Goal: Task Accomplishment & Management: Use online tool/utility

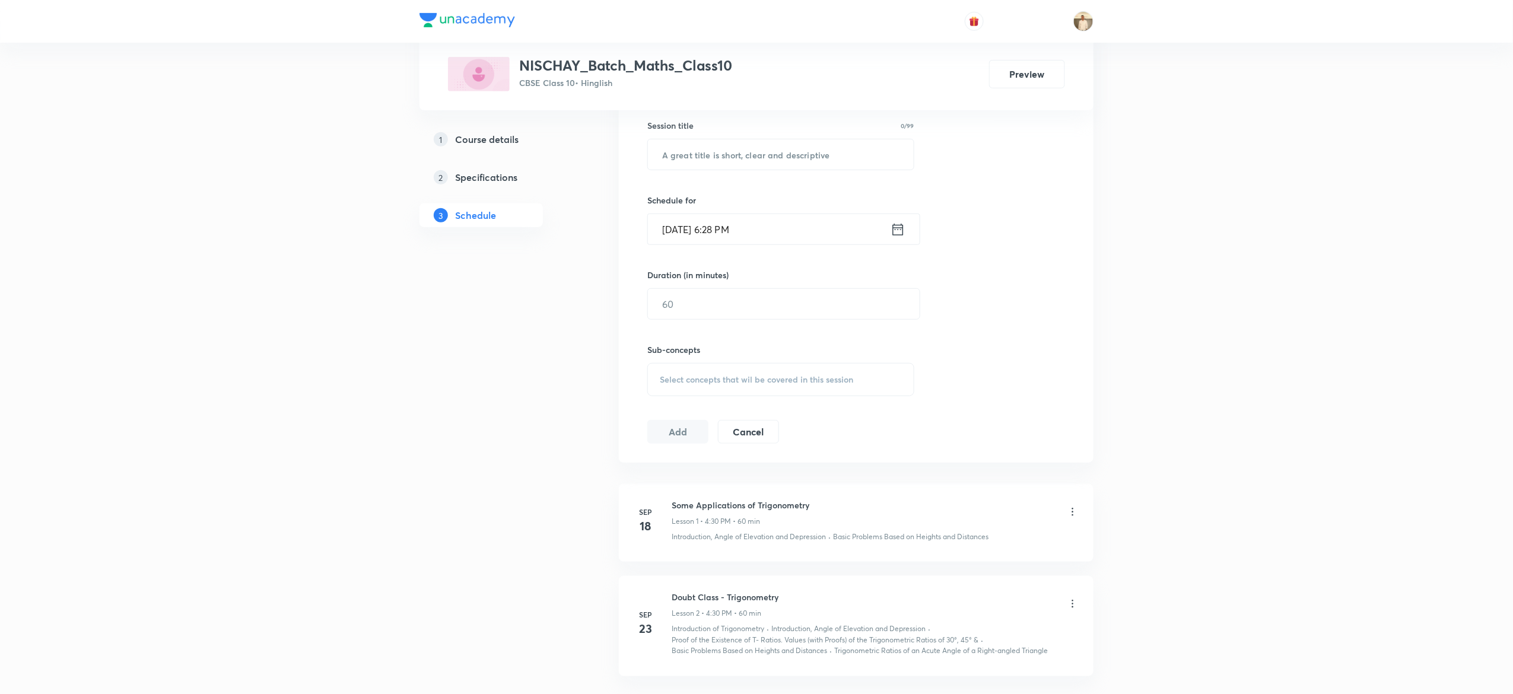
scroll to position [407, 0]
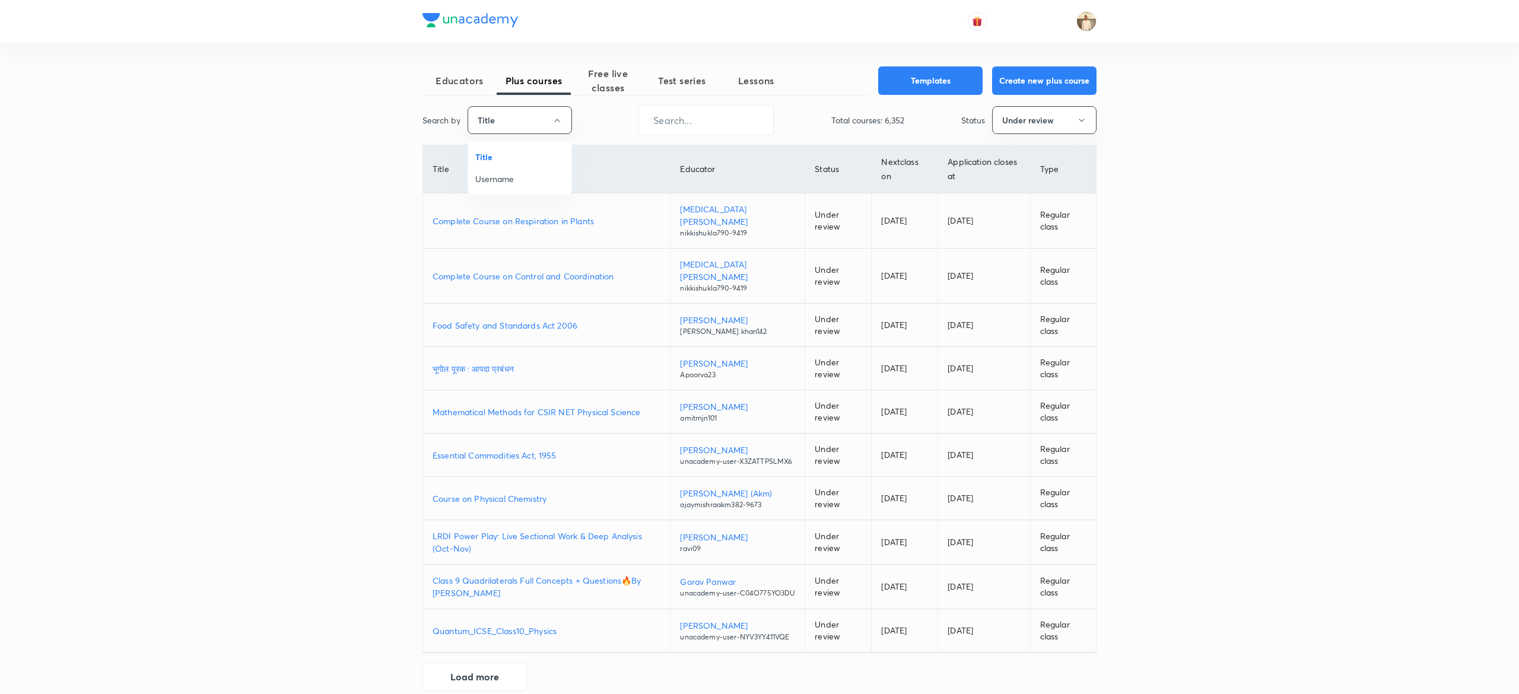
click at [521, 176] on span "Username" at bounding box center [519, 179] width 89 height 12
click at [746, 122] on input "text" at bounding box center [703, 120] width 134 height 30
paste input "unacademy-user-xp7g759b1nne"
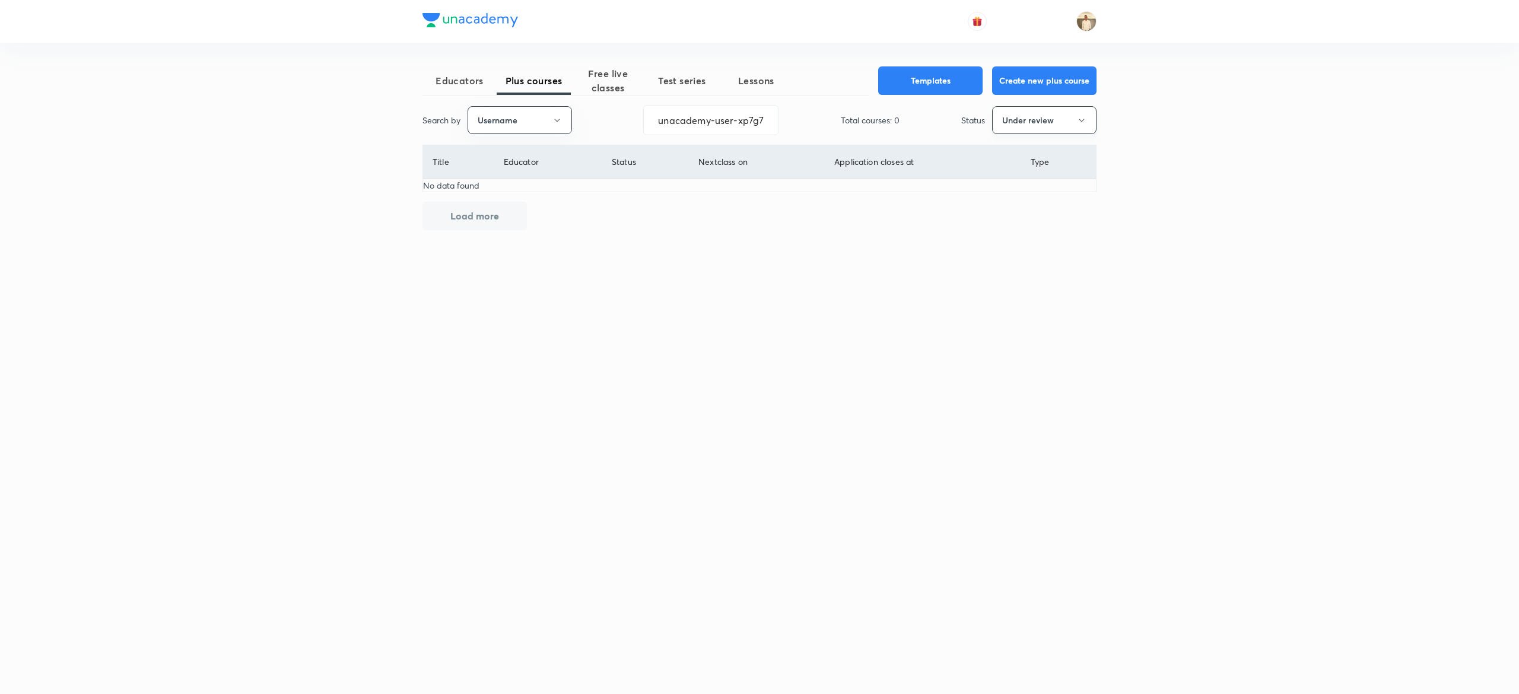
click at [1061, 125] on button "Under review" at bounding box center [1044, 120] width 104 height 28
click at [1037, 217] on span "Live" at bounding box center [1043, 223] width 89 height 12
click at [1033, 129] on button "Live" at bounding box center [1044, 120] width 104 height 28
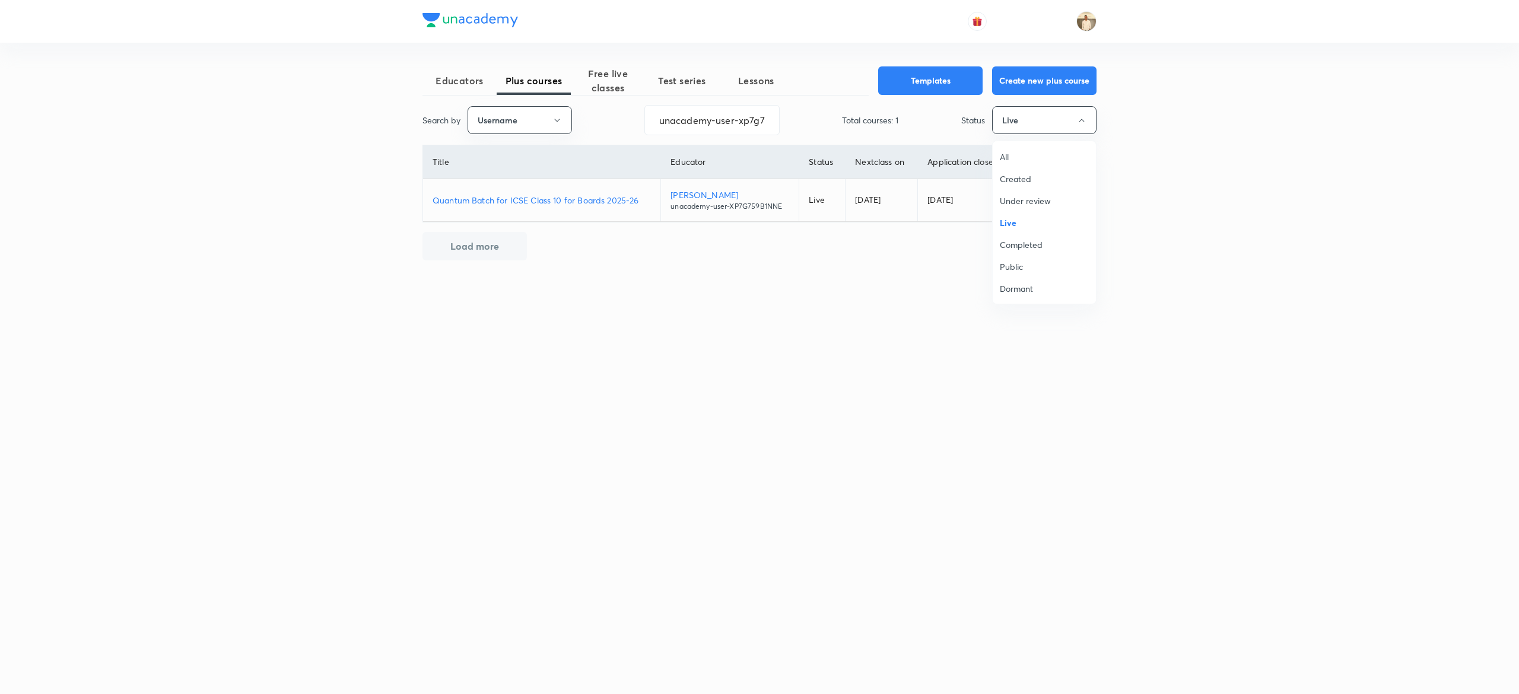
click at [1026, 237] on li "Completed" at bounding box center [1043, 245] width 103 height 22
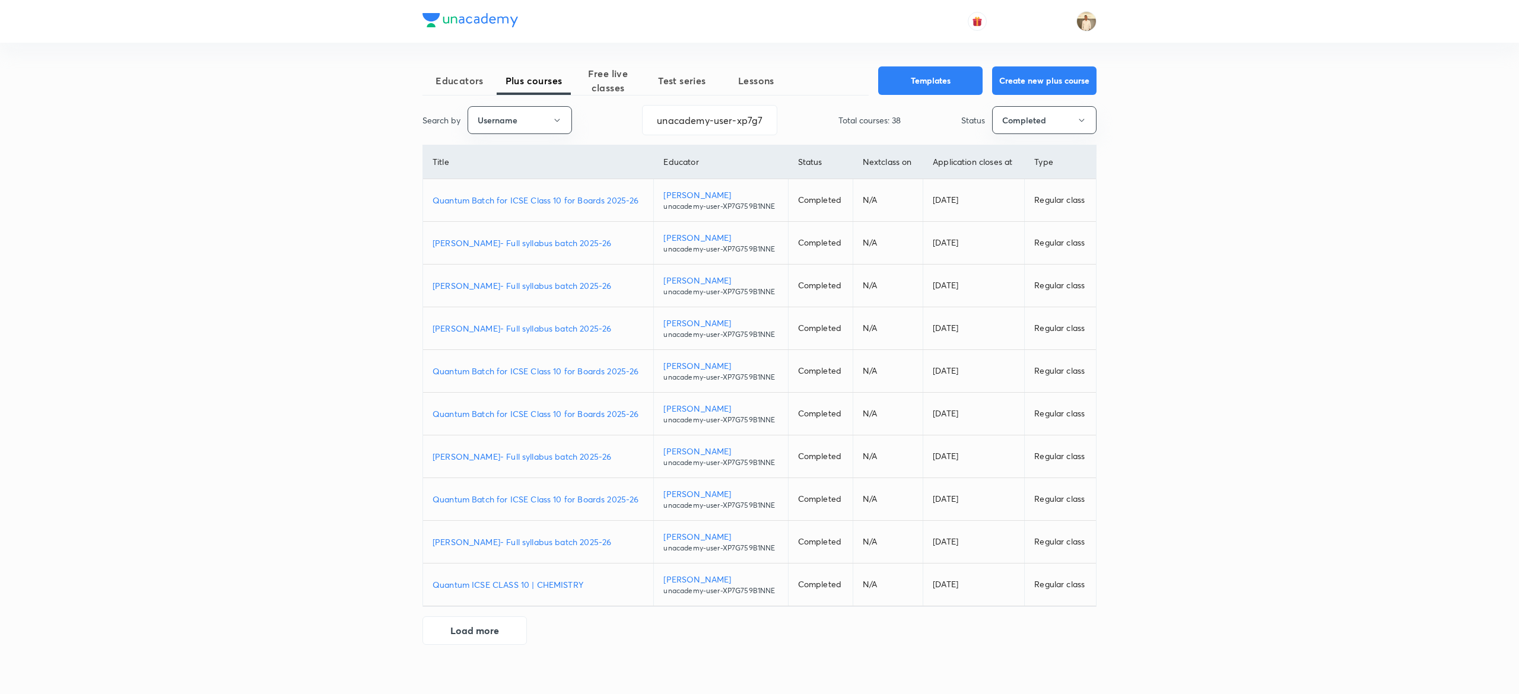
click at [477, 240] on p "Nischay- Full syllabus batch 2025-26" at bounding box center [537, 243] width 211 height 12
click at [705, 116] on input "unacademy-user-xp7g759b1nne" at bounding box center [709, 120] width 134 height 30
paste input "J2YRFN6E8DGD"
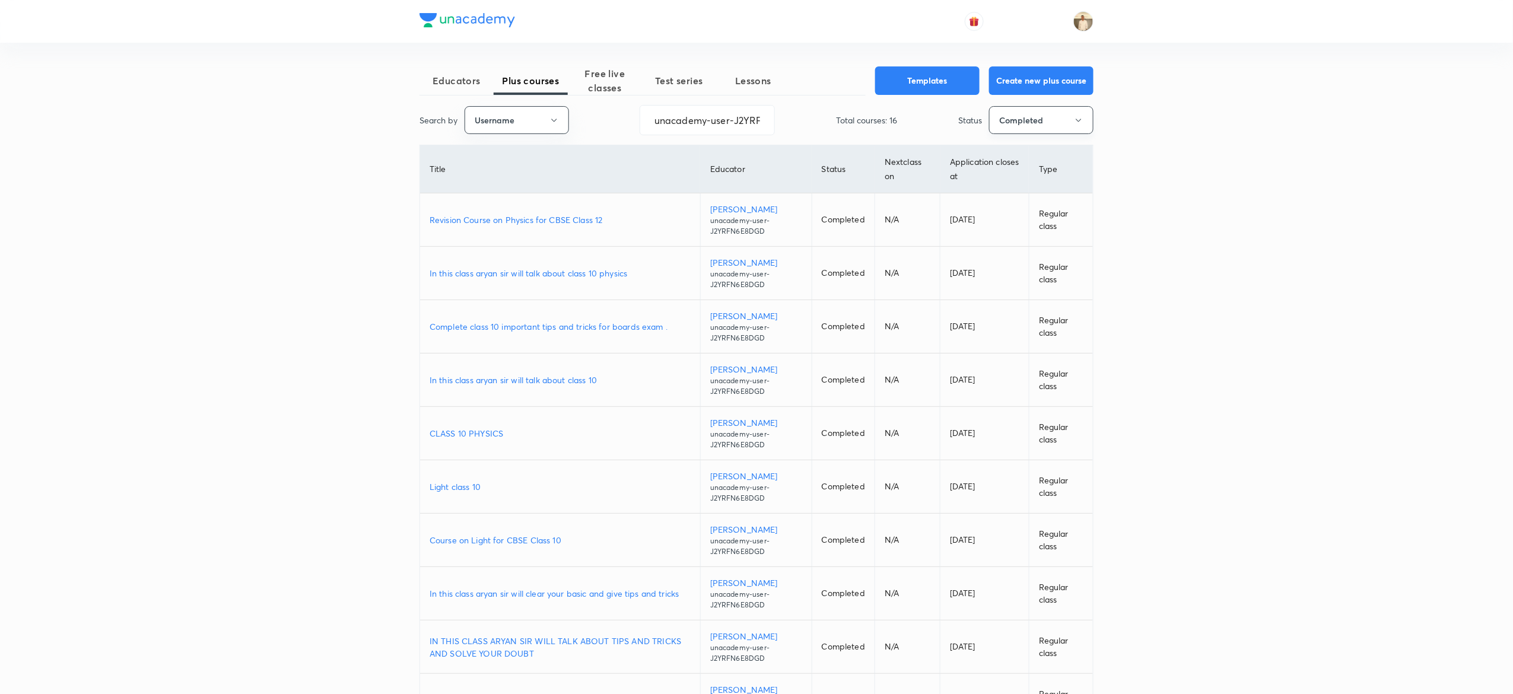
click at [1044, 125] on button "Completed" at bounding box center [1041, 120] width 104 height 28
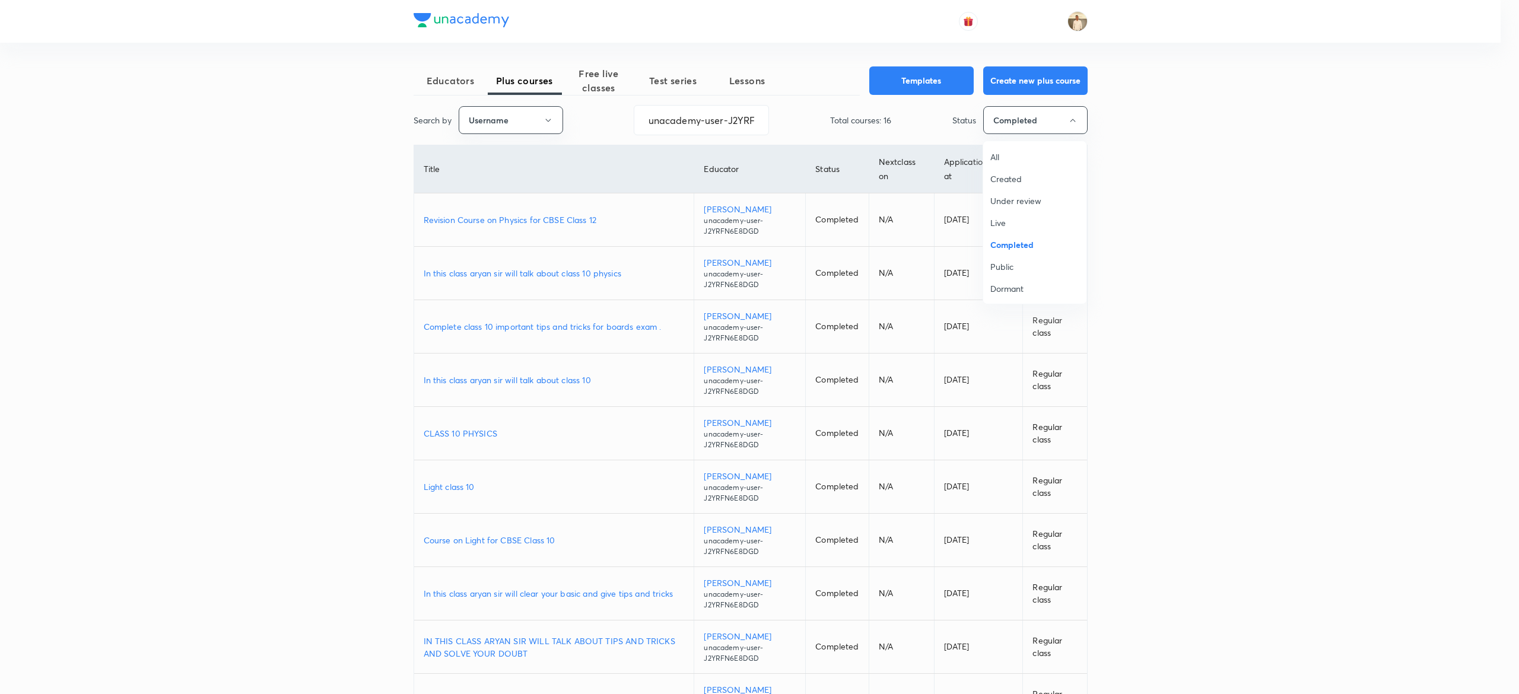
click at [1011, 221] on span "Live" at bounding box center [1034, 223] width 89 height 12
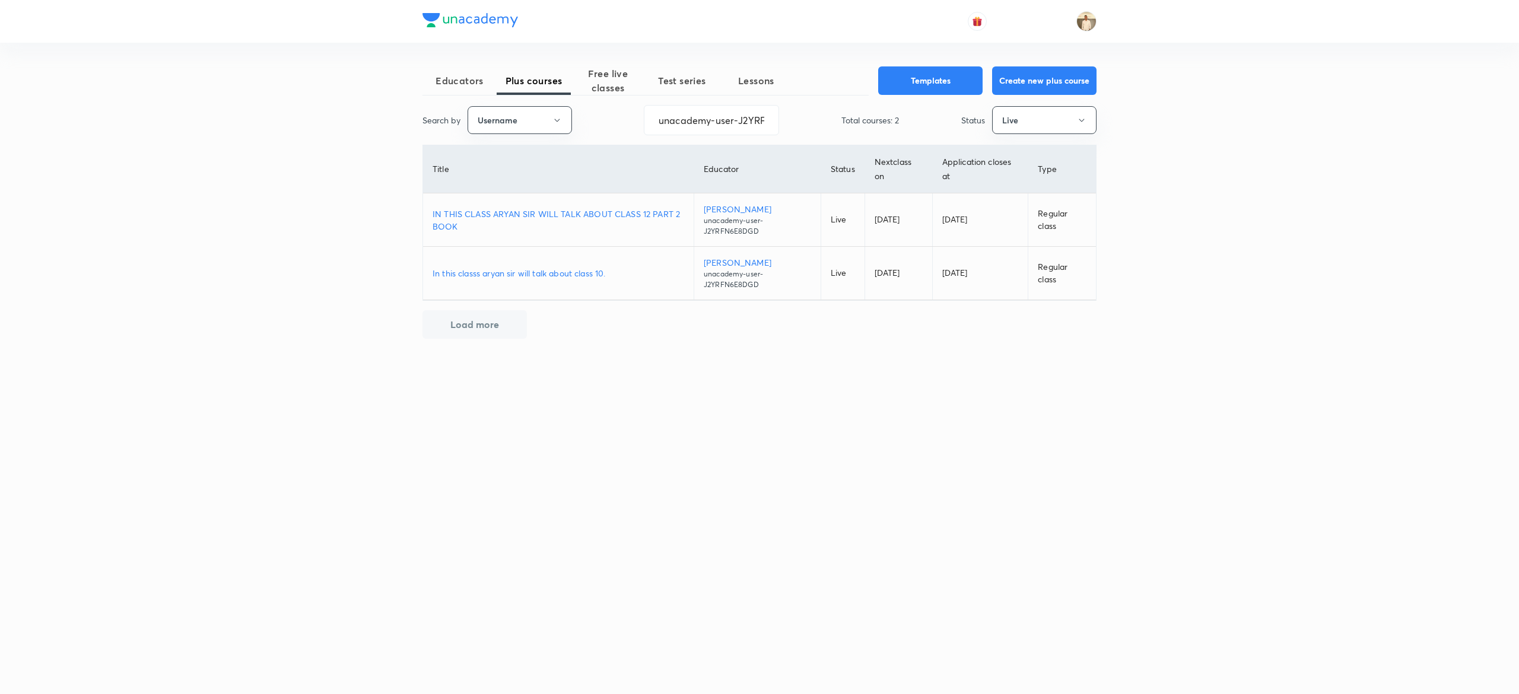
click at [569, 275] on p "In this classs aryan sir will talk about class 10." at bounding box center [558, 273] width 252 height 12
click at [738, 127] on input "unacademy-user-J2YRFN6E8DGD" at bounding box center [711, 120] width 134 height 30
paste input "lishathakur-3170"
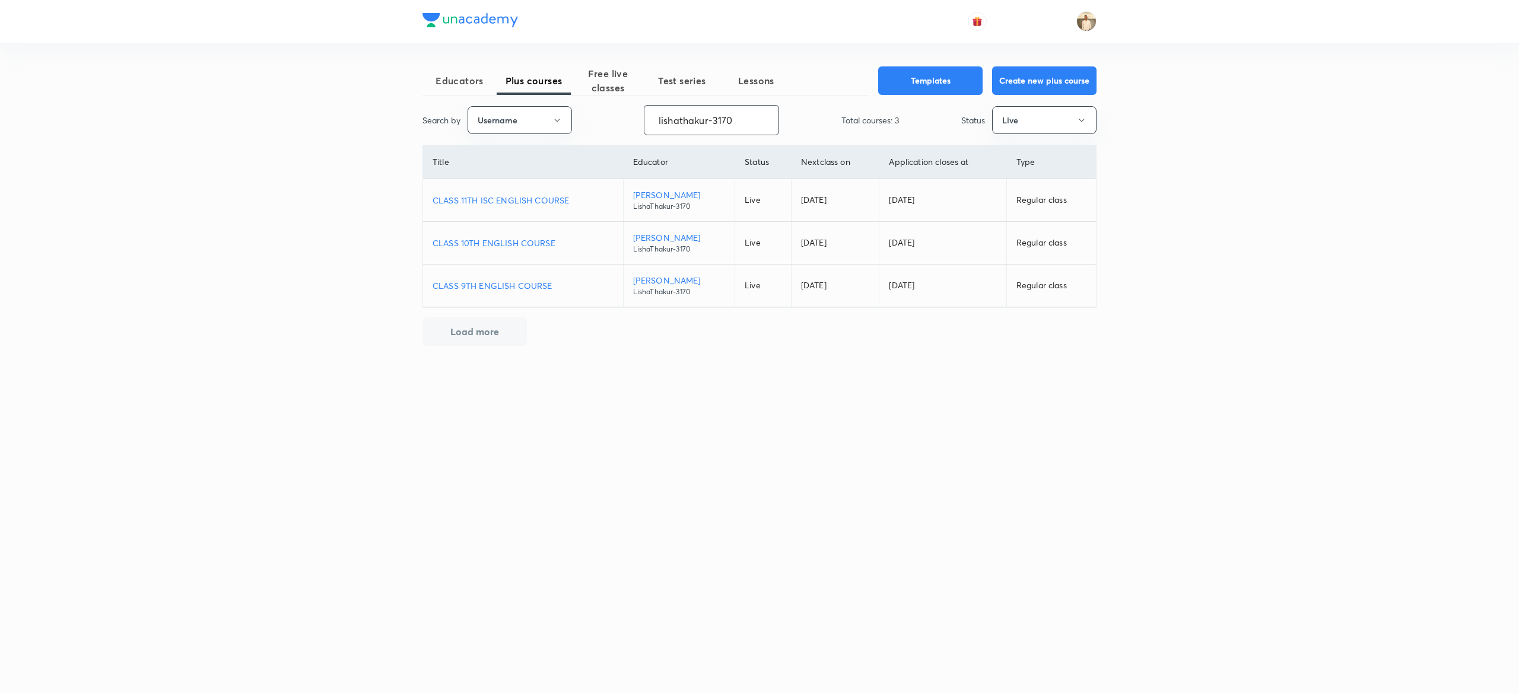
type input "lishathakur-3170"
click at [511, 244] on p "CLASS 10TH ENGLISH COURSE" at bounding box center [522, 243] width 181 height 12
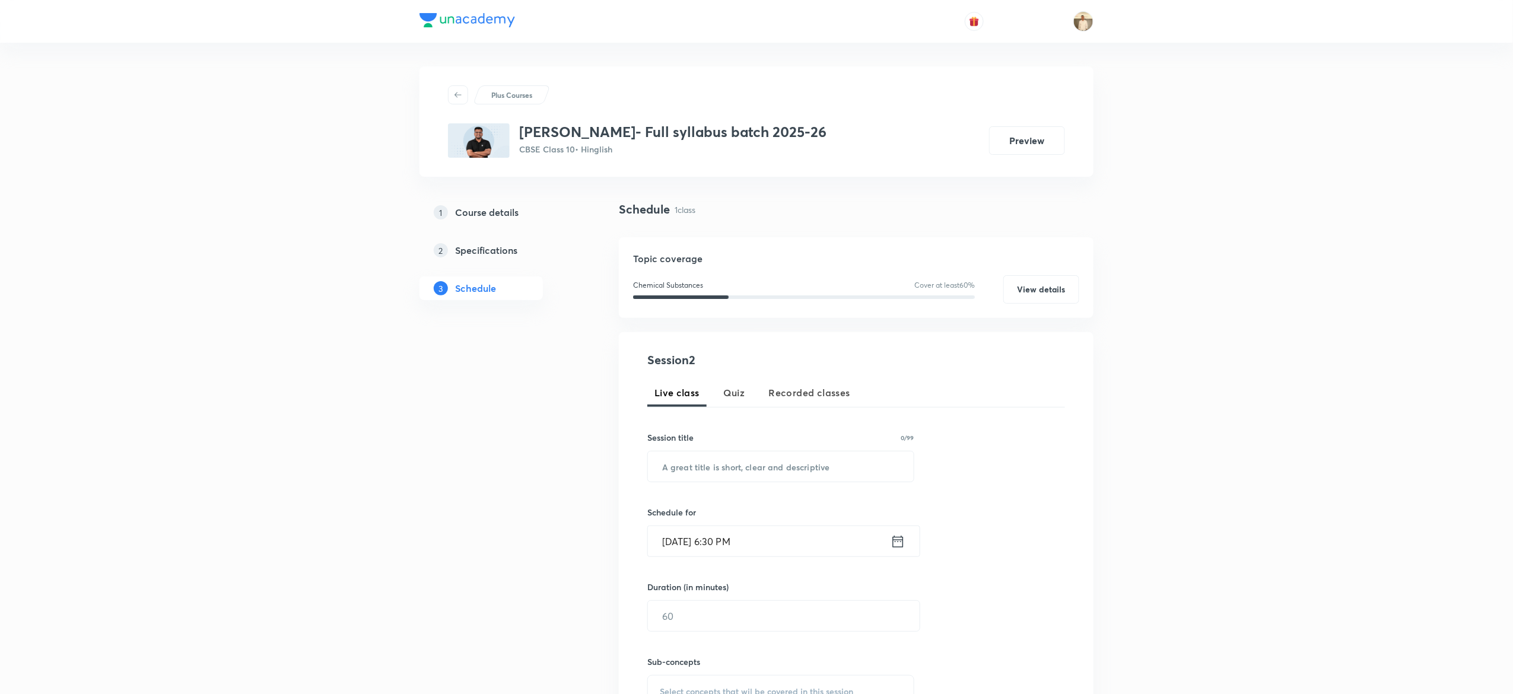
scroll to position [325, 0]
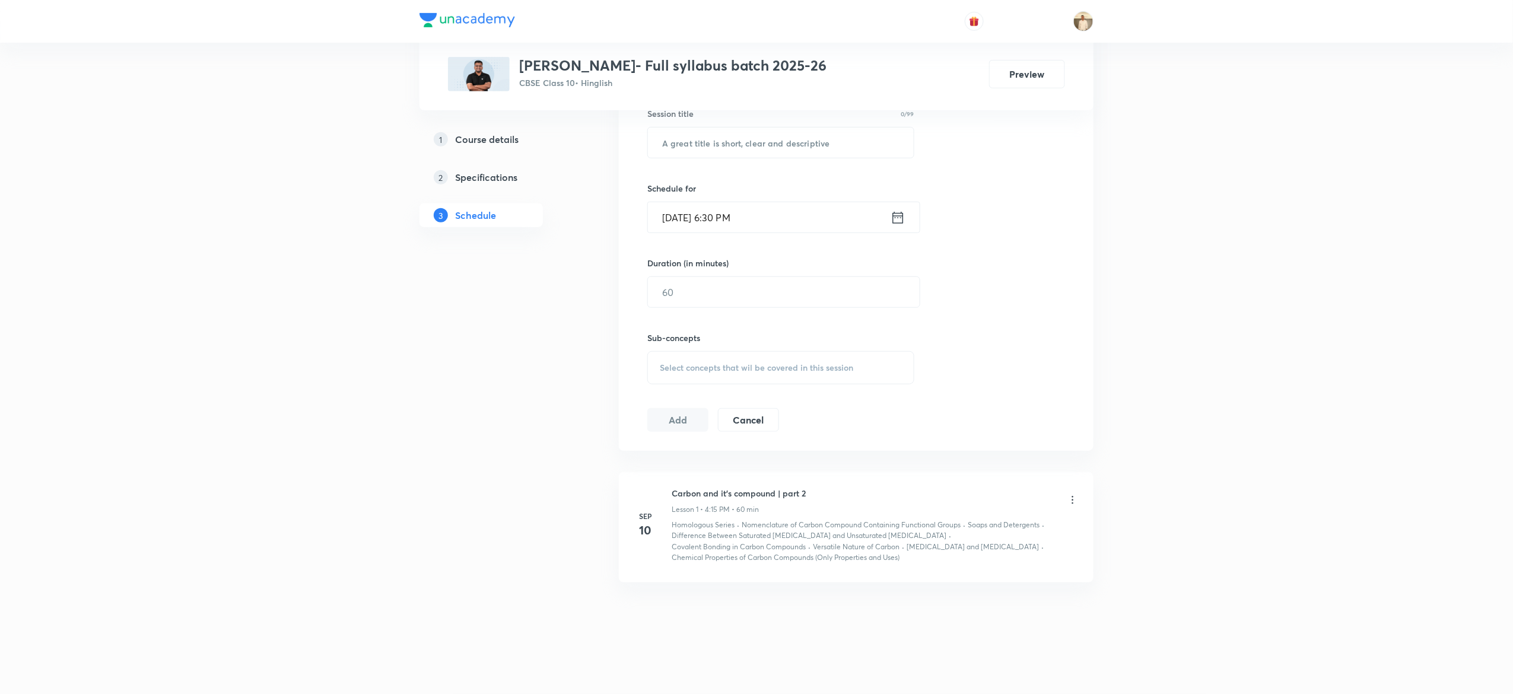
click at [439, 554] on div "1 Course details 2 Specifications 3 Schedule" at bounding box center [499, 275] width 161 height 796
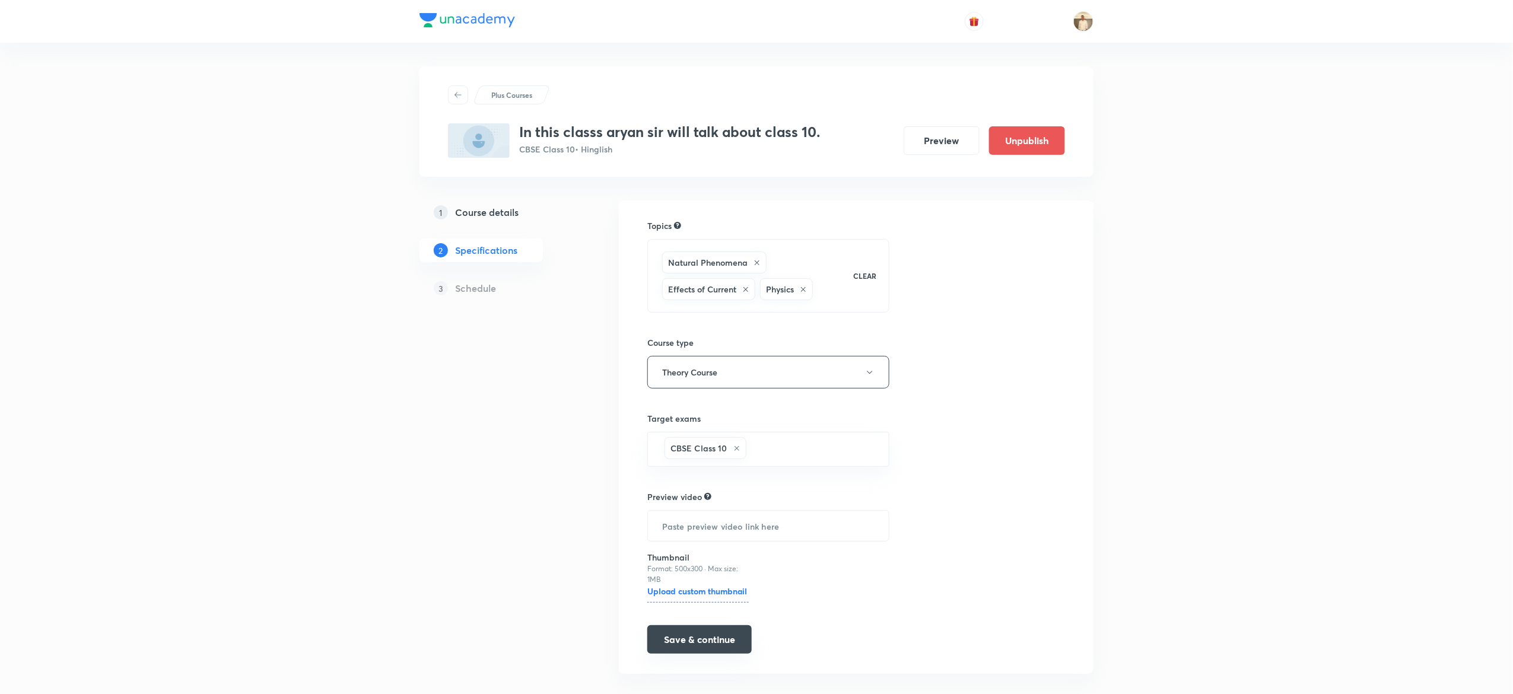
click at [720, 642] on button "Save & continue" at bounding box center [699, 639] width 104 height 28
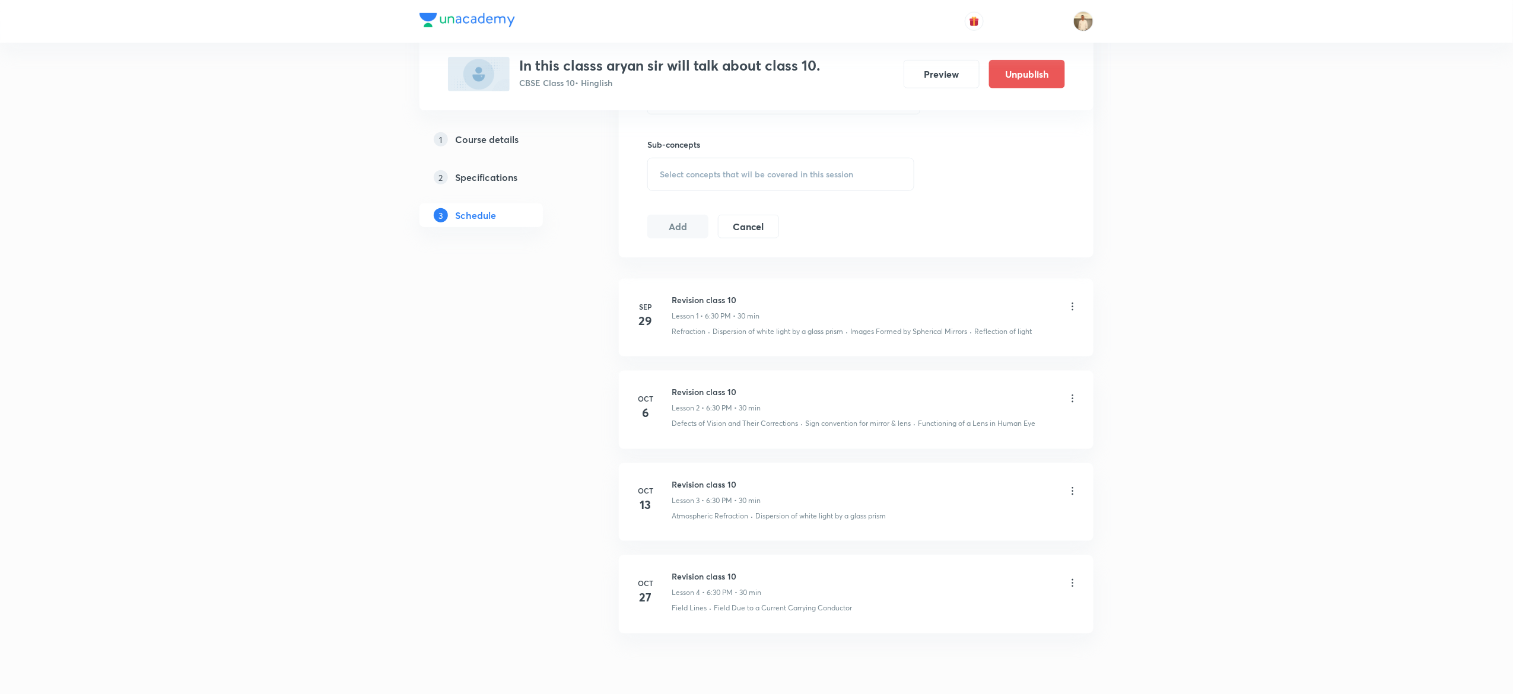
scroll to position [570, 0]
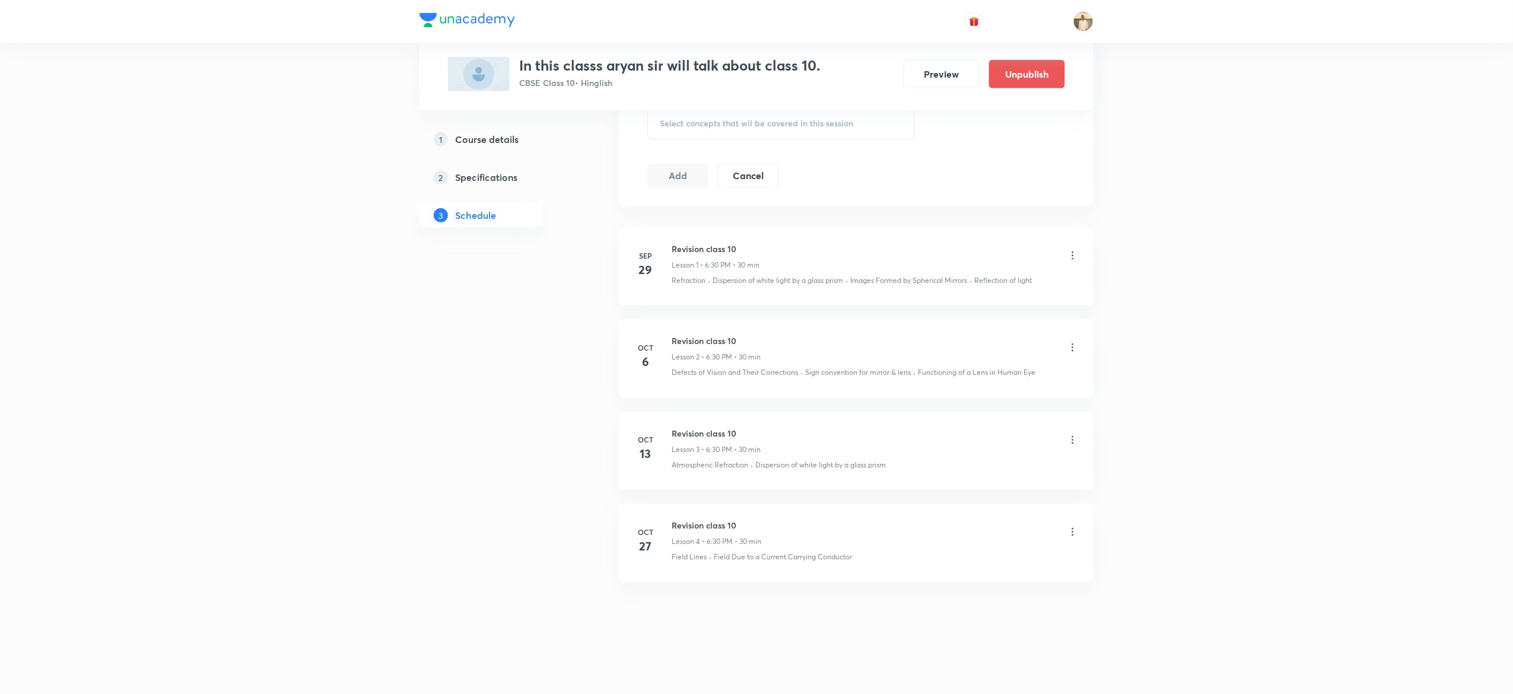
click at [514, 445] on div "1 Course details 2 Specifications 3 Schedule" at bounding box center [499, 152] width 161 height 1040
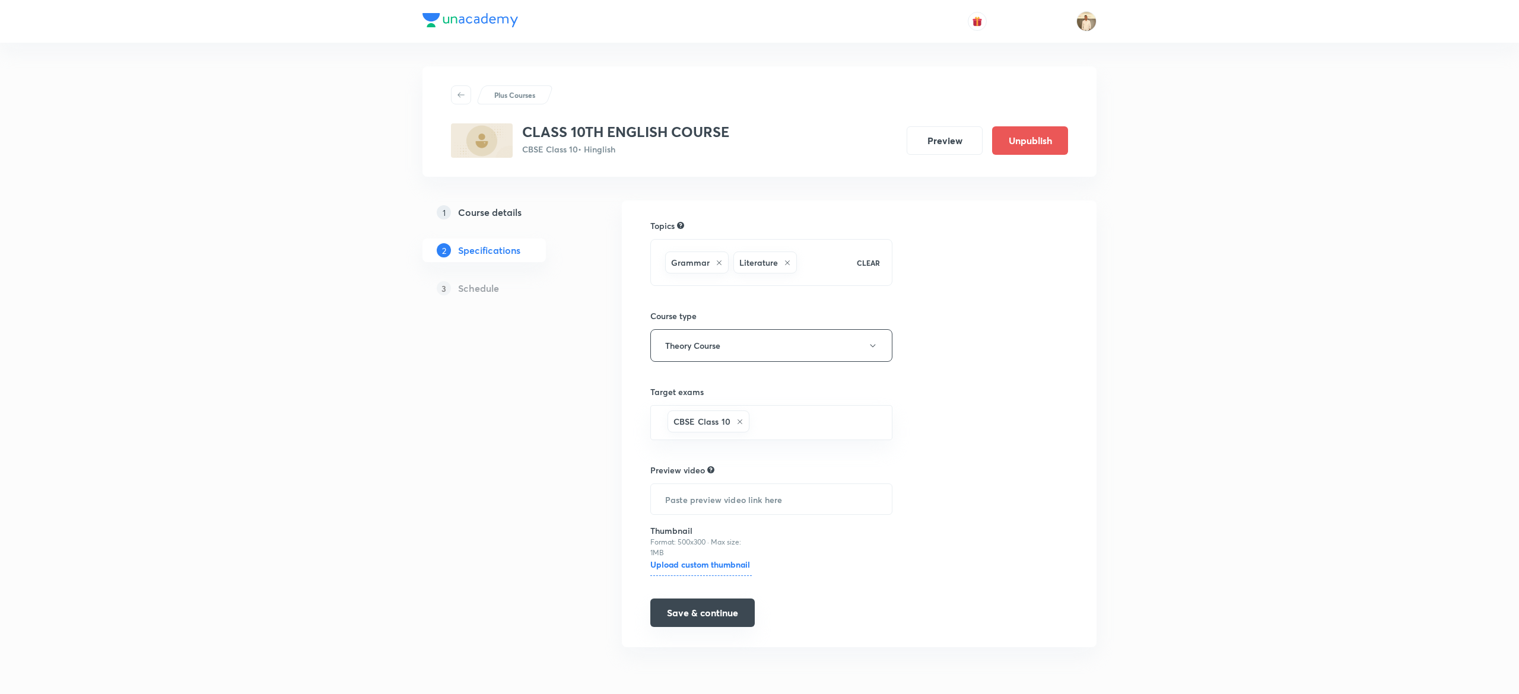
click at [715, 615] on button "Save & continue" at bounding box center [702, 613] width 104 height 28
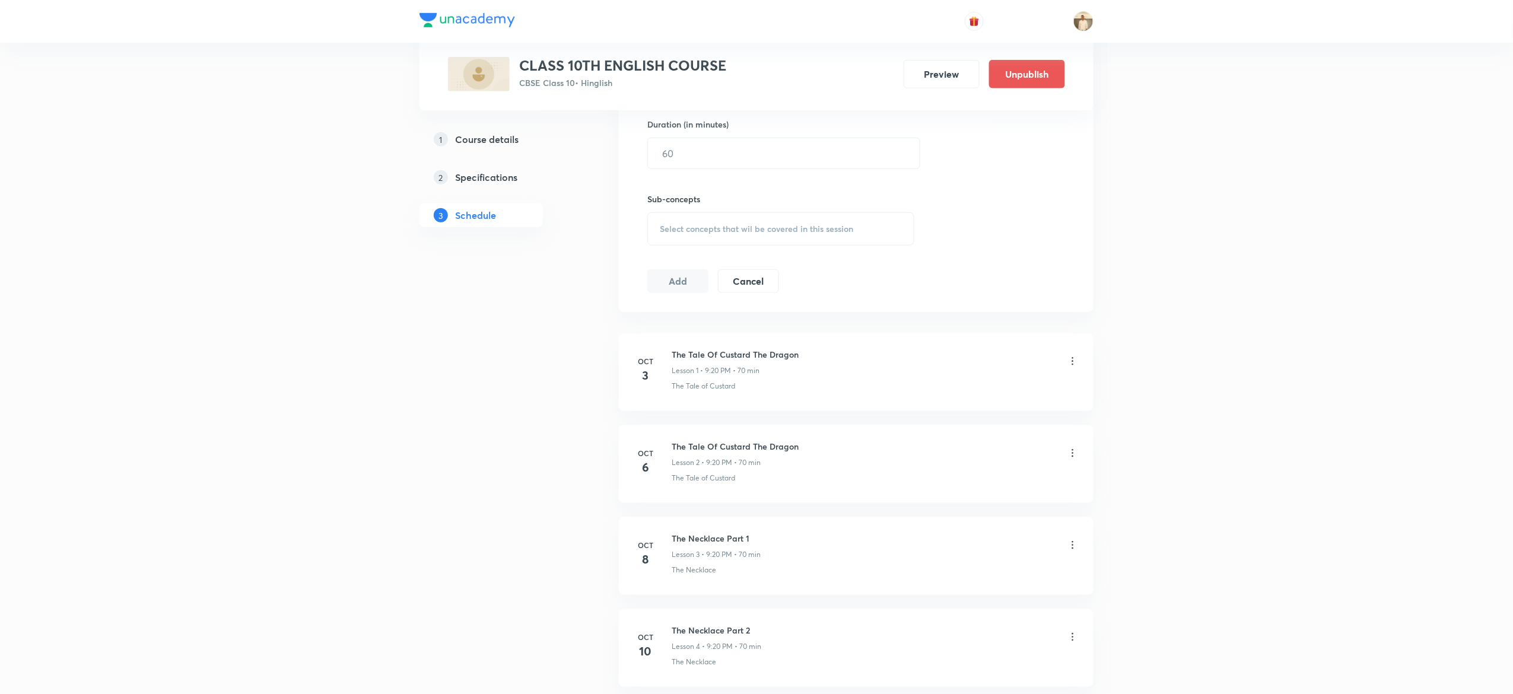
scroll to position [586, 0]
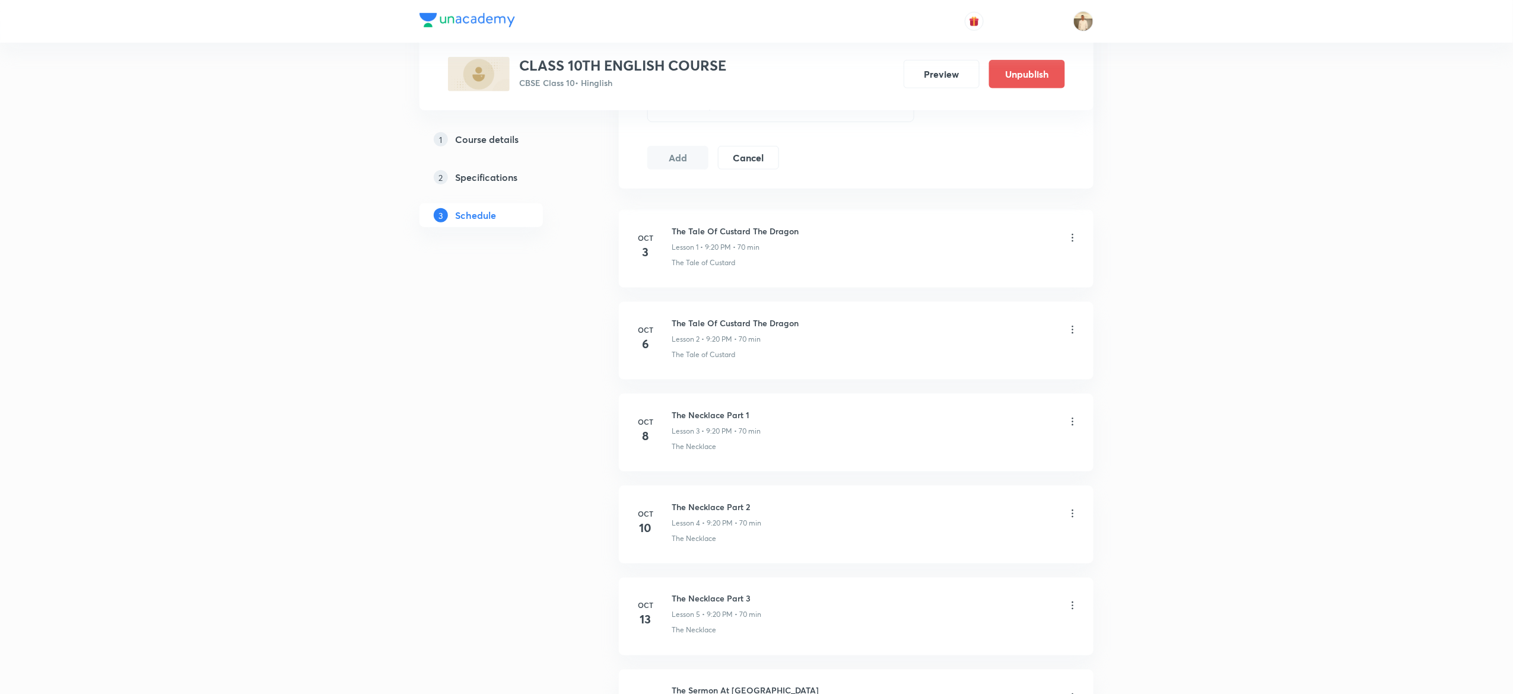
click at [428, 512] on div "1 Course details 2 Specifications 3 Schedule" at bounding box center [499, 225] width 161 height 1223
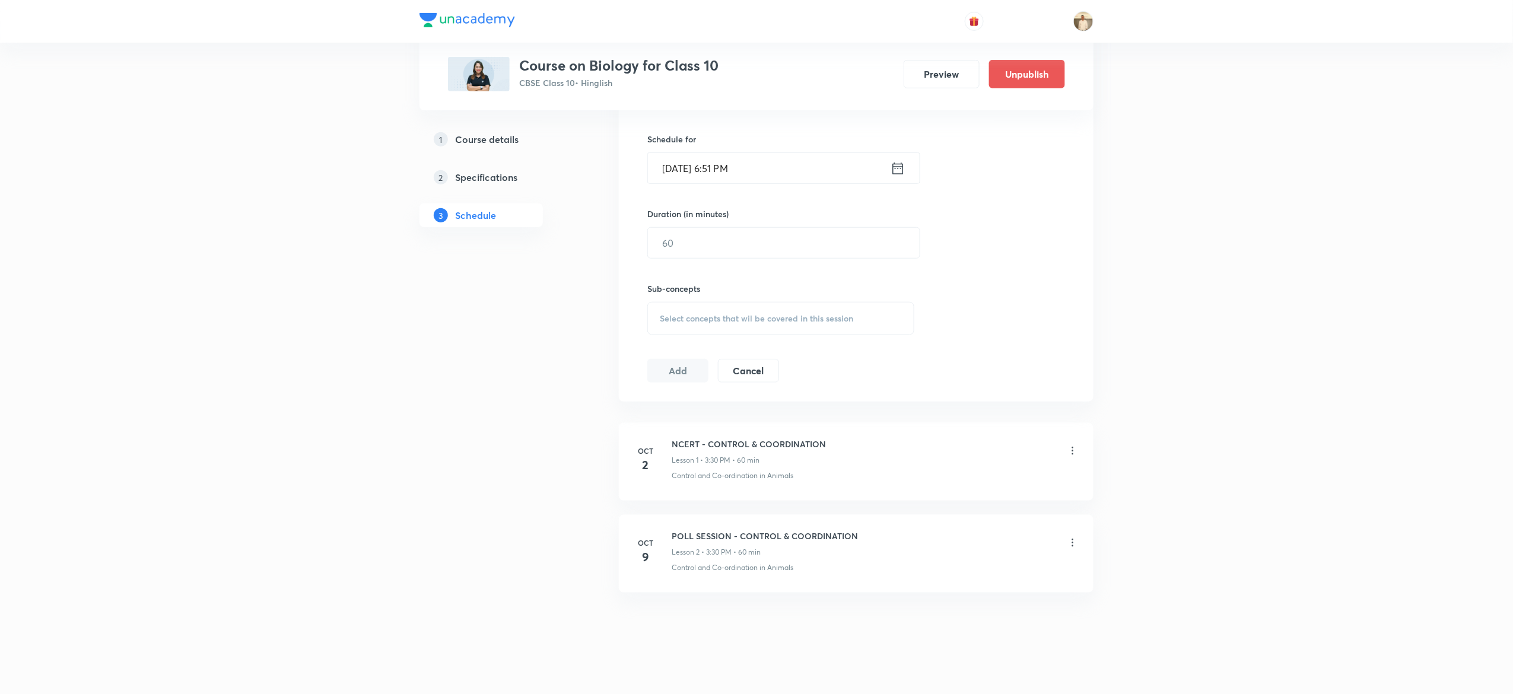
scroll to position [378, 0]
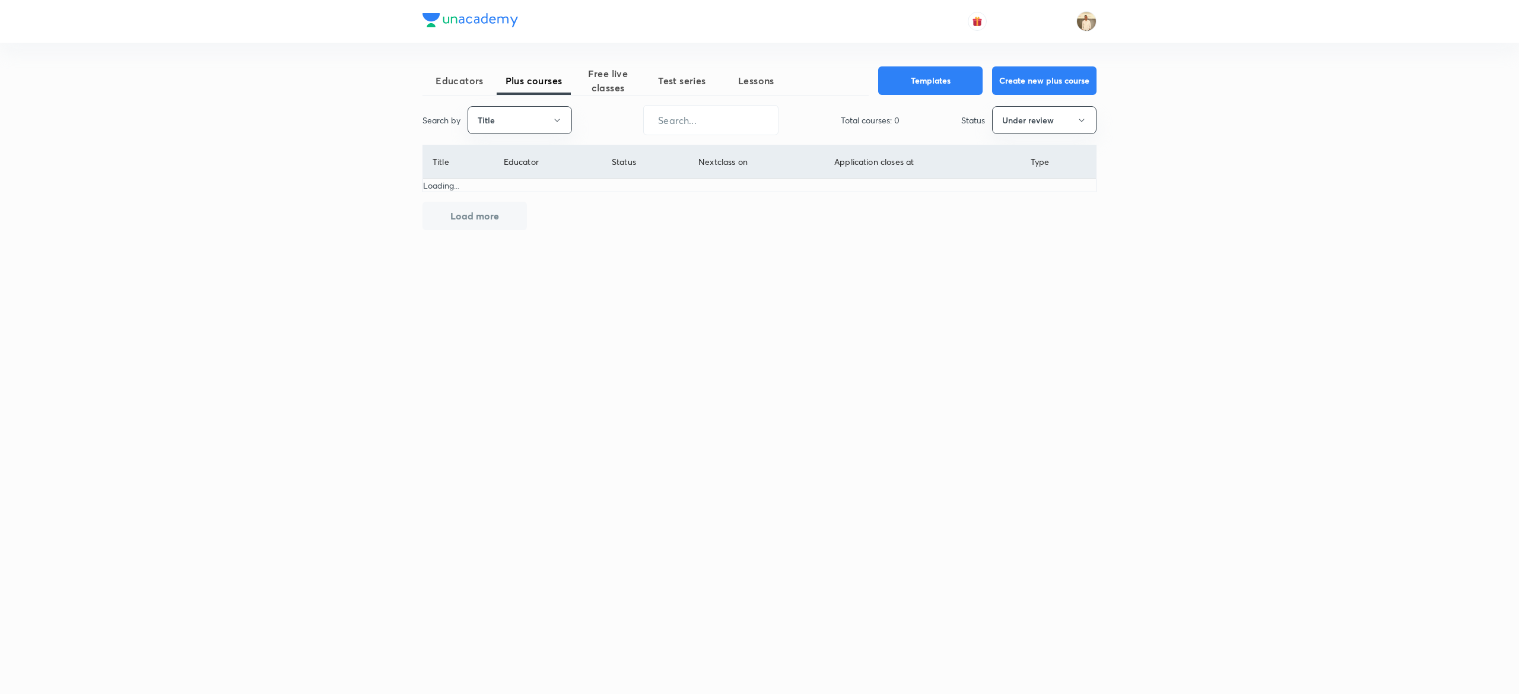
click at [537, 109] on button "Title" at bounding box center [519, 120] width 104 height 28
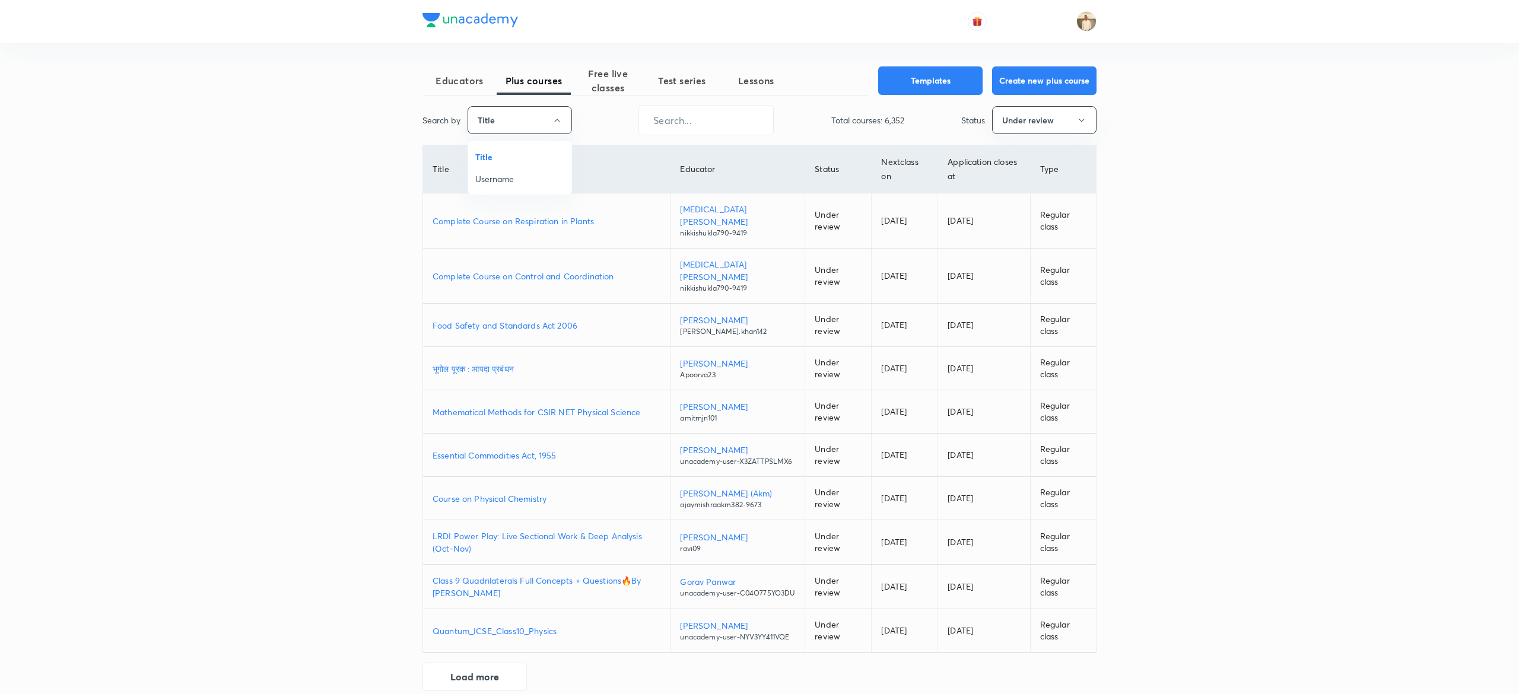
click at [502, 178] on span "Username" at bounding box center [519, 179] width 89 height 12
click at [708, 125] on input "text" at bounding box center [703, 120] width 134 height 30
paste input "unacademy-user-6tos1893lf3x"
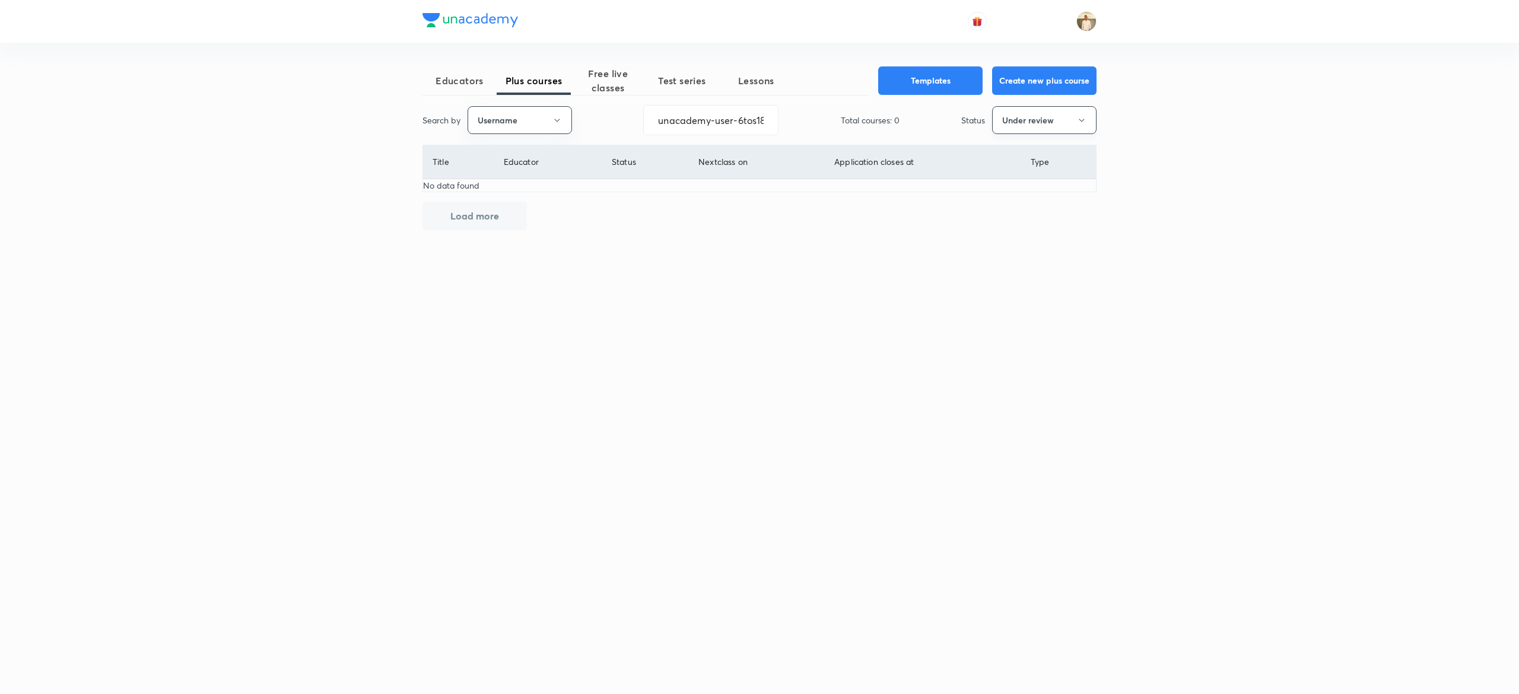
click at [1046, 123] on button "Under review" at bounding box center [1044, 120] width 104 height 28
click at [1018, 228] on span "Live" at bounding box center [1043, 223] width 89 height 12
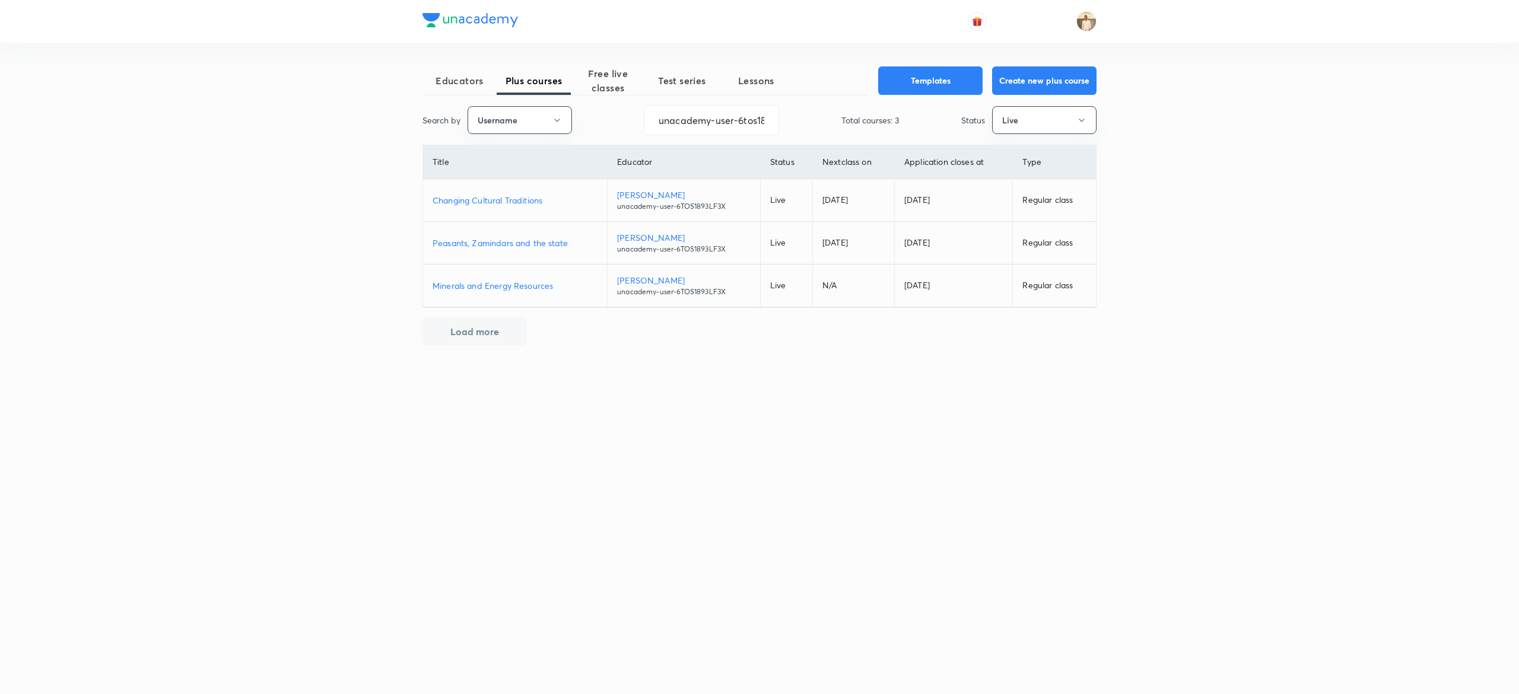
click at [502, 199] on p "Changing Cultural Traditions" at bounding box center [514, 200] width 165 height 12
click at [508, 246] on p "Peasants, Zamindars and the state" at bounding box center [514, 243] width 165 height 12
click at [480, 237] on p "Peasants, Zamindars and the state" at bounding box center [514, 243] width 165 height 12
click at [531, 285] on p "Minerals and Energy Resources" at bounding box center [514, 285] width 165 height 12
click at [724, 113] on input "unacademy-user-6tos1893lf3x" at bounding box center [711, 120] width 134 height 30
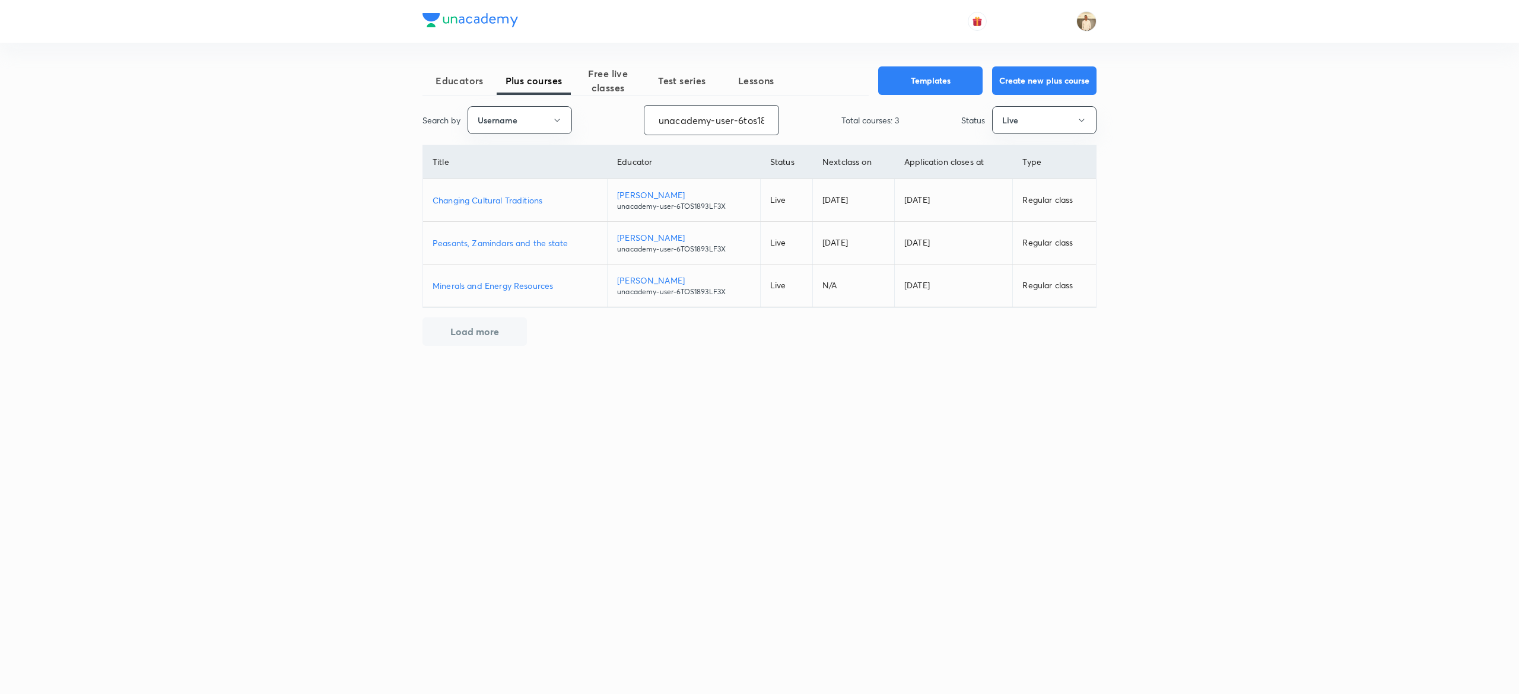
click at [724, 113] on input "unacademy-user-6tos1893lf3x" at bounding box center [711, 120] width 134 height 30
paste input "bjkp53i5i0ic"
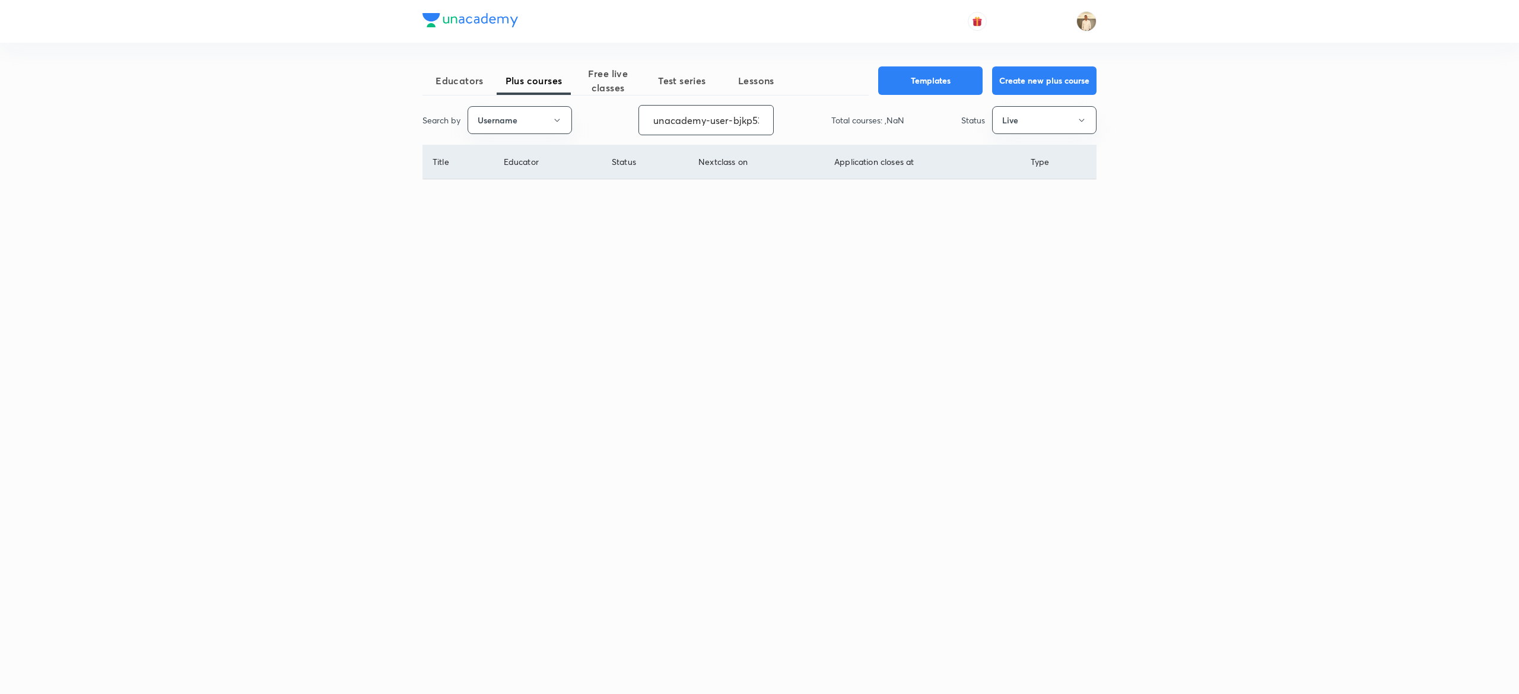
scroll to position [0, 30]
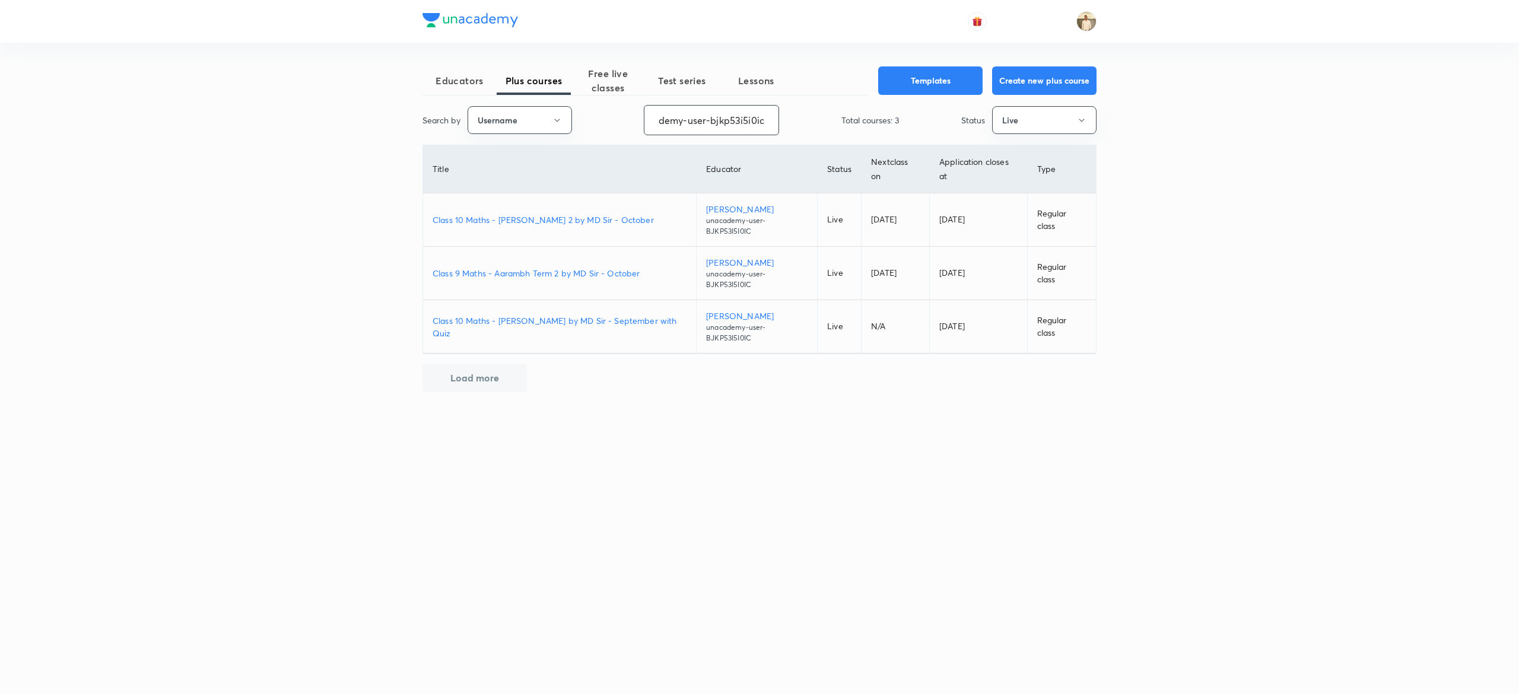
type input "unacademy-user-bjkp53i5i0ic"
click at [546, 214] on p "Class 10 Maths - Nischay Term 2 by MD Sir - October" at bounding box center [559, 220] width 254 height 12
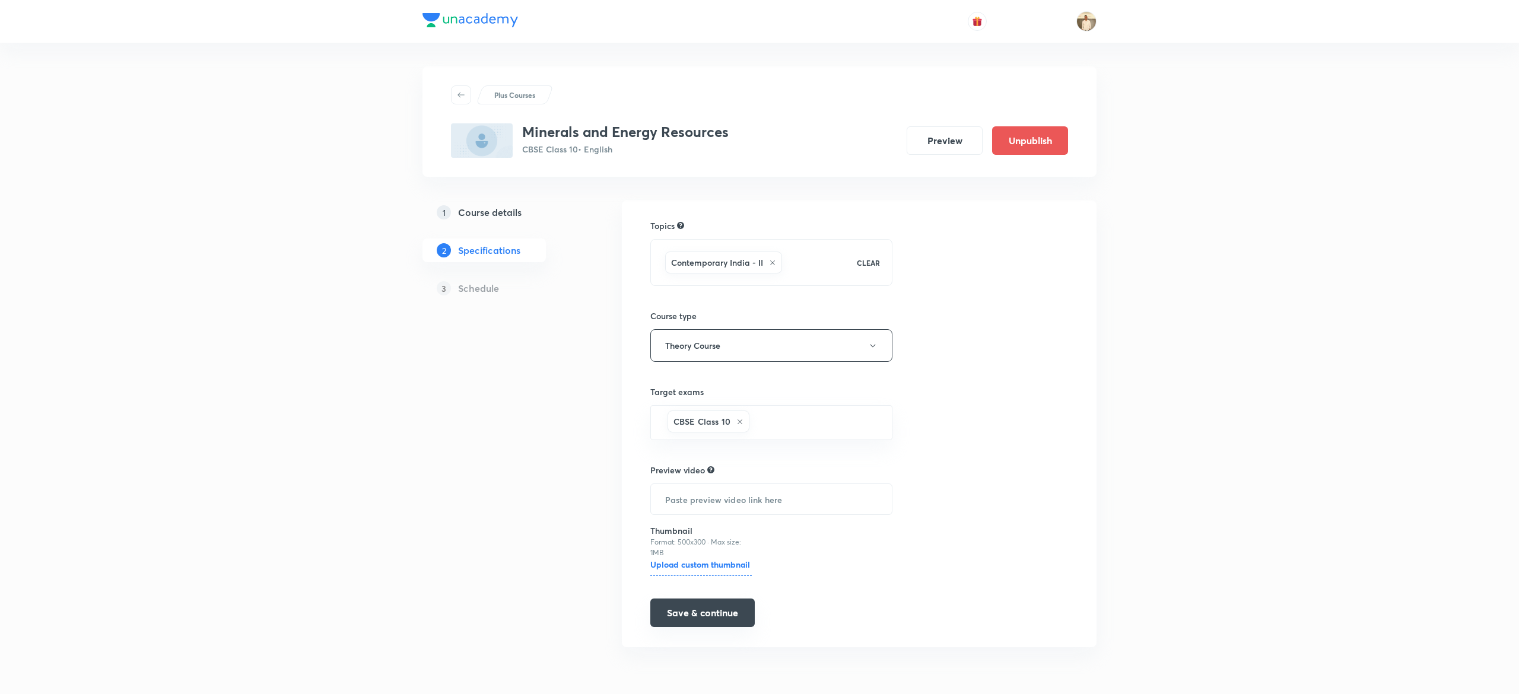
click at [722, 619] on button "Save & continue" at bounding box center [702, 613] width 104 height 28
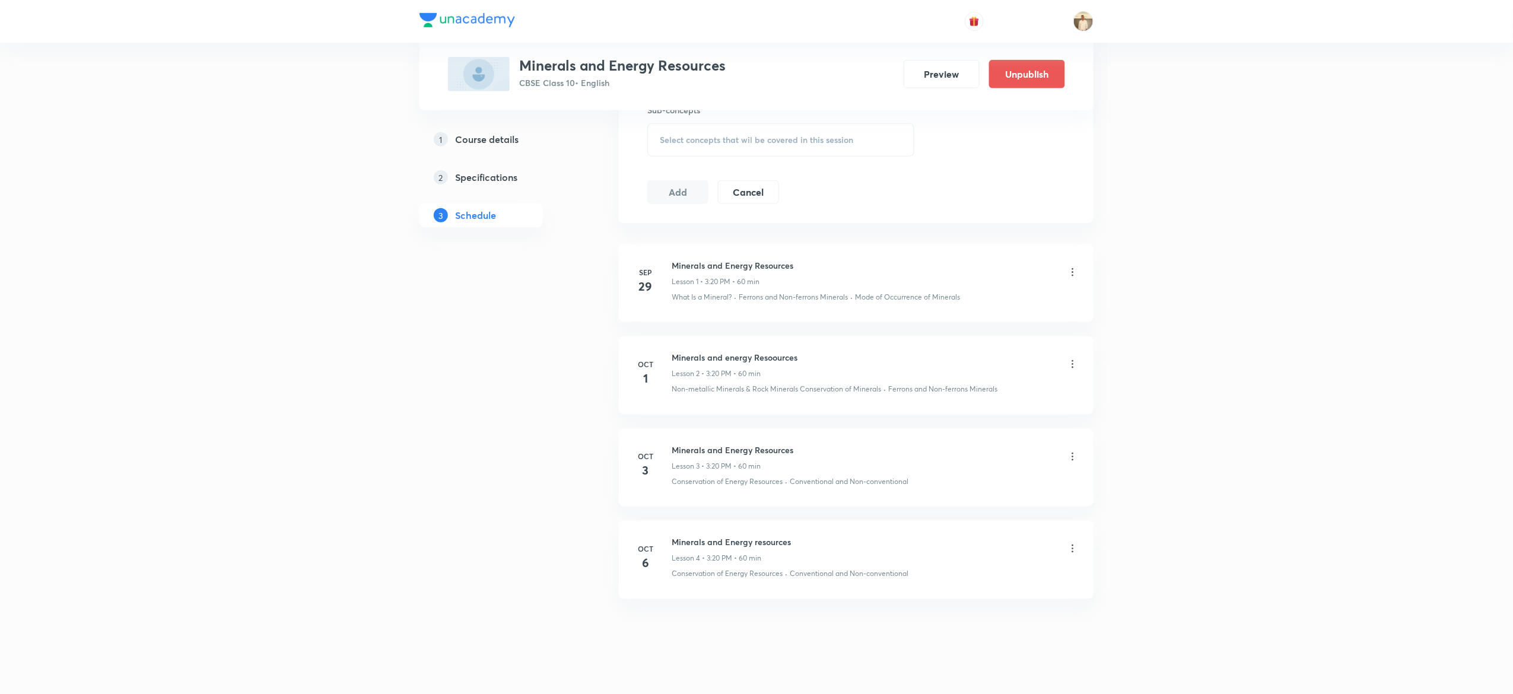
scroll to position [570, 0]
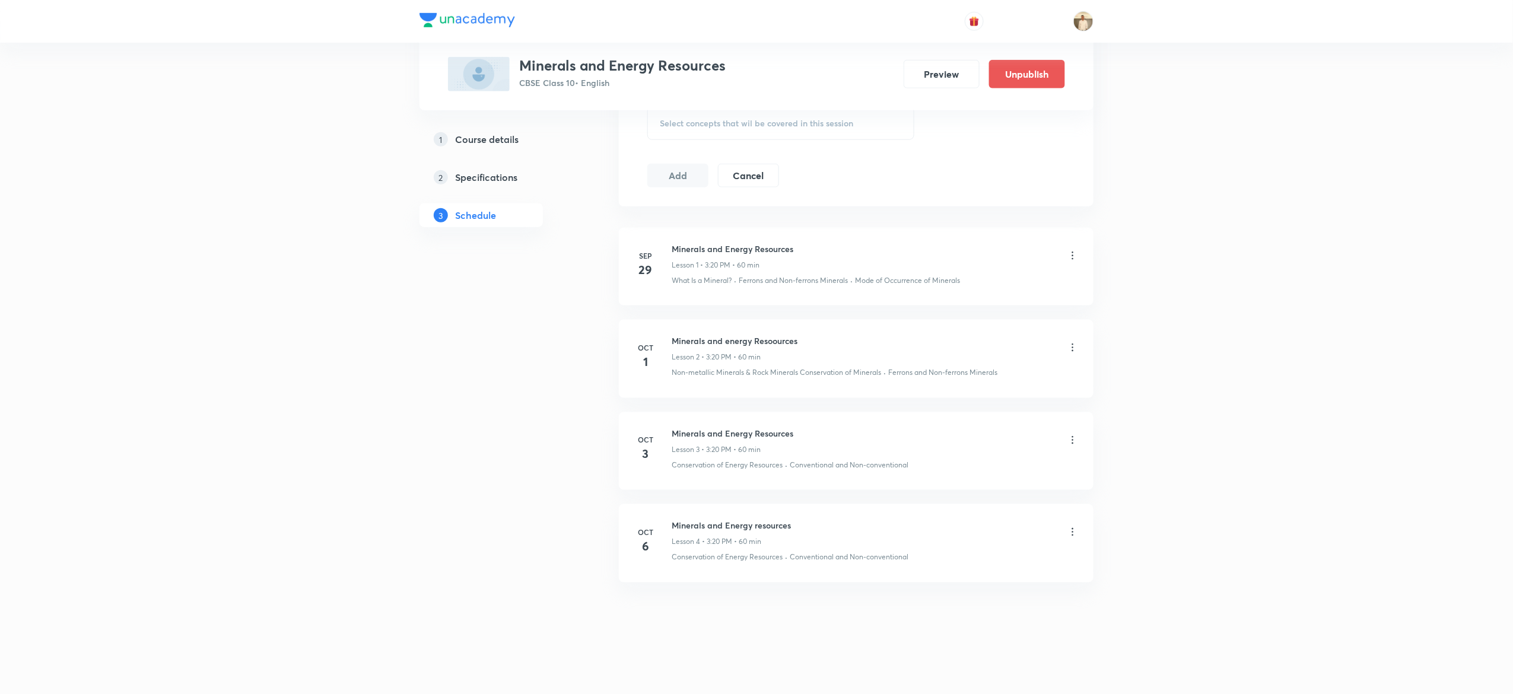
click at [435, 479] on div "1 Course details 2 Specifications 3 Schedule" at bounding box center [499, 152] width 161 height 1040
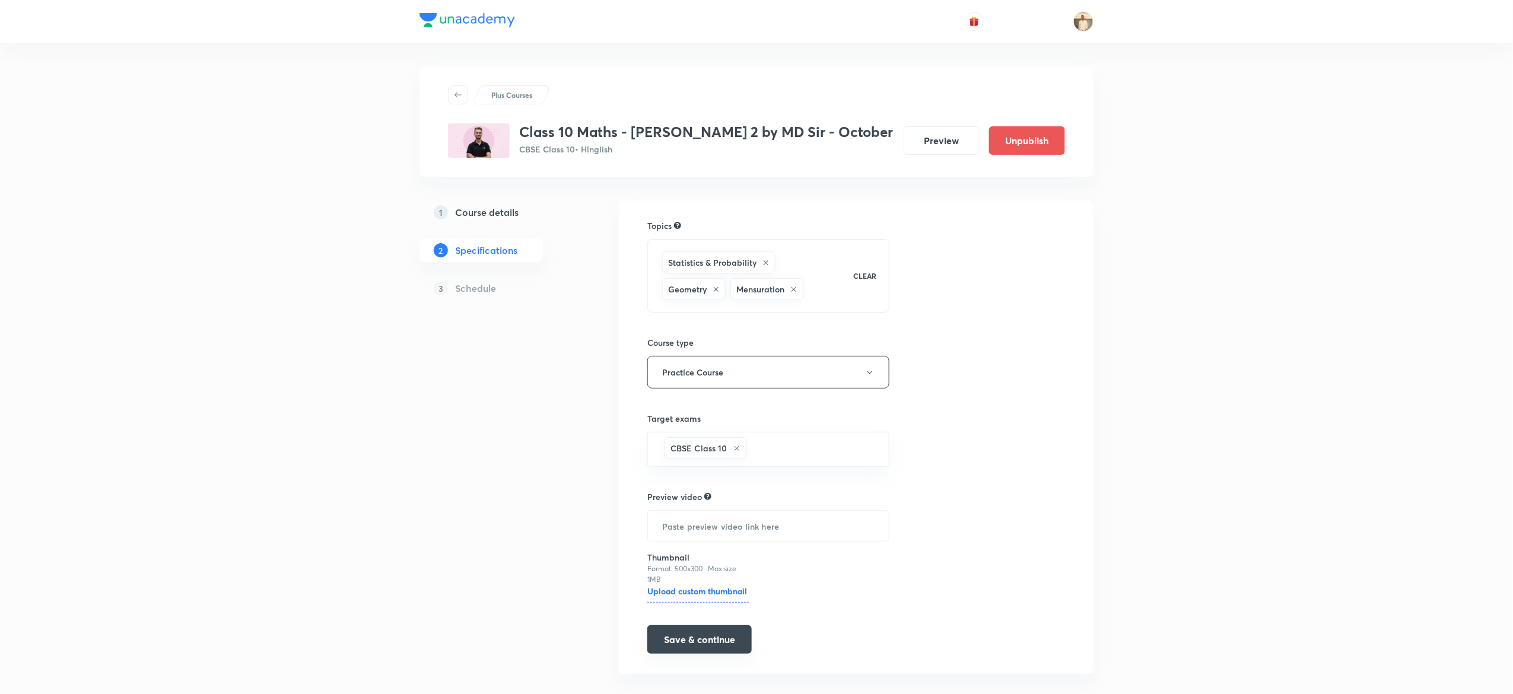
click at [696, 643] on button "Save & continue" at bounding box center [699, 639] width 104 height 28
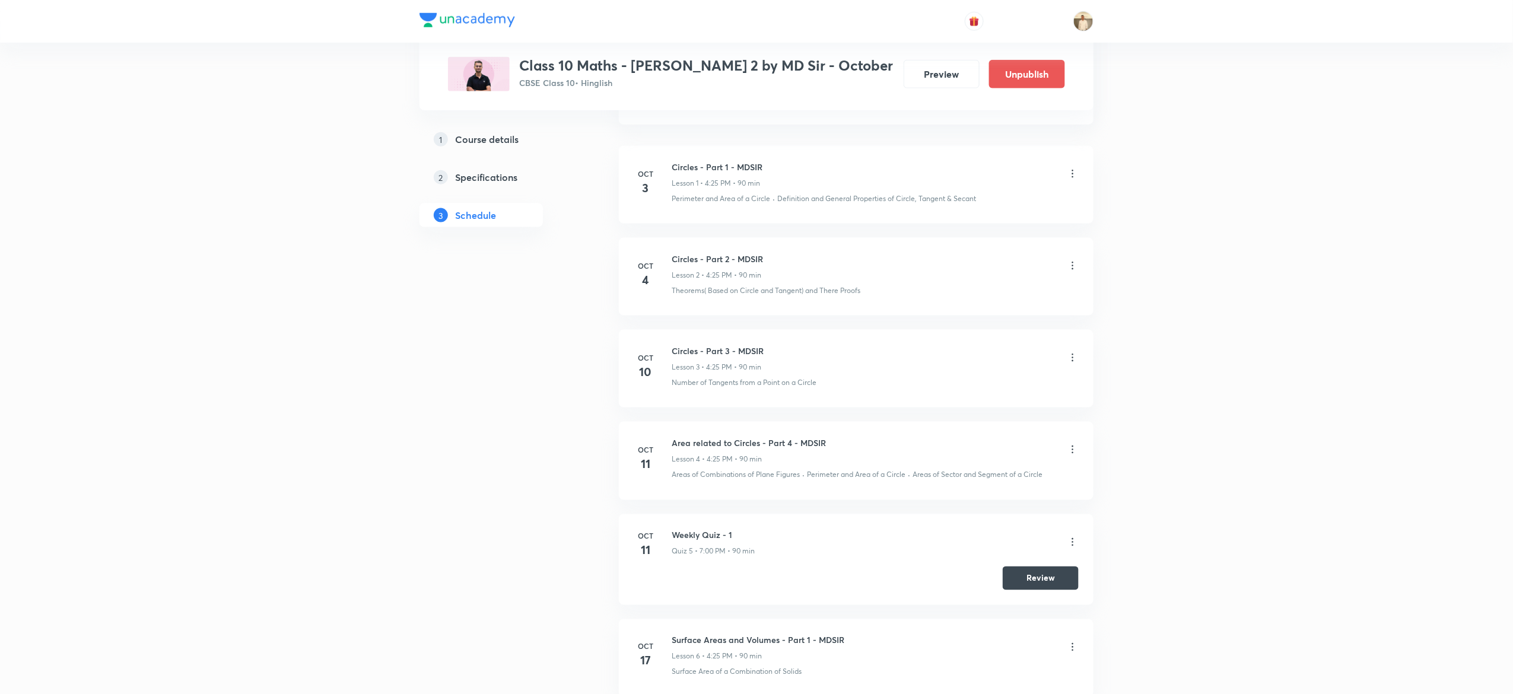
scroll to position [651, 0]
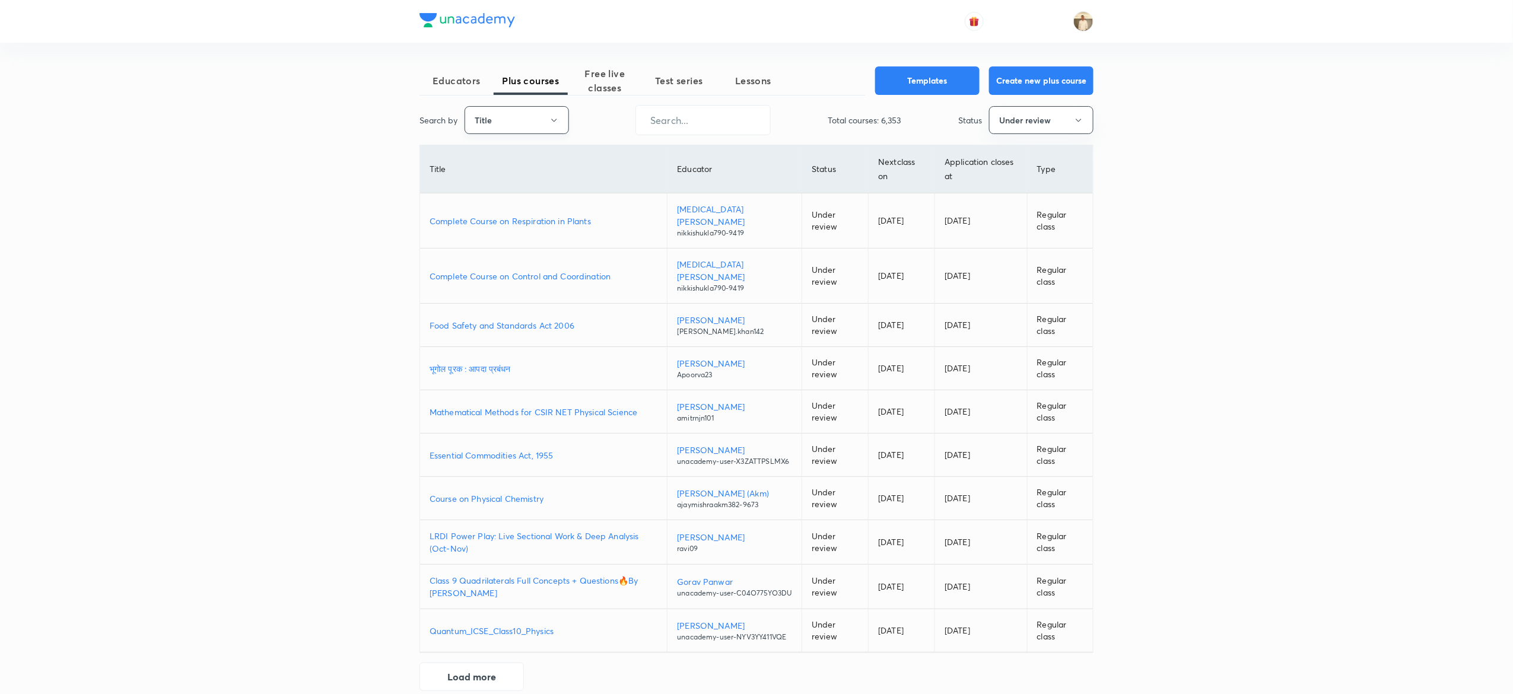
click at [529, 115] on button "Title" at bounding box center [516, 120] width 104 height 28
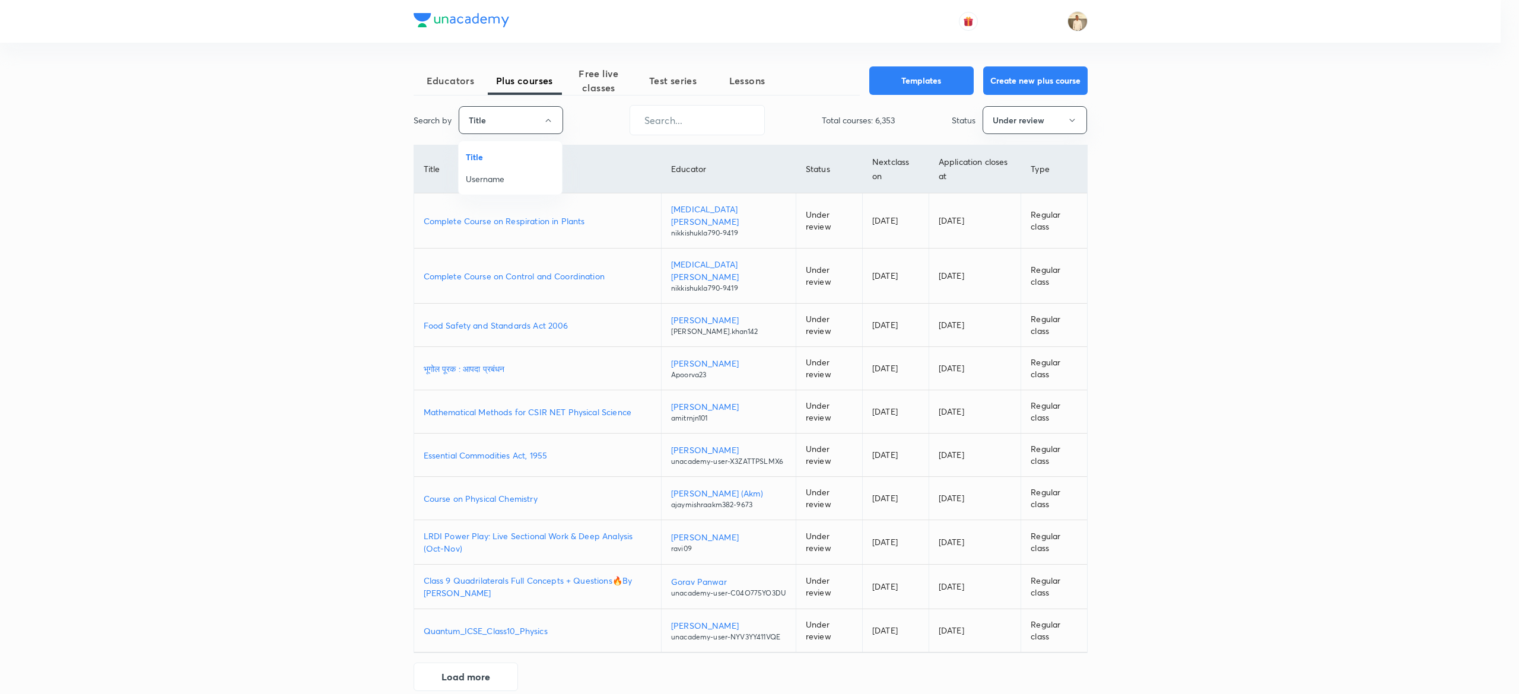
click at [499, 177] on span "Username" at bounding box center [510, 179] width 89 height 12
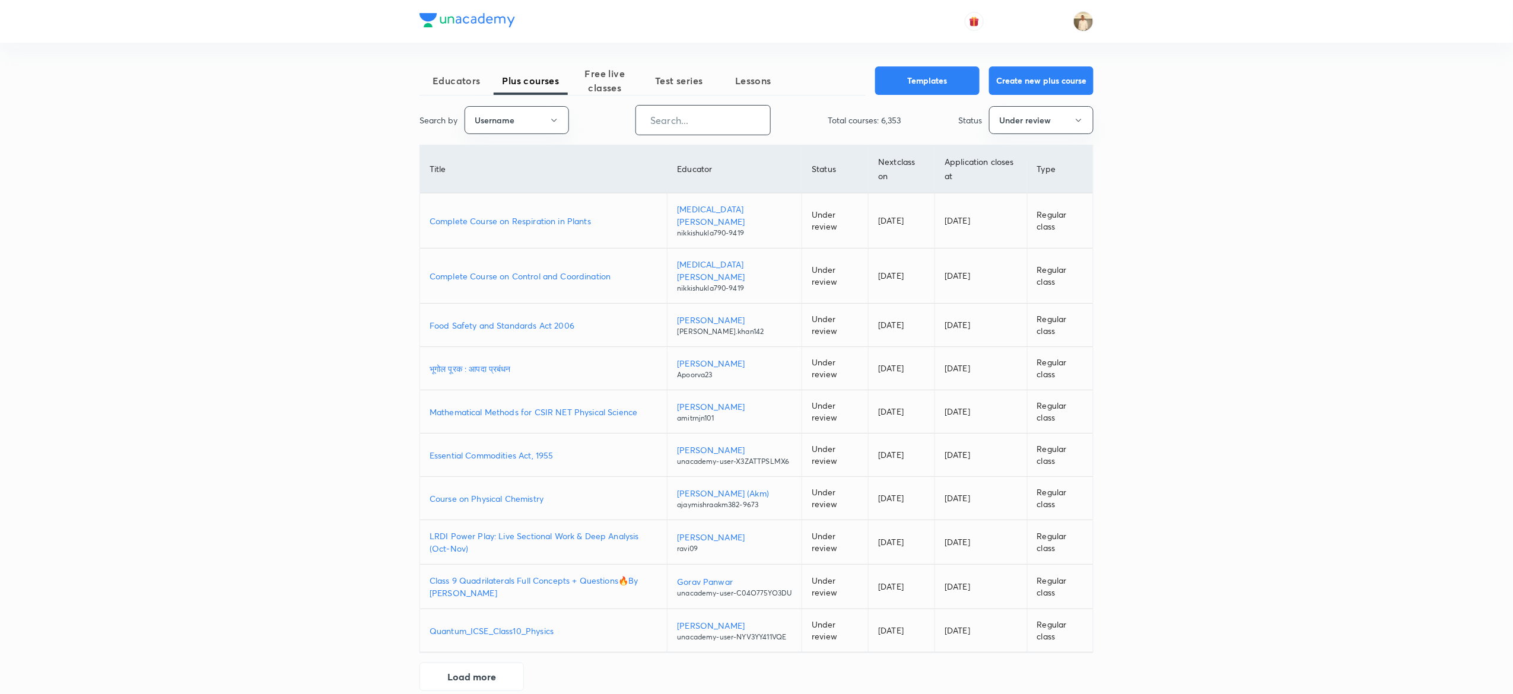
click at [701, 119] on input "text" at bounding box center [703, 120] width 134 height 30
paste input "arimachaturvedi"
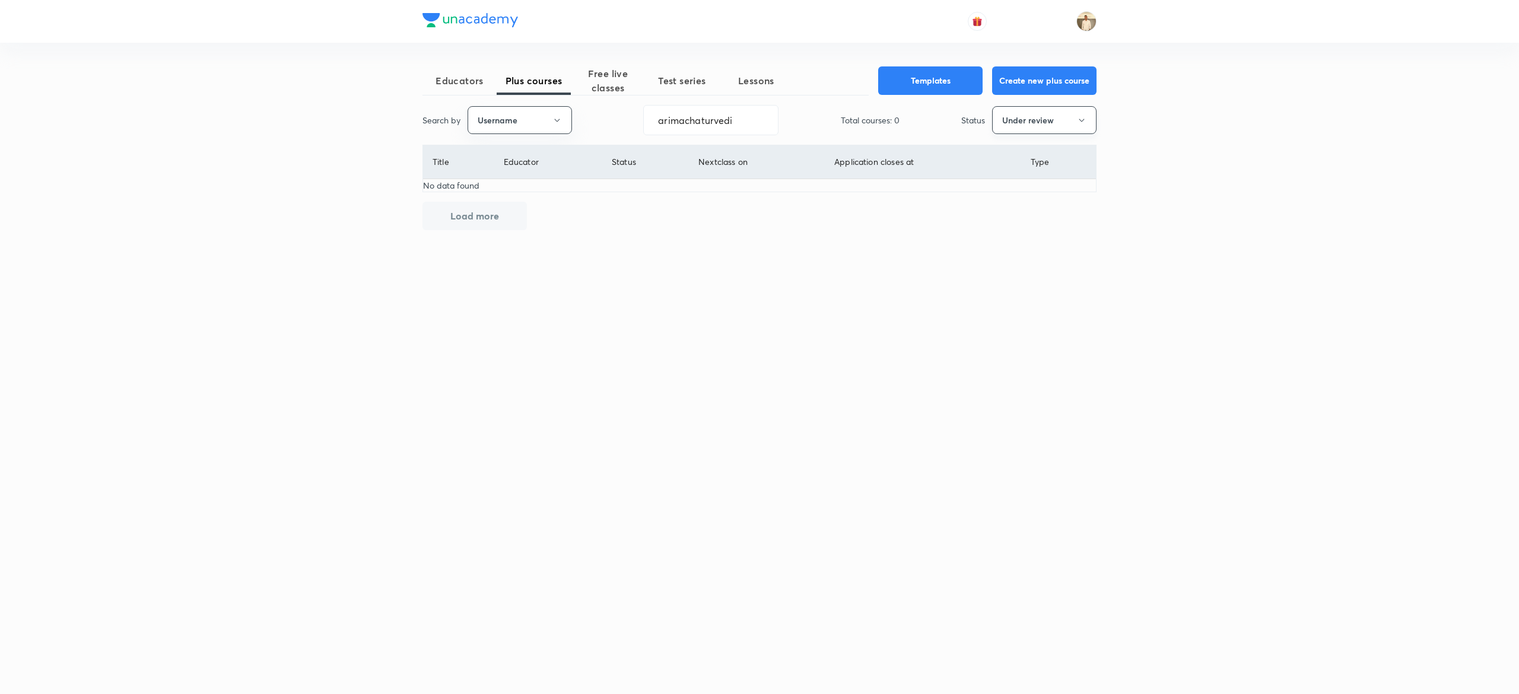
click at [1059, 127] on button "Under review" at bounding box center [1044, 120] width 104 height 28
click at [1014, 225] on span "Live" at bounding box center [1043, 223] width 89 height 12
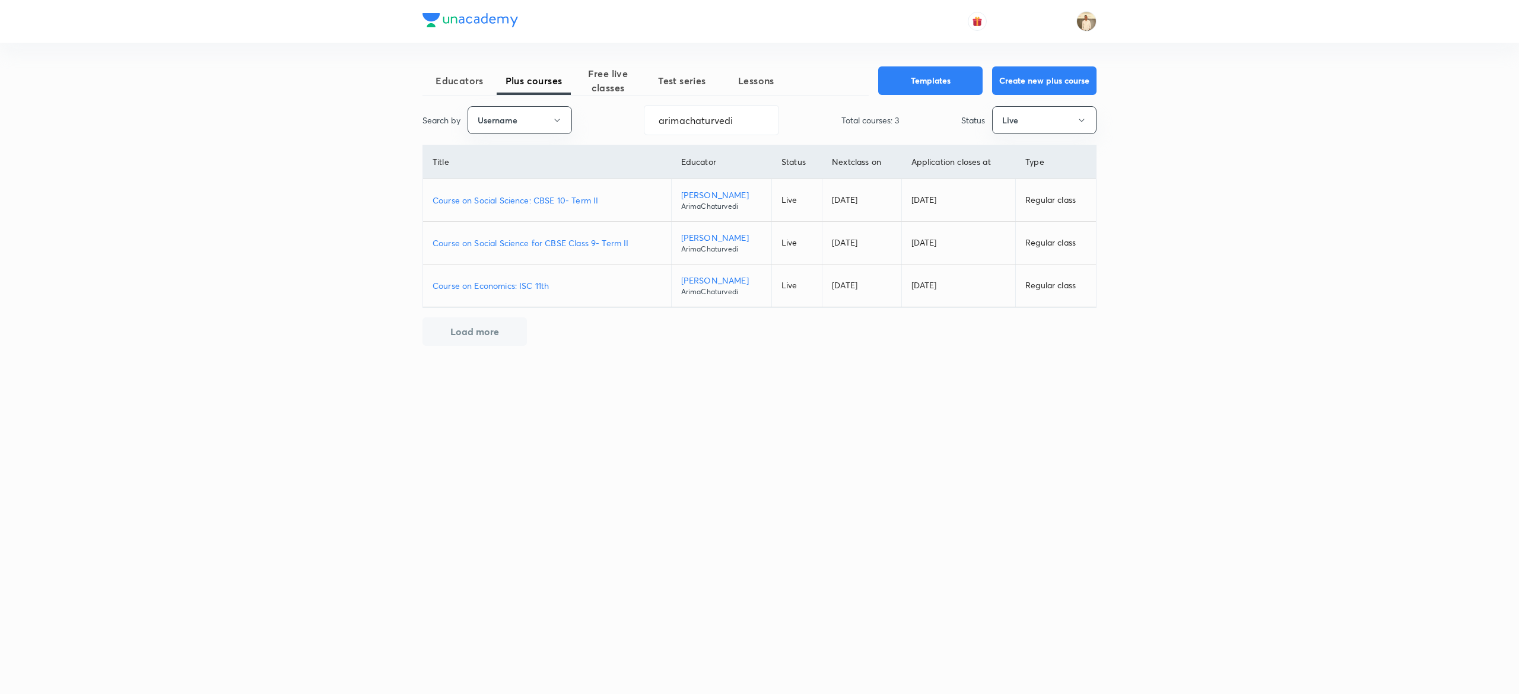
click at [580, 243] on p "Course on Social Science for CBSE Class 9- Term II" at bounding box center [546, 243] width 229 height 12
click at [549, 202] on p "Course on Social Science: CBSE 10- Term II" at bounding box center [546, 200] width 229 height 12
click at [749, 119] on input "arimachaturvedi" at bounding box center [711, 120] width 134 height 30
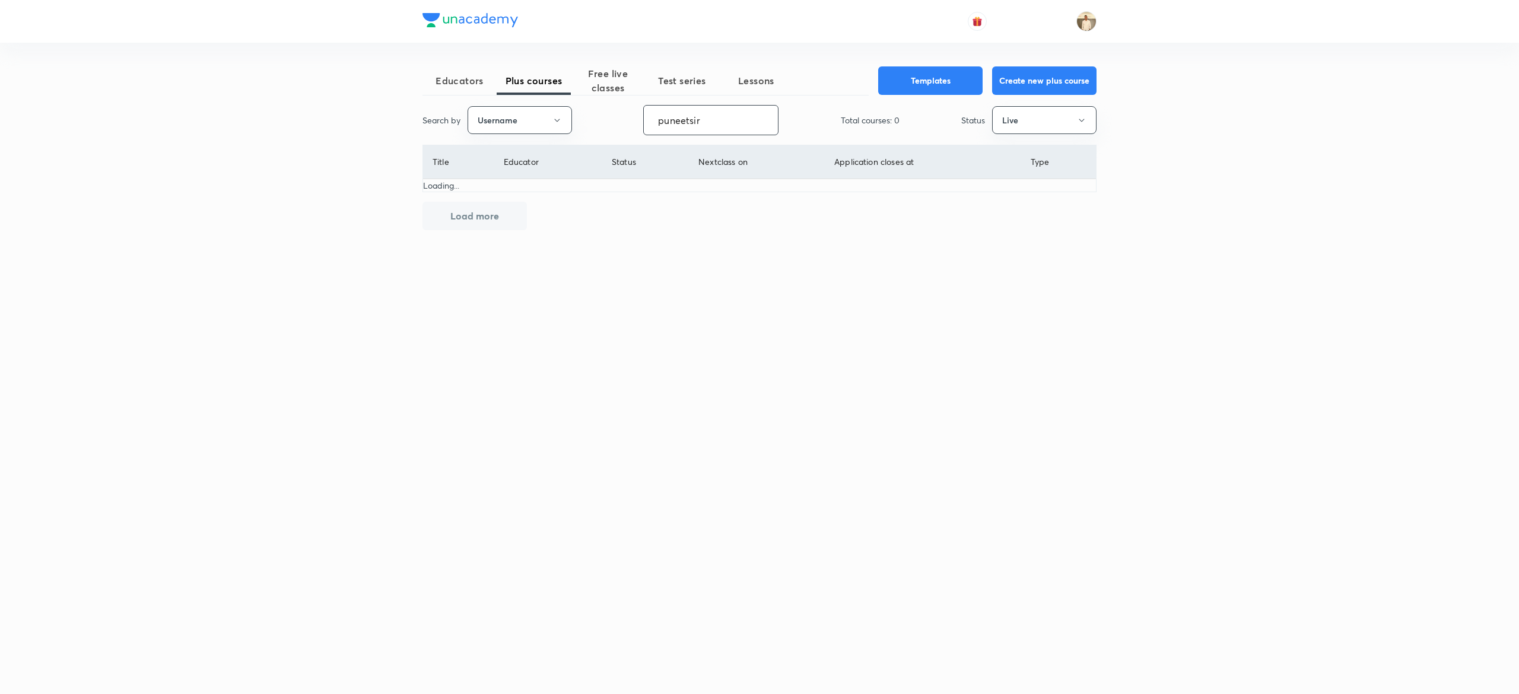
drag, startPoint x: 750, startPoint y: 119, endPoint x: 1471, endPoint y: 750, distance: 958.0
click at [1471, 693] on html "Educators Plus courses Free live classes Test series Lessons Templates Create n…" at bounding box center [759, 347] width 1519 height 694
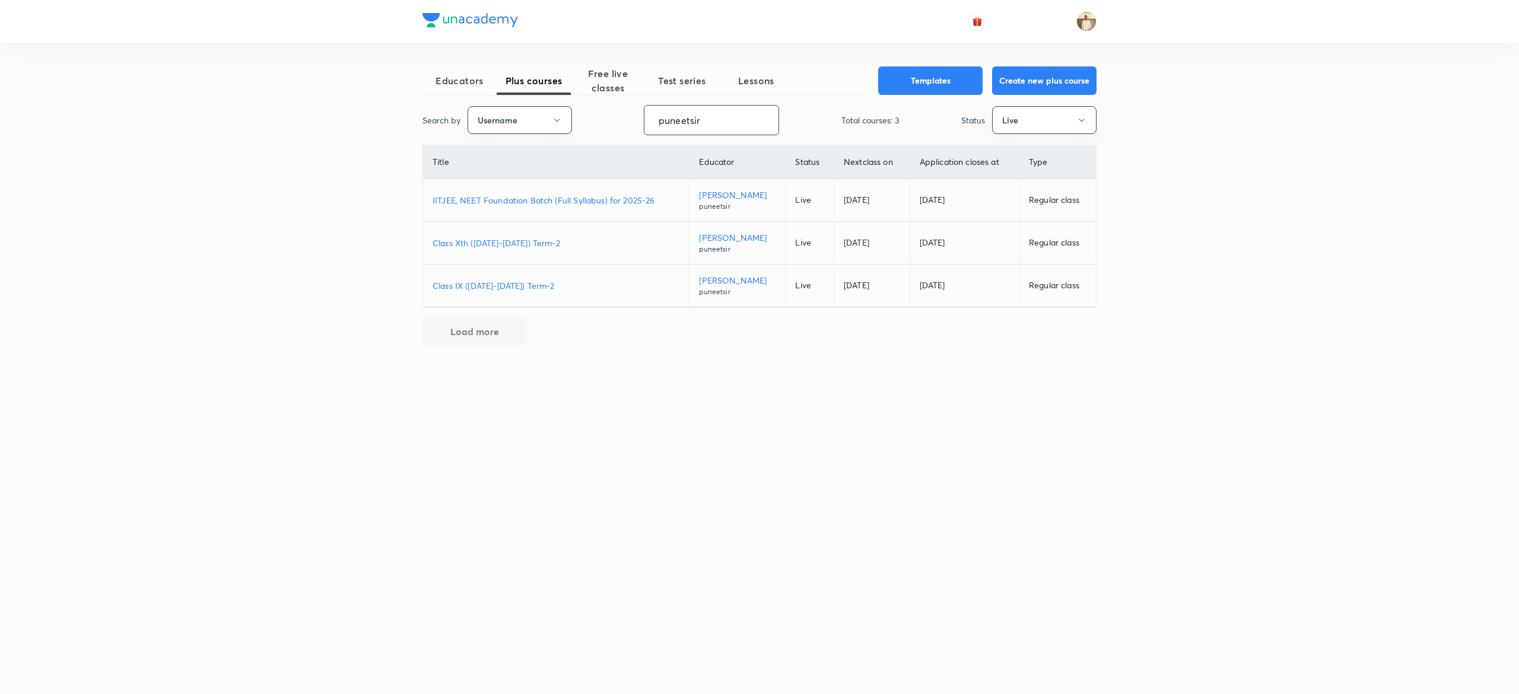
type input "puneetsir"
click at [517, 243] on p "Class Xth (2025-2026) Term-2" at bounding box center [555, 243] width 247 height 12
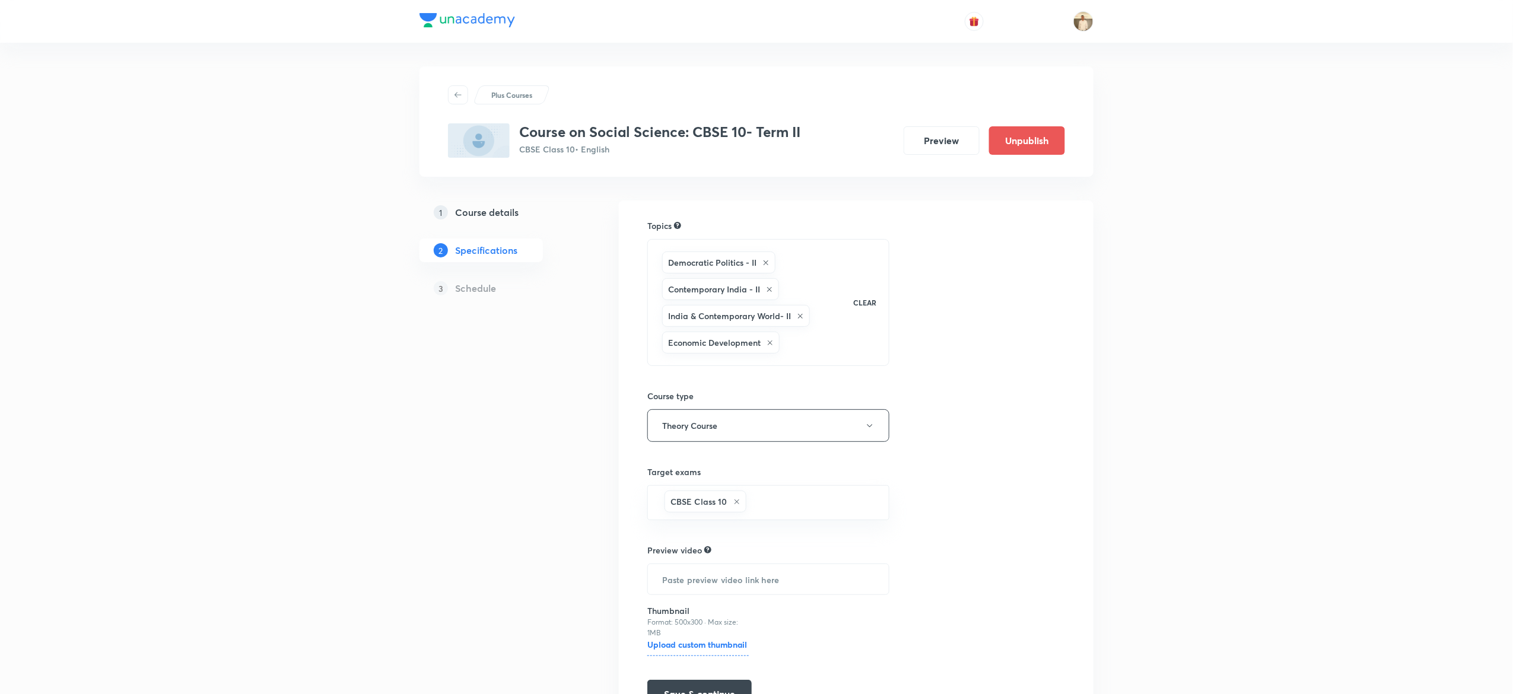
scroll to position [74, 0]
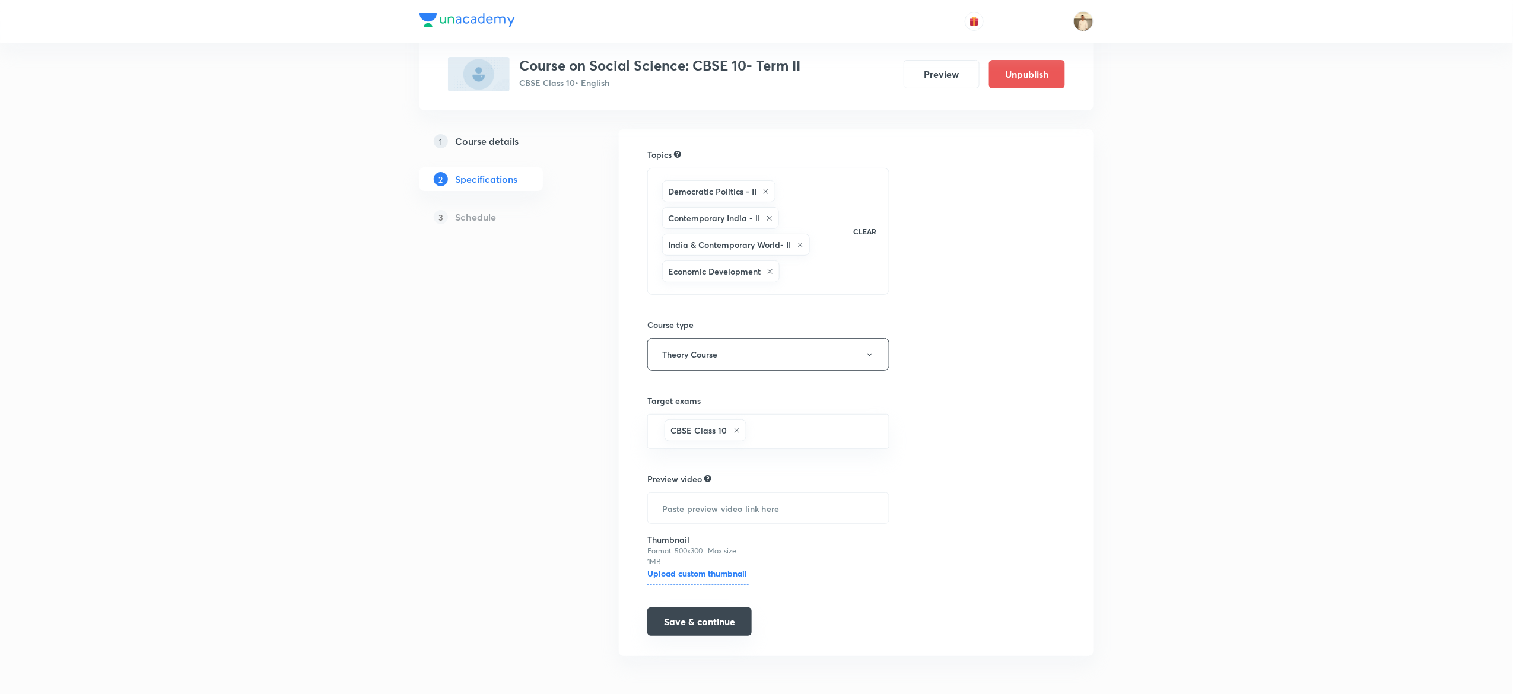
click at [710, 628] on button "Save & continue" at bounding box center [699, 621] width 104 height 28
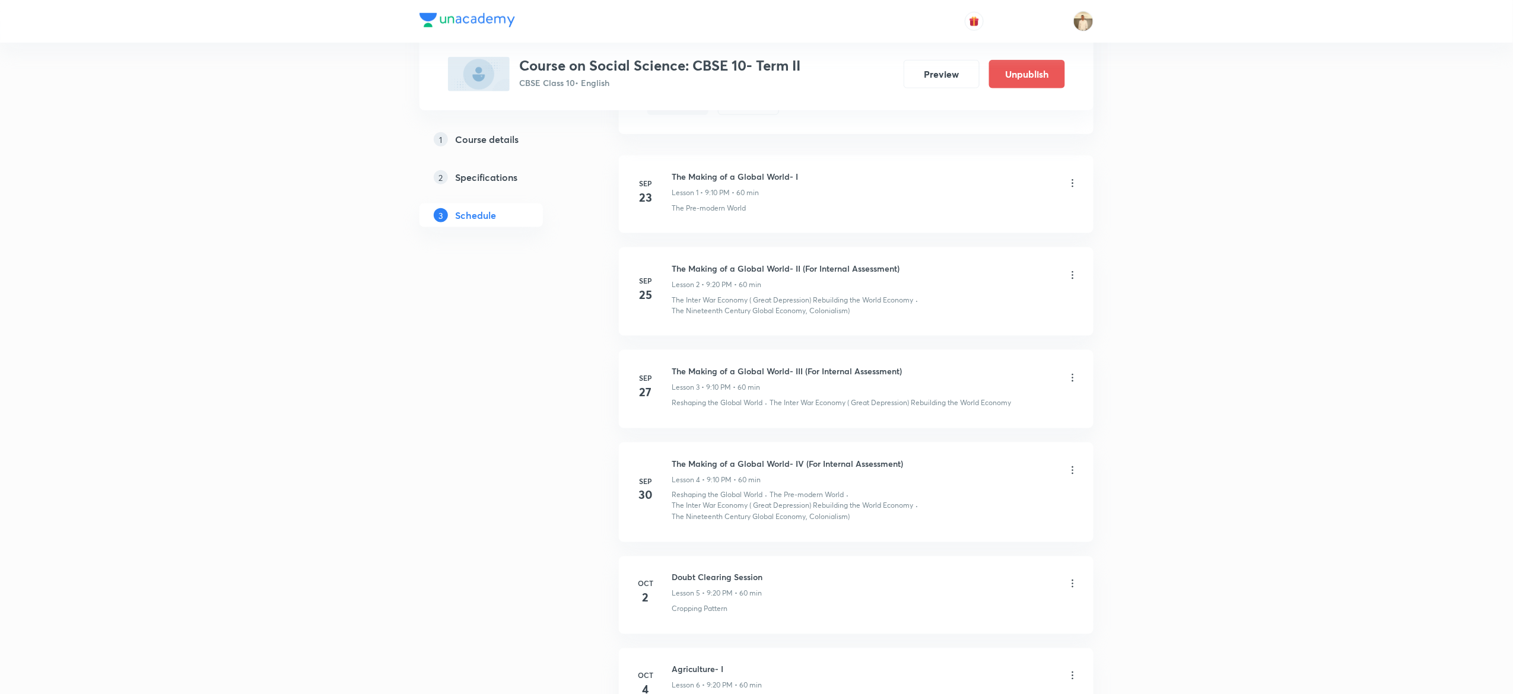
scroll to position [641, 0]
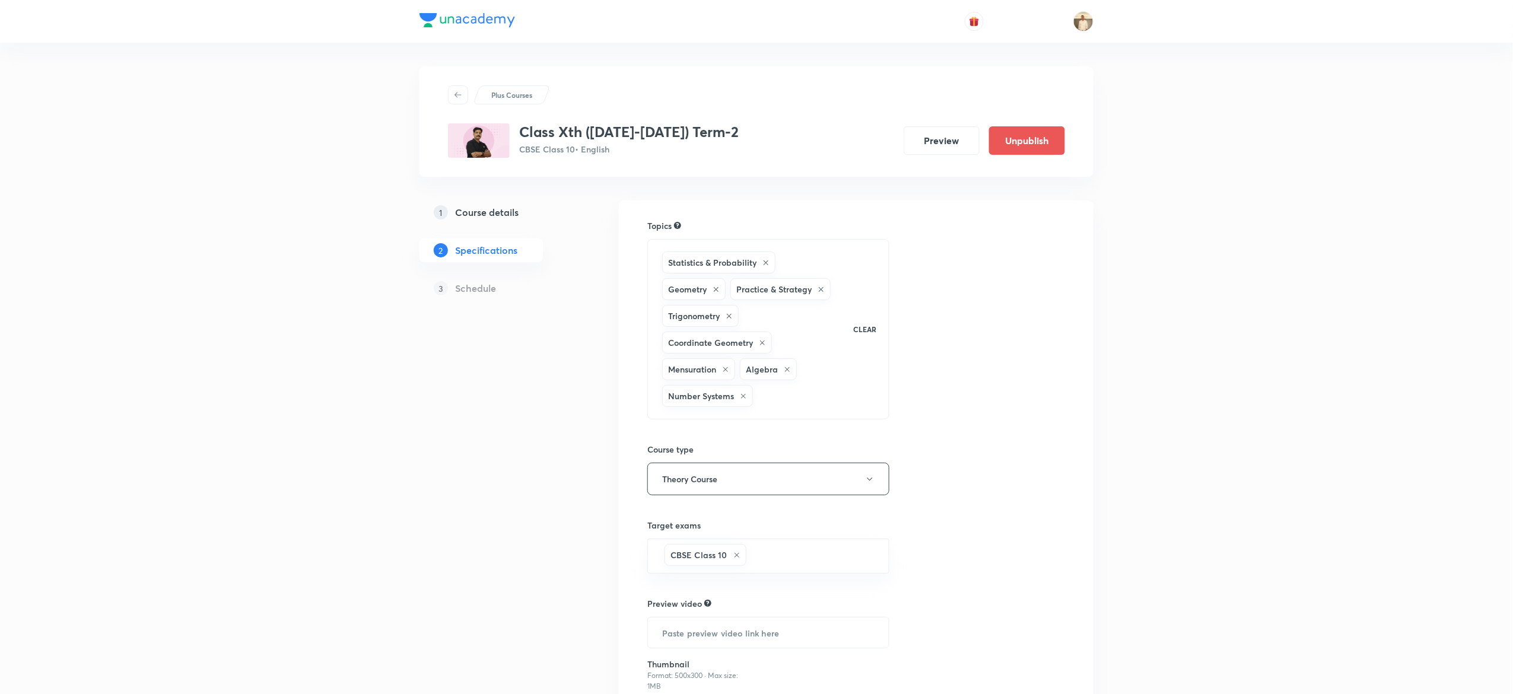
scroll to position [129, 0]
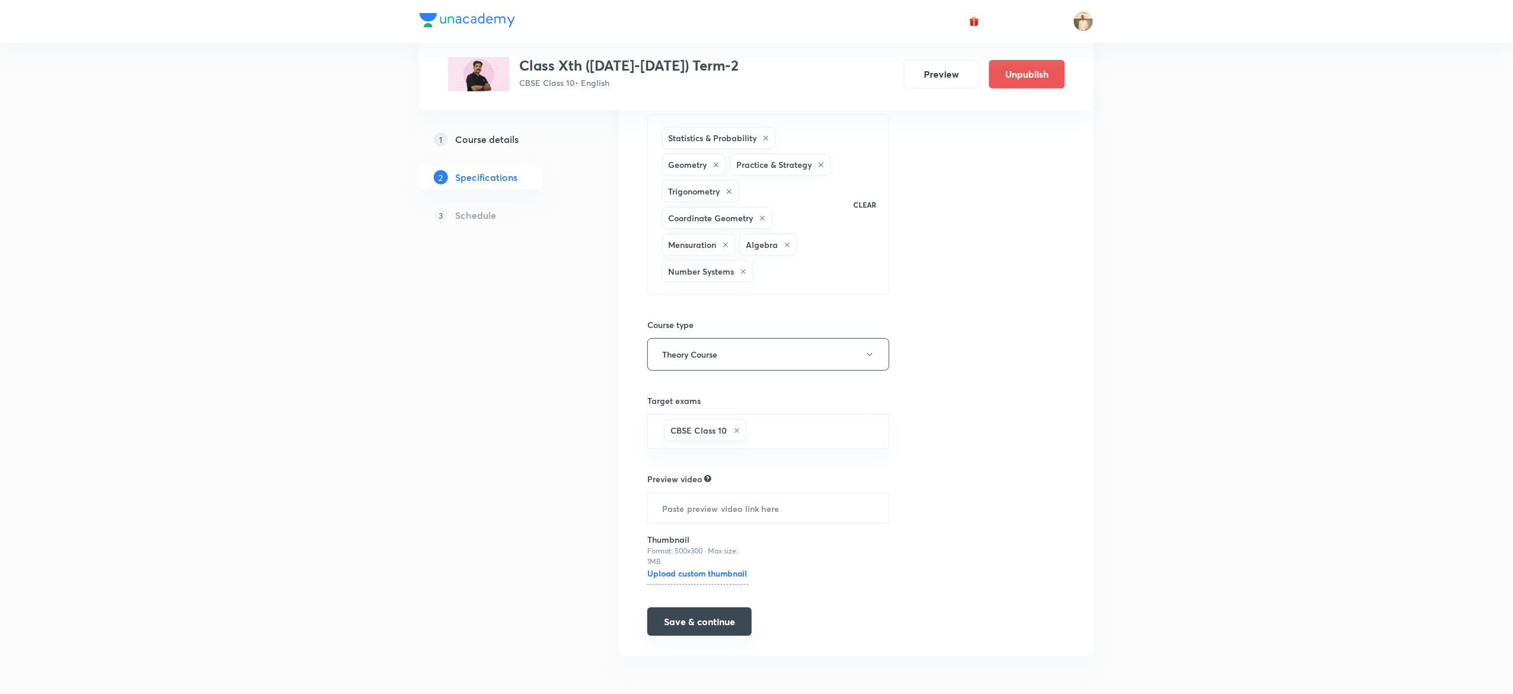
click at [701, 625] on button "Save & continue" at bounding box center [699, 621] width 104 height 28
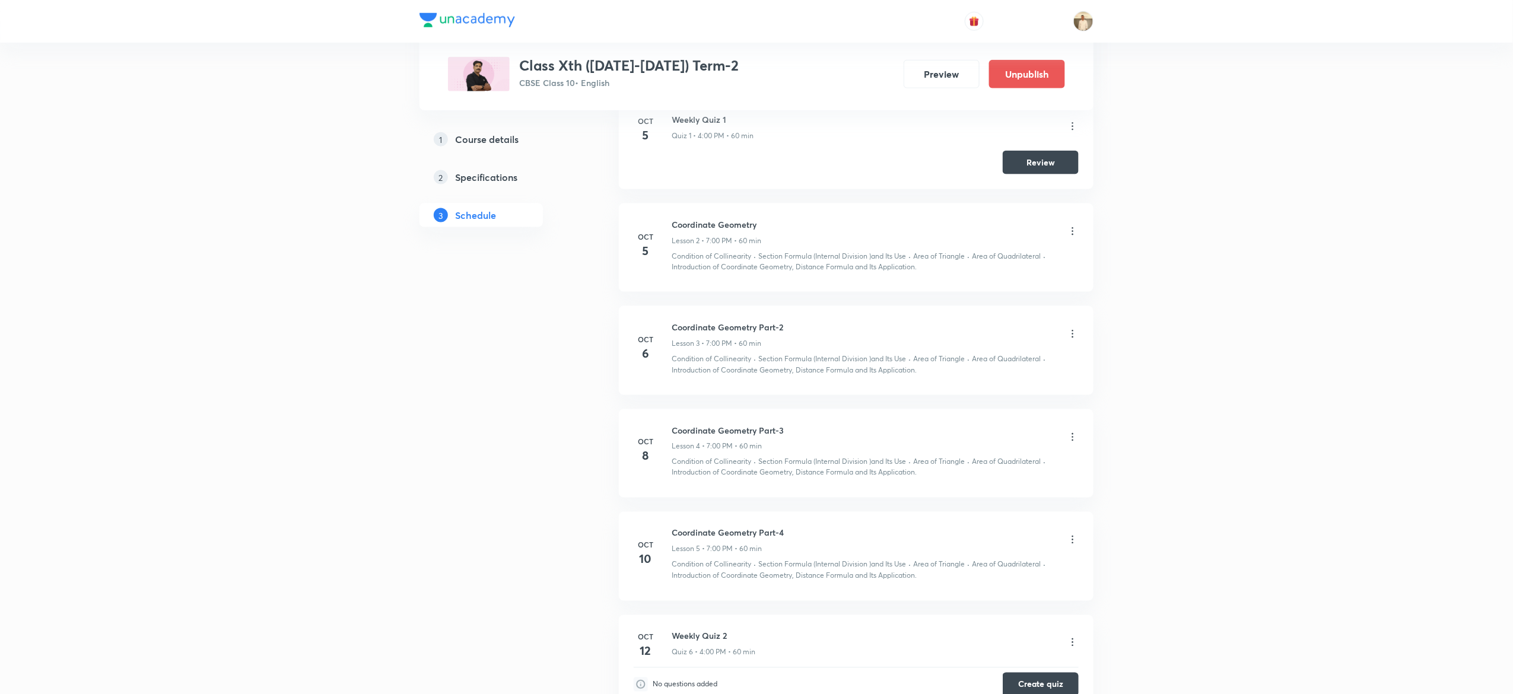
scroll to position [700, 0]
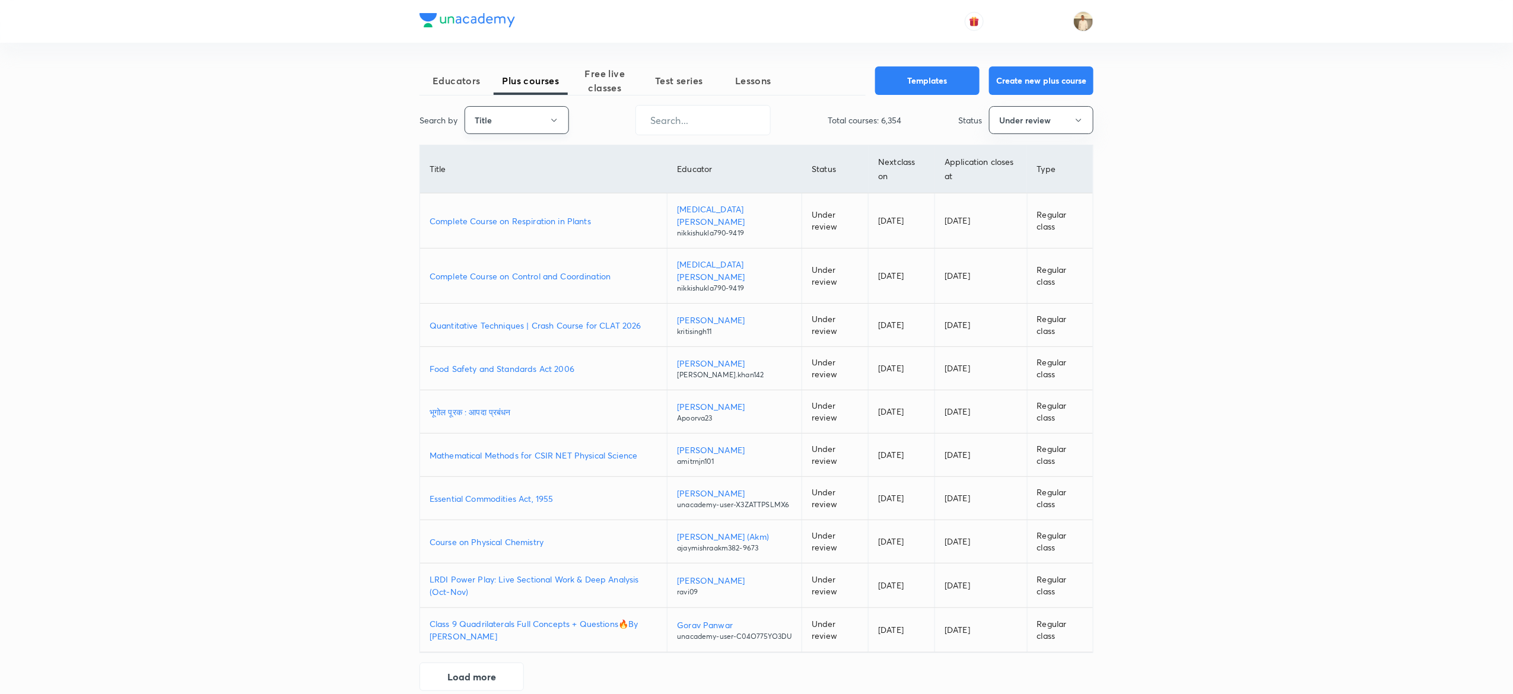
click at [521, 125] on button "Title" at bounding box center [516, 120] width 104 height 28
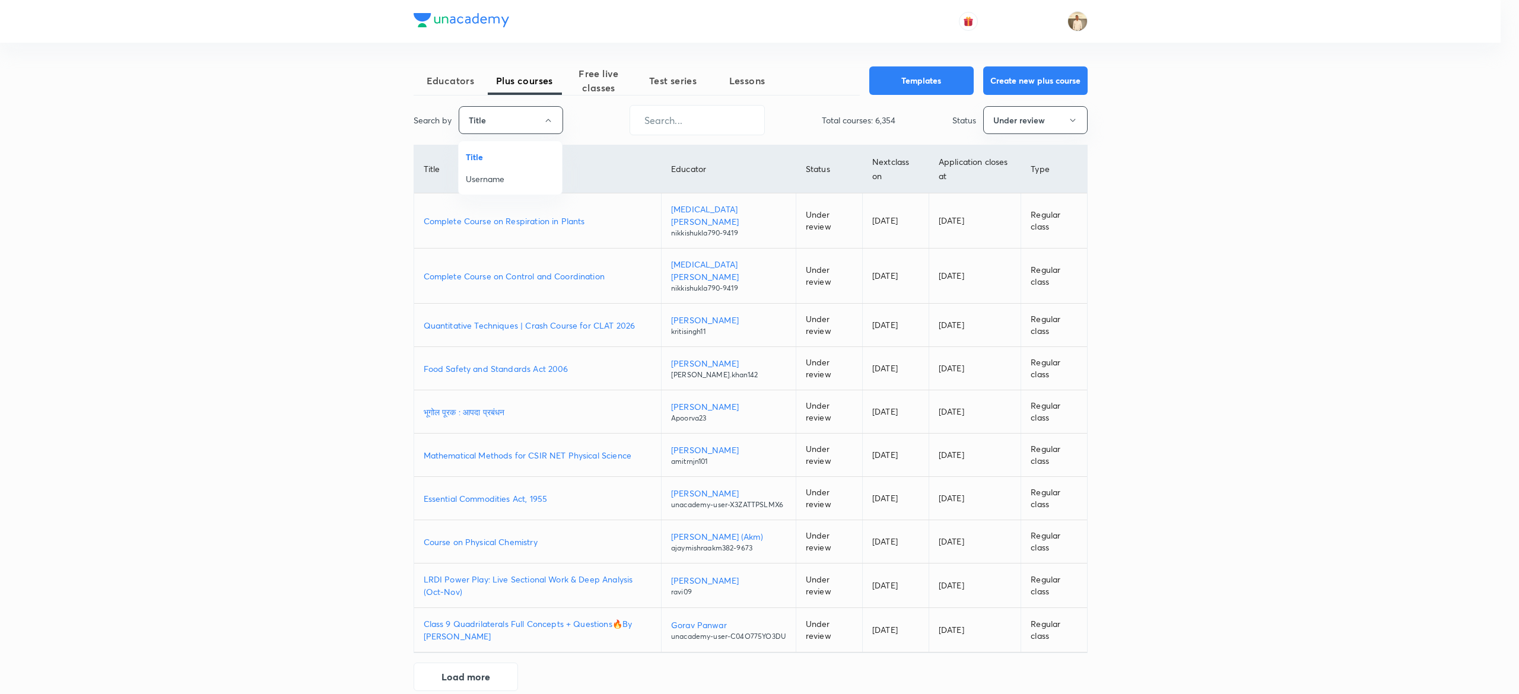
click at [510, 186] on li "Username" at bounding box center [510, 179] width 103 height 22
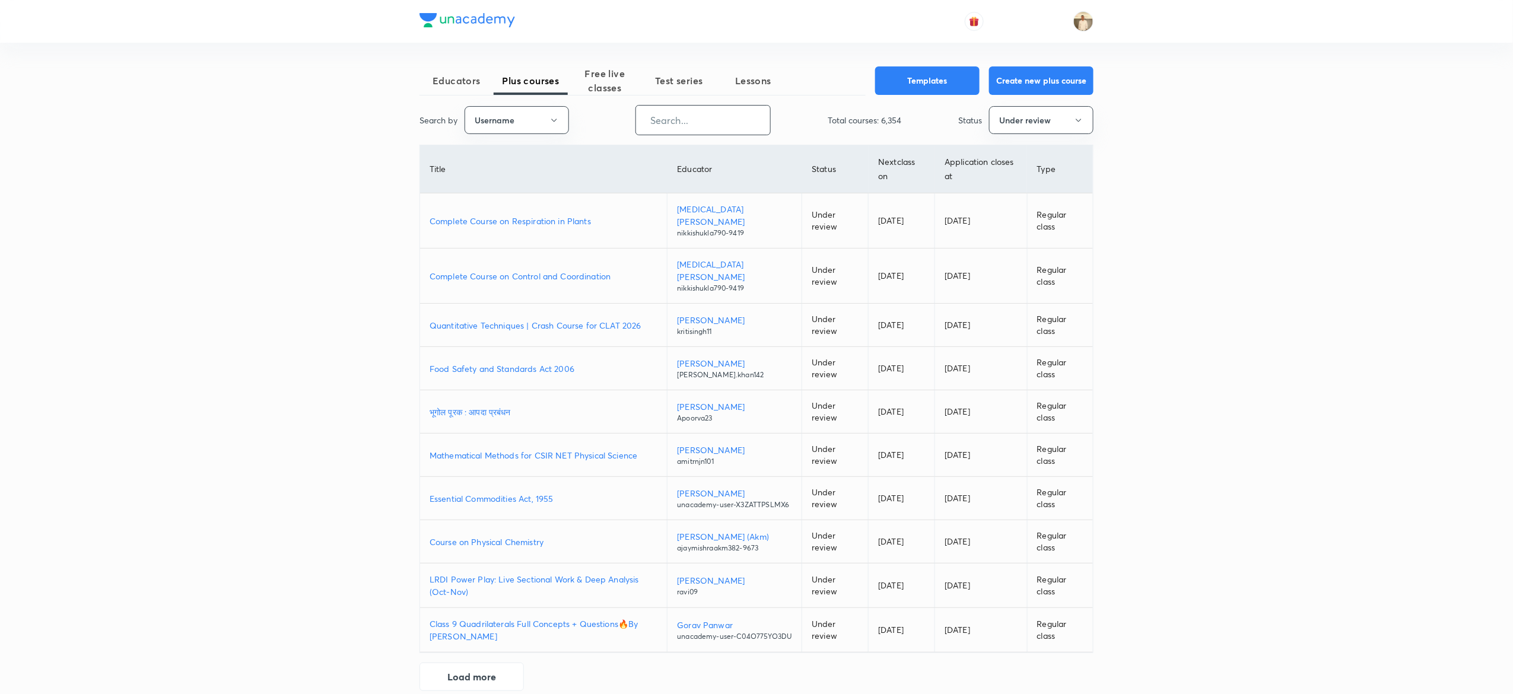
click at [741, 130] on input "text" at bounding box center [703, 120] width 134 height 30
paste input "unacademy-user-yiohkyac01dk"
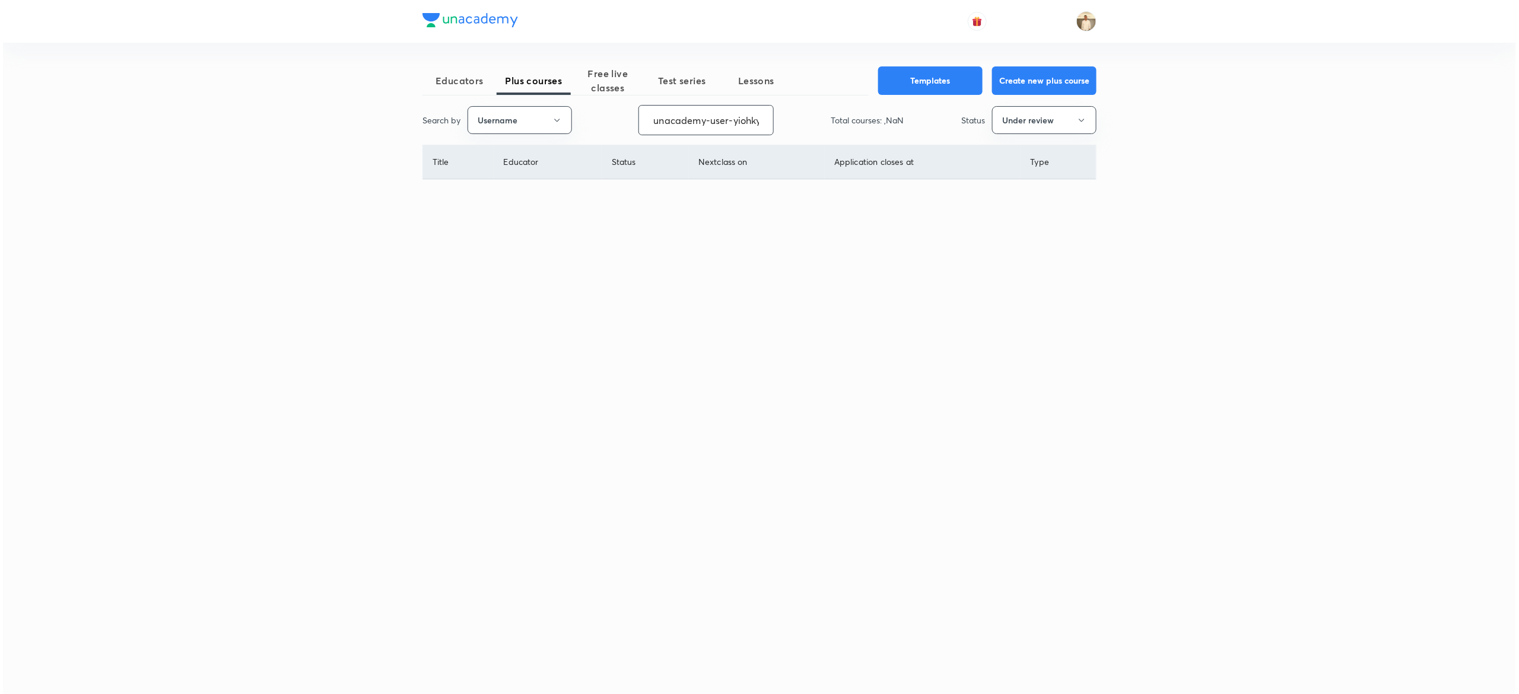
scroll to position [0, 37]
type input "unacademy-user-yiohkyac01dk"
click at [1071, 118] on button "Under review" at bounding box center [1044, 120] width 104 height 28
click at [1011, 228] on span "Live" at bounding box center [1043, 223] width 89 height 12
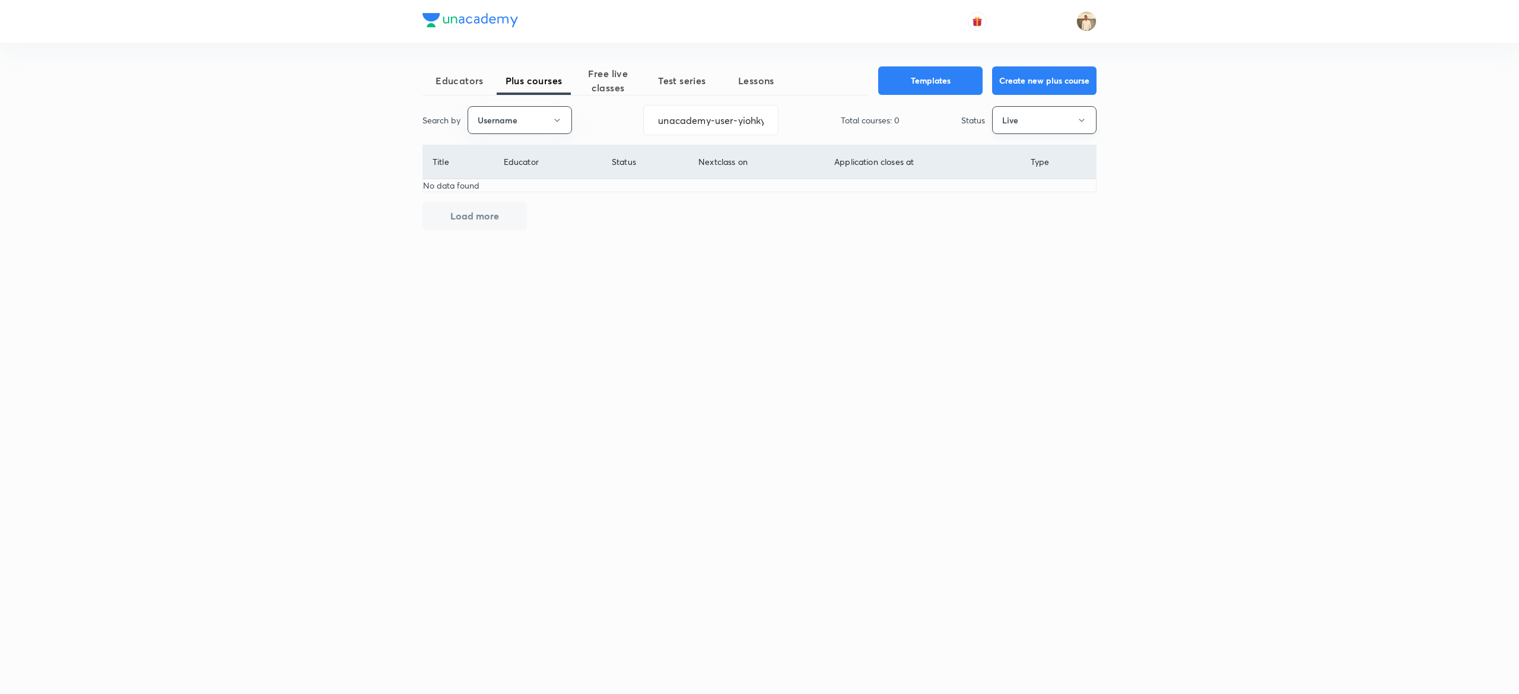
click at [1070, 115] on button "Live" at bounding box center [1044, 120] width 104 height 28
click at [1016, 244] on span "Completed" at bounding box center [1043, 244] width 89 height 12
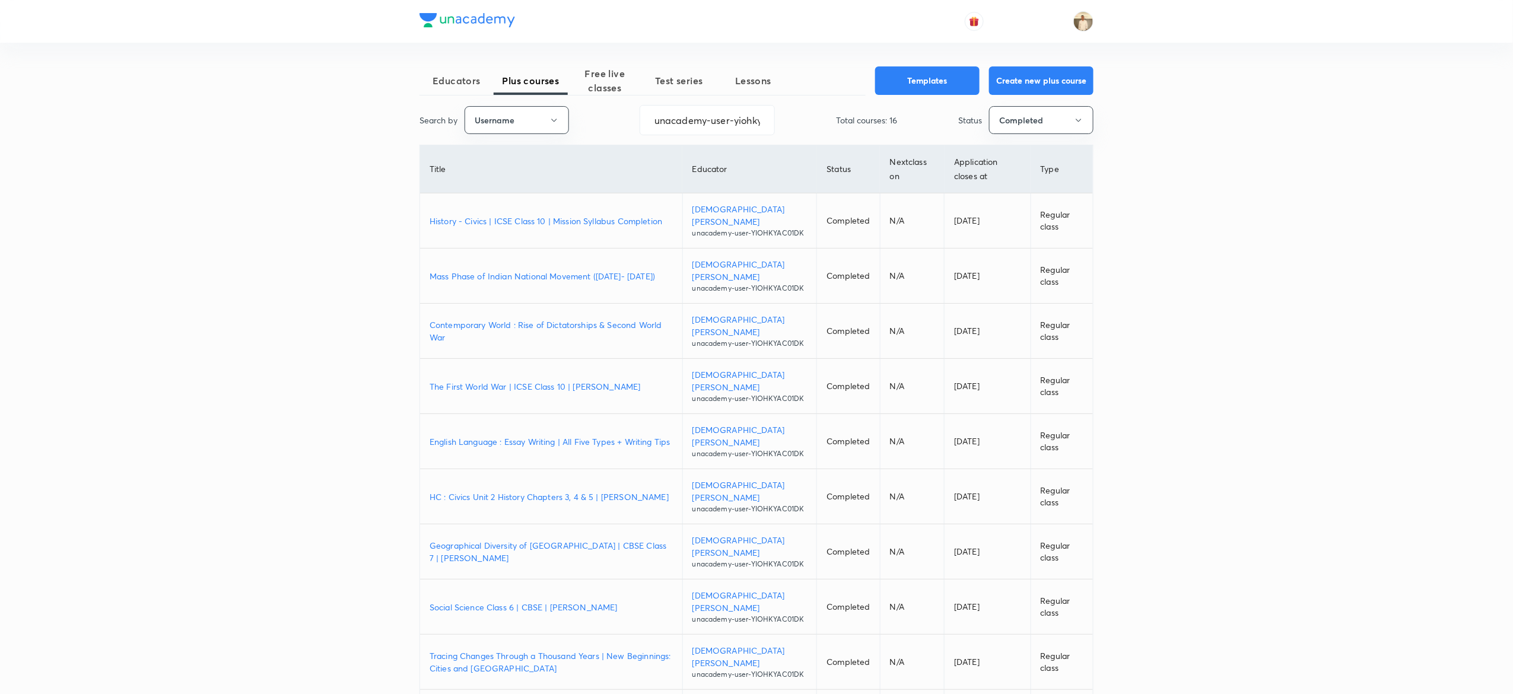
click at [508, 218] on p "History - Civics | ICSE Class 10 | Mission Syllabus Completion" at bounding box center [550, 221] width 243 height 12
click at [523, 263] on td "Mass Phase of Indian National Movement (1915- 1947)" at bounding box center [551, 276] width 262 height 55
click at [537, 272] on p "Mass Phase of Indian National Movement (1915- 1947)" at bounding box center [550, 276] width 243 height 12
click at [600, 78] on span "Free live classes" at bounding box center [605, 80] width 74 height 28
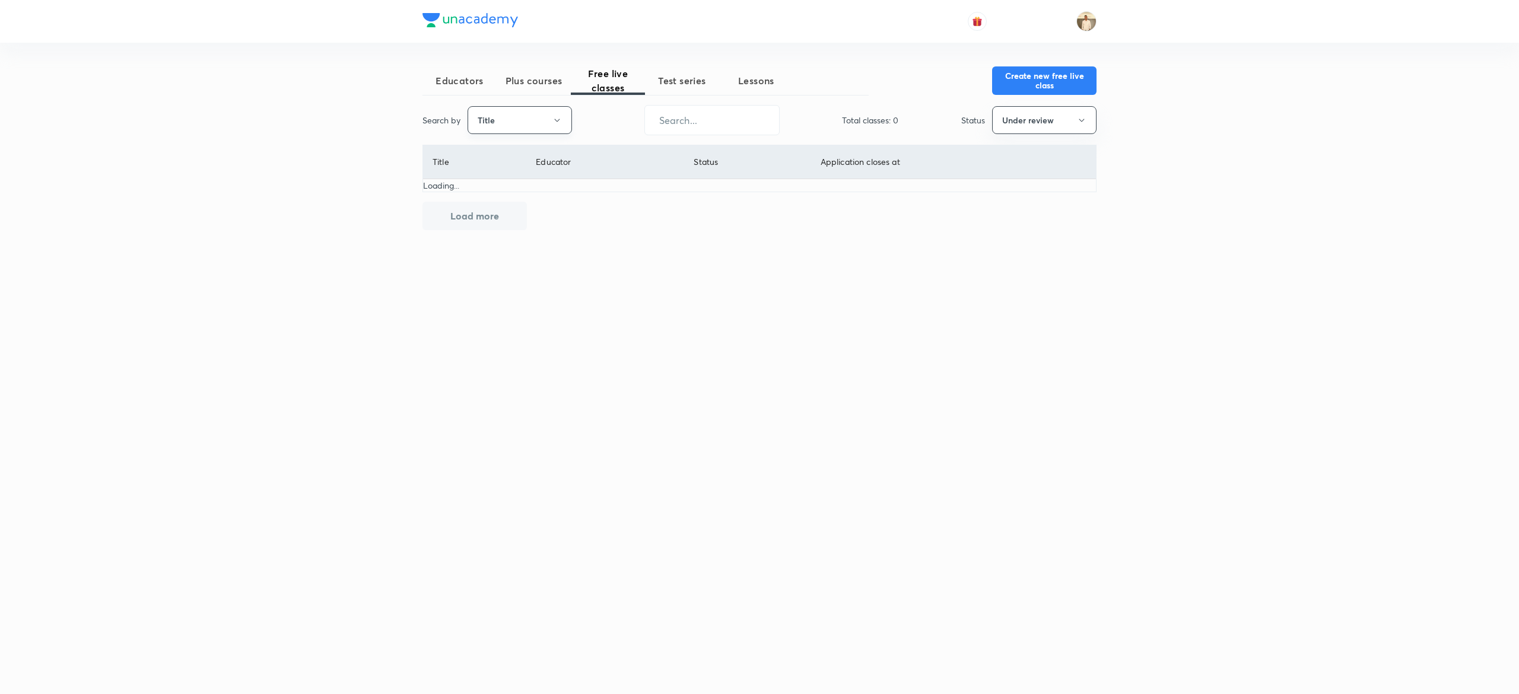
click at [507, 118] on button "Title" at bounding box center [519, 120] width 104 height 28
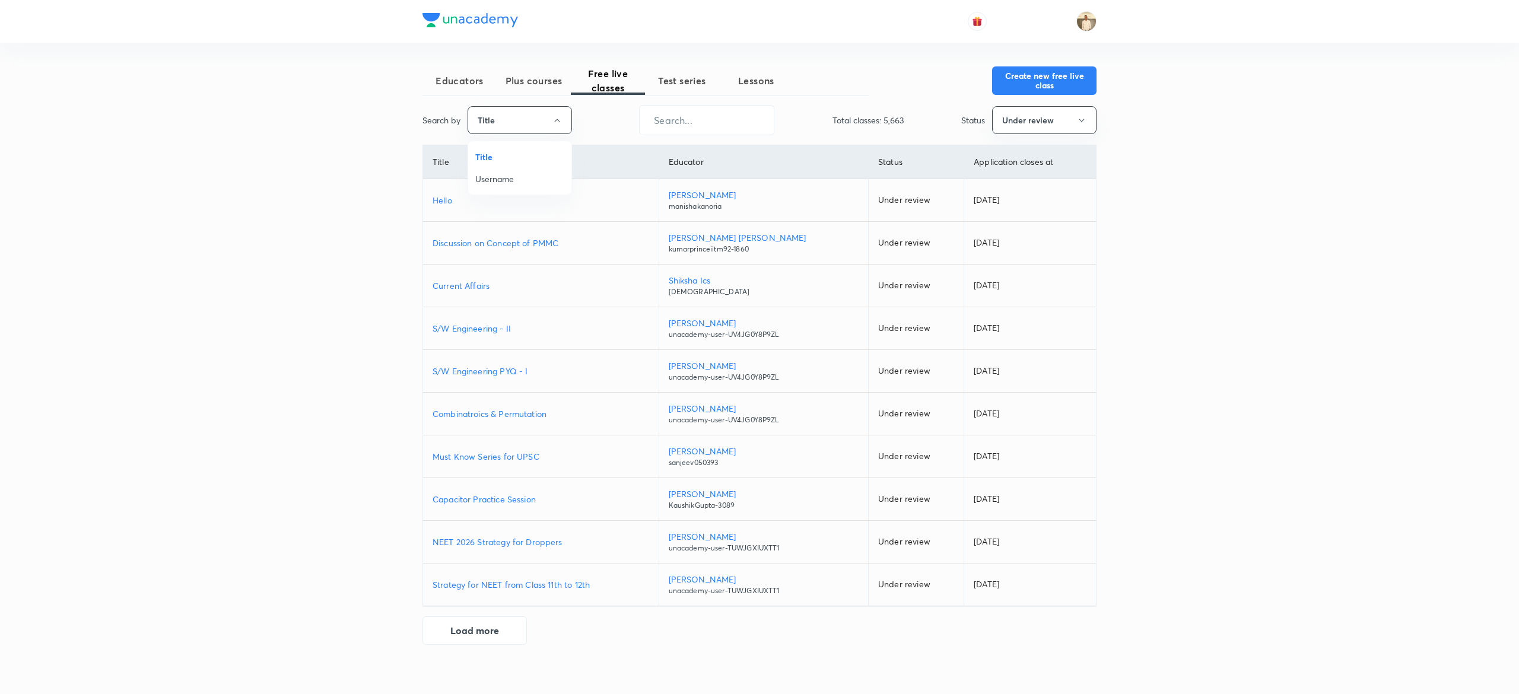
click at [539, 173] on span "Username" at bounding box center [519, 179] width 89 height 12
click at [731, 122] on input "text" at bounding box center [706, 120] width 134 height 30
paste input "unacademy-user-yiohkyac01dk"
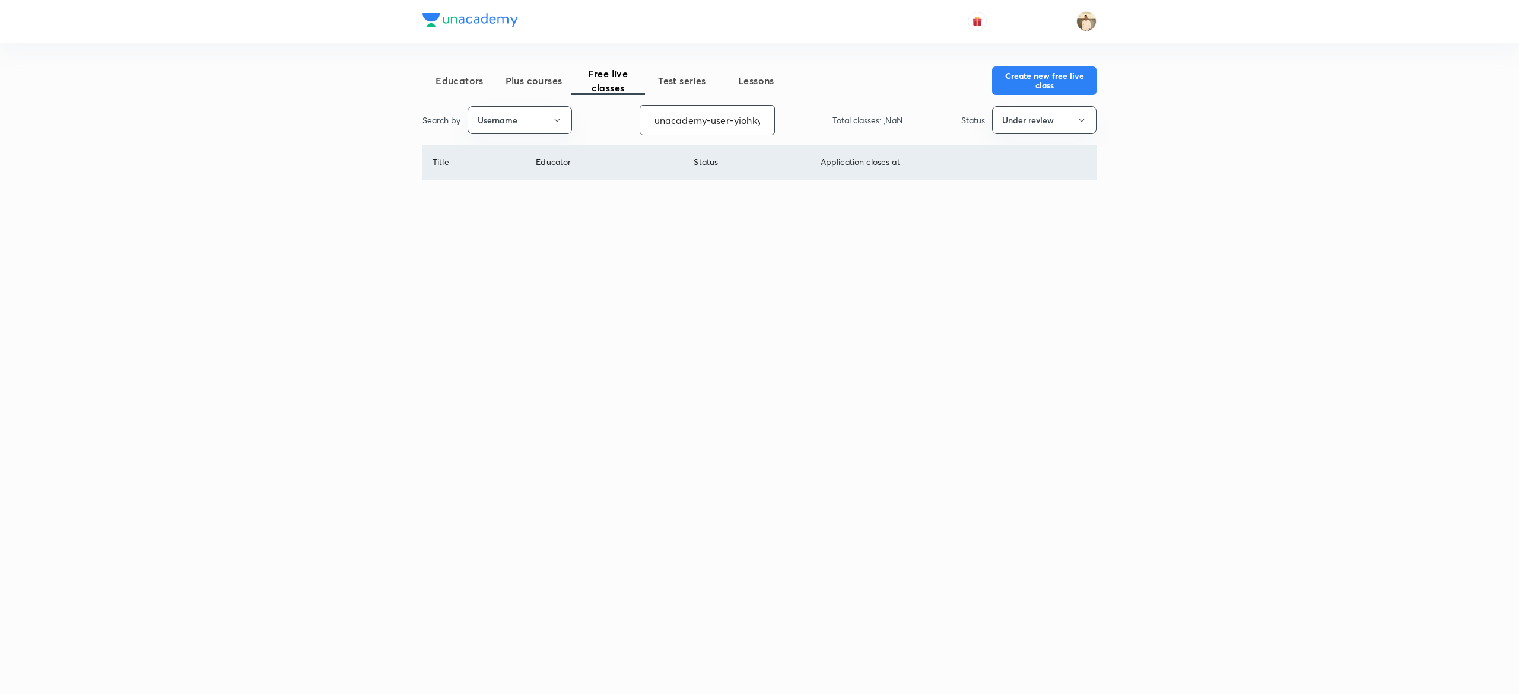
scroll to position [0, 37]
type input "unacademy-user-yiohkyac01dk"
click at [1052, 119] on button "Under review" at bounding box center [1044, 120] width 104 height 28
click at [1009, 222] on span "Live" at bounding box center [1043, 223] width 89 height 12
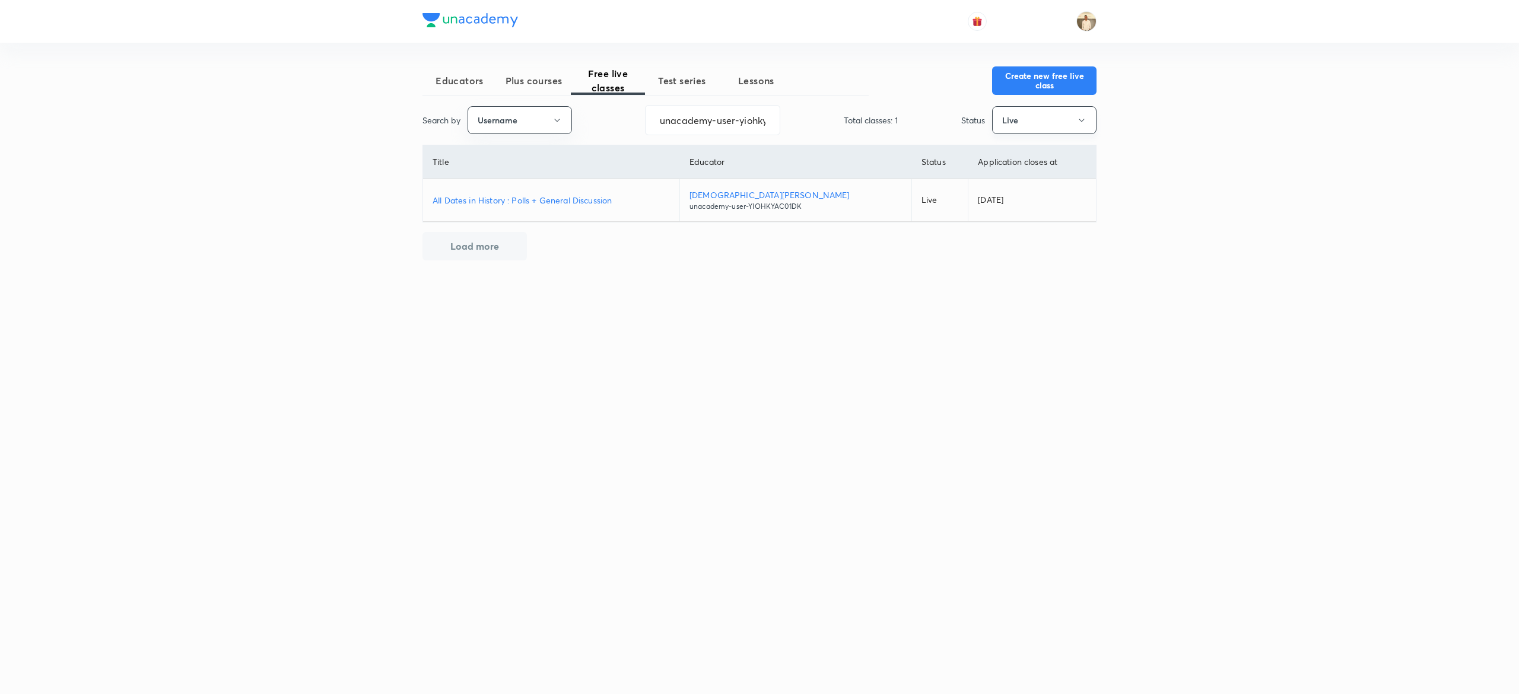
click at [1083, 121] on icon "button" at bounding box center [1081, 120] width 9 height 9
click at [1027, 244] on span "Completed" at bounding box center [1043, 244] width 89 height 12
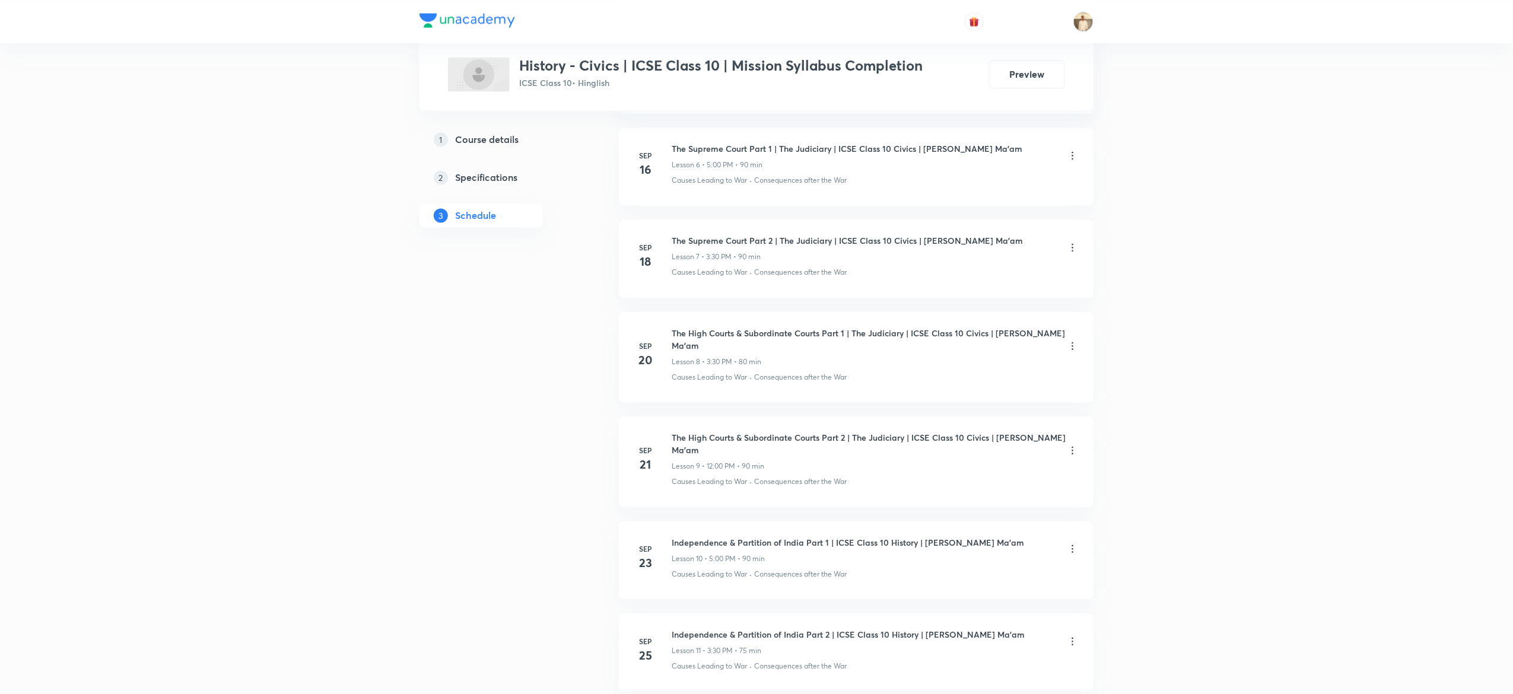
scroll to position [1140, 0]
click at [1040, 66] on button "Preview" at bounding box center [1027, 73] width 76 height 28
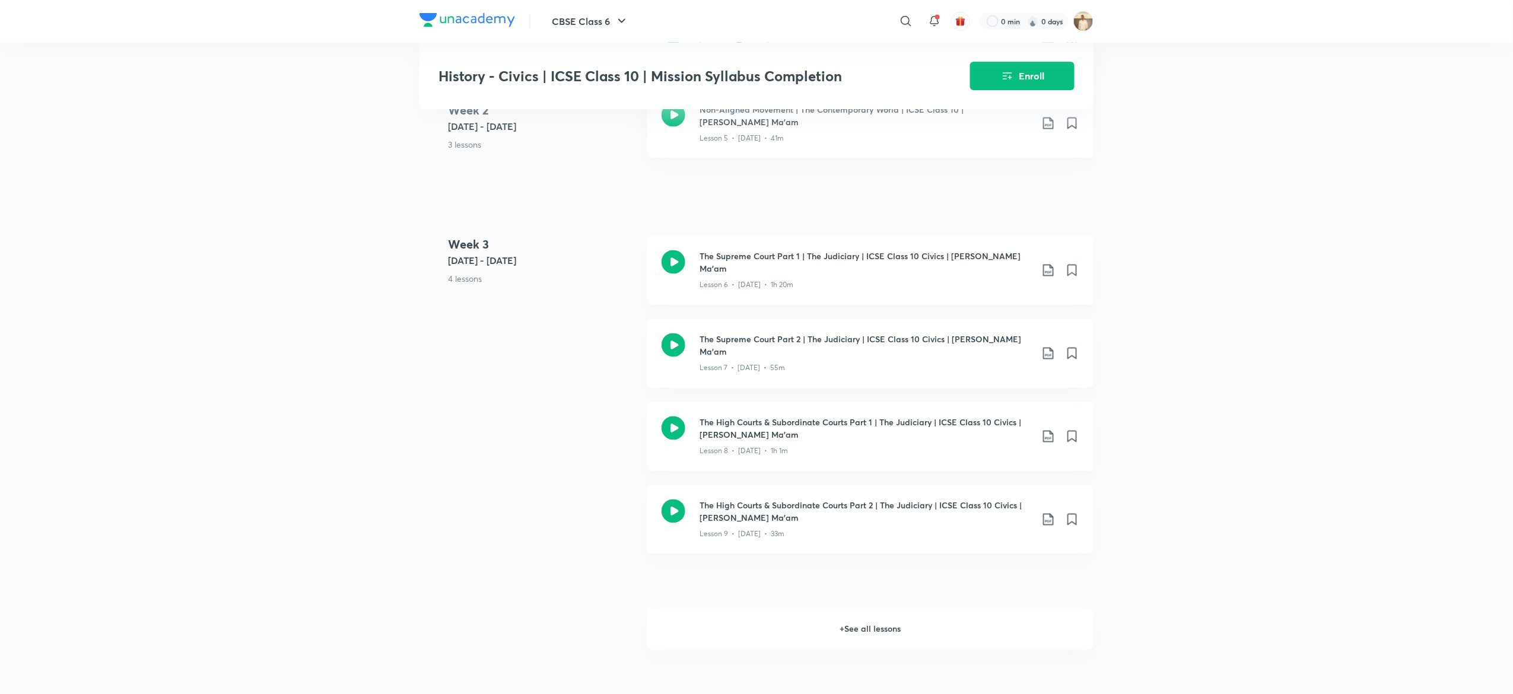
scroll to position [910, 0]
click at [852, 607] on h6 "+ See all lessons" at bounding box center [870, 628] width 446 height 42
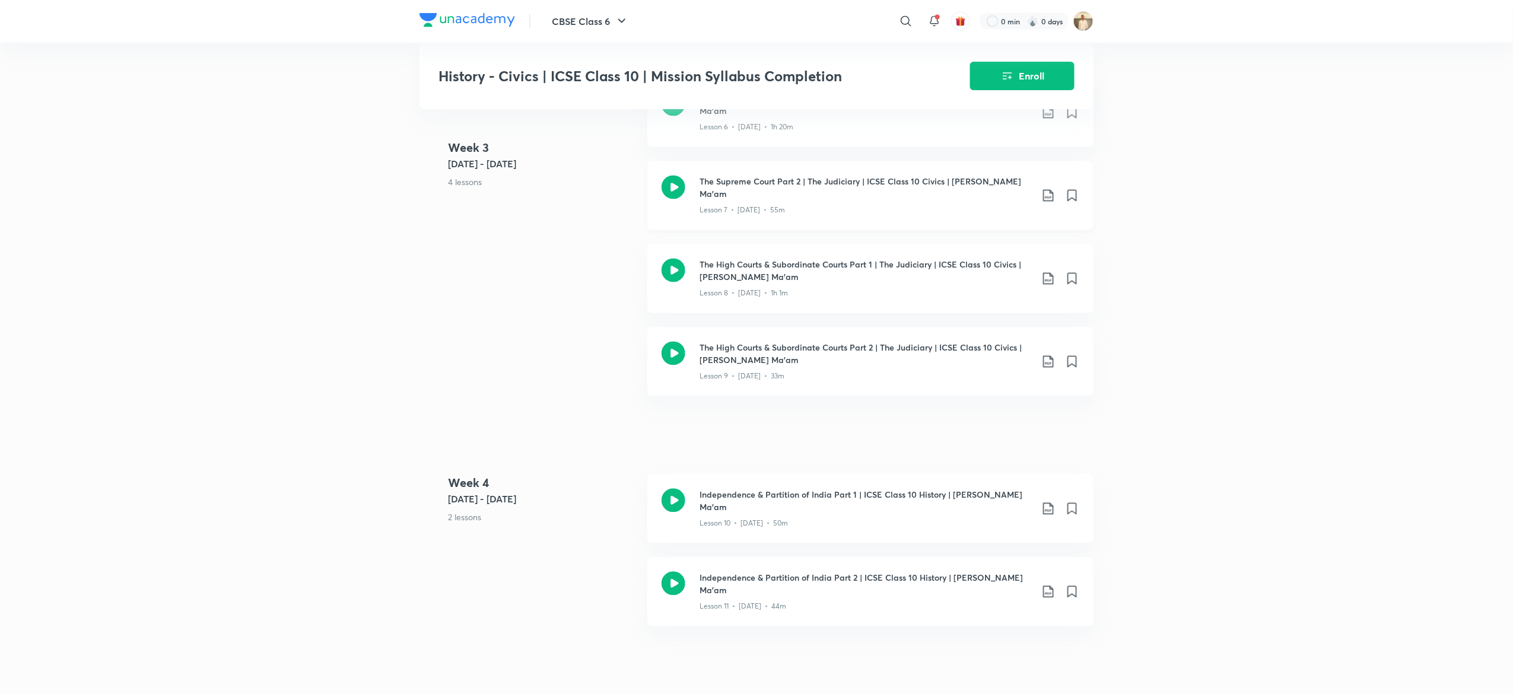
scroll to position [1069, 0]
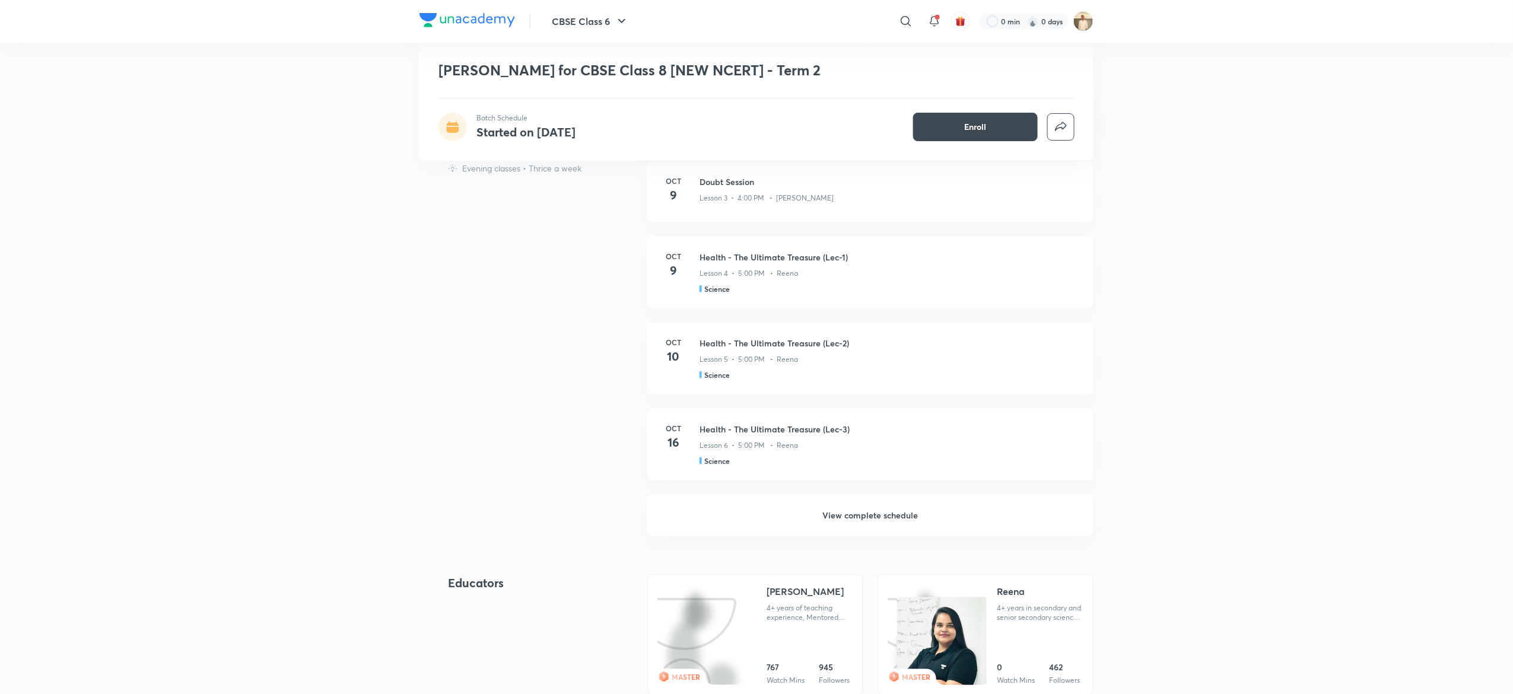
scroll to position [427, 0]
click at [865, 514] on h6 "View complete schedule" at bounding box center [870, 513] width 446 height 42
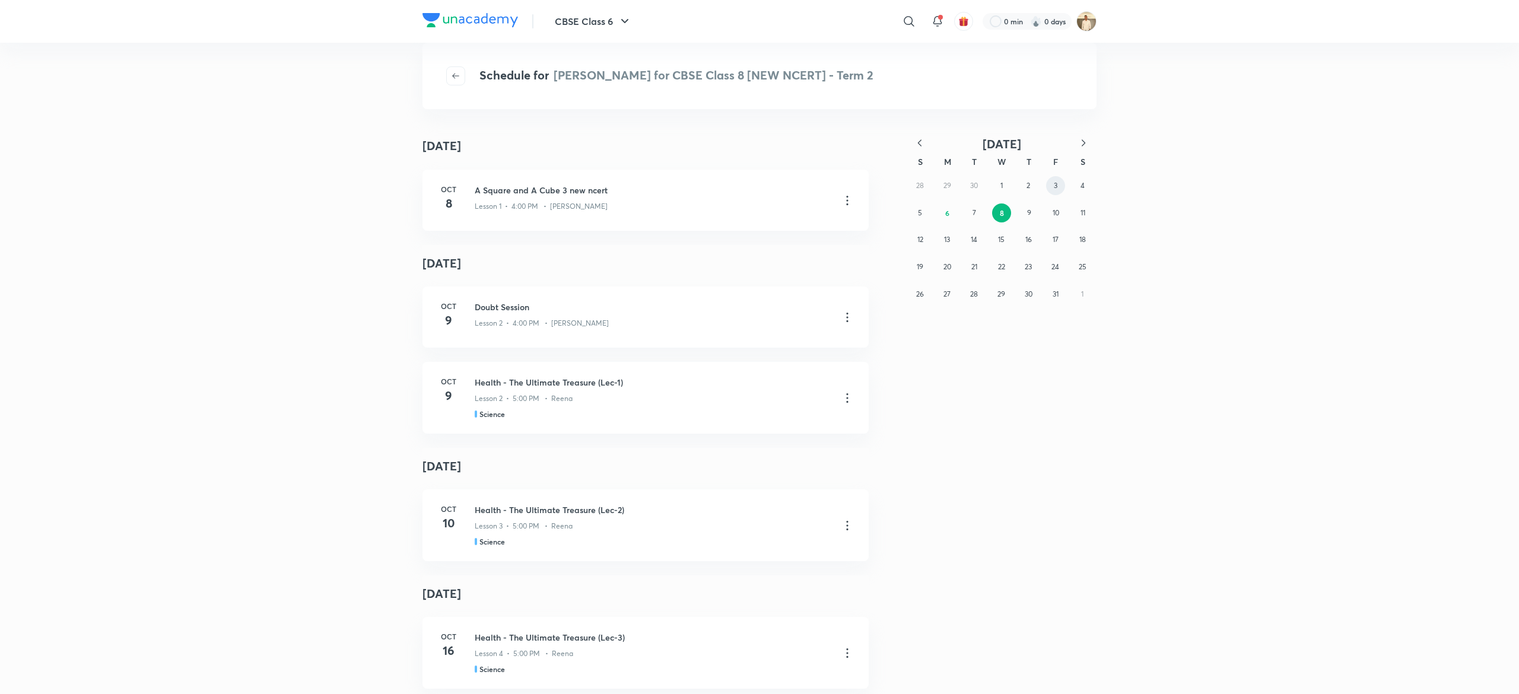
click at [1059, 187] on button "3" at bounding box center [1055, 185] width 19 height 19
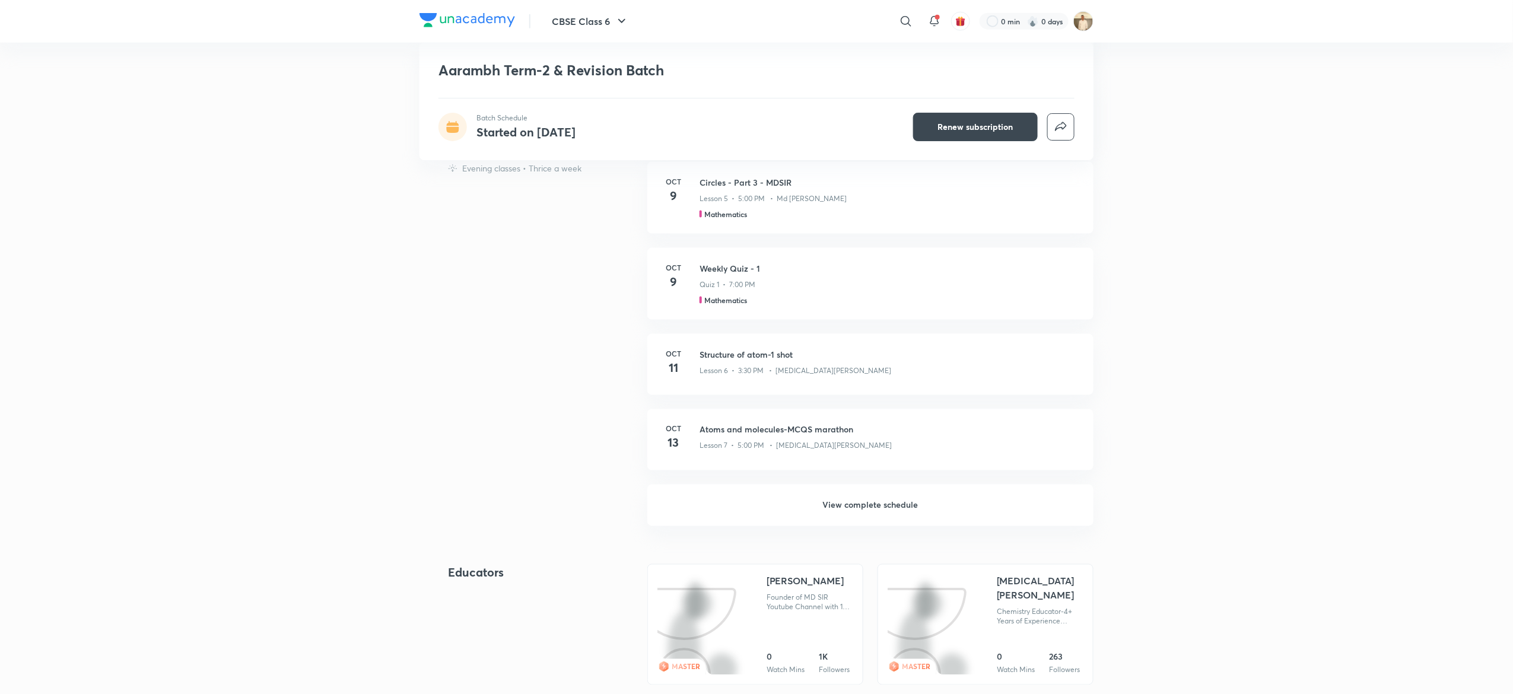
scroll to position [721, 0]
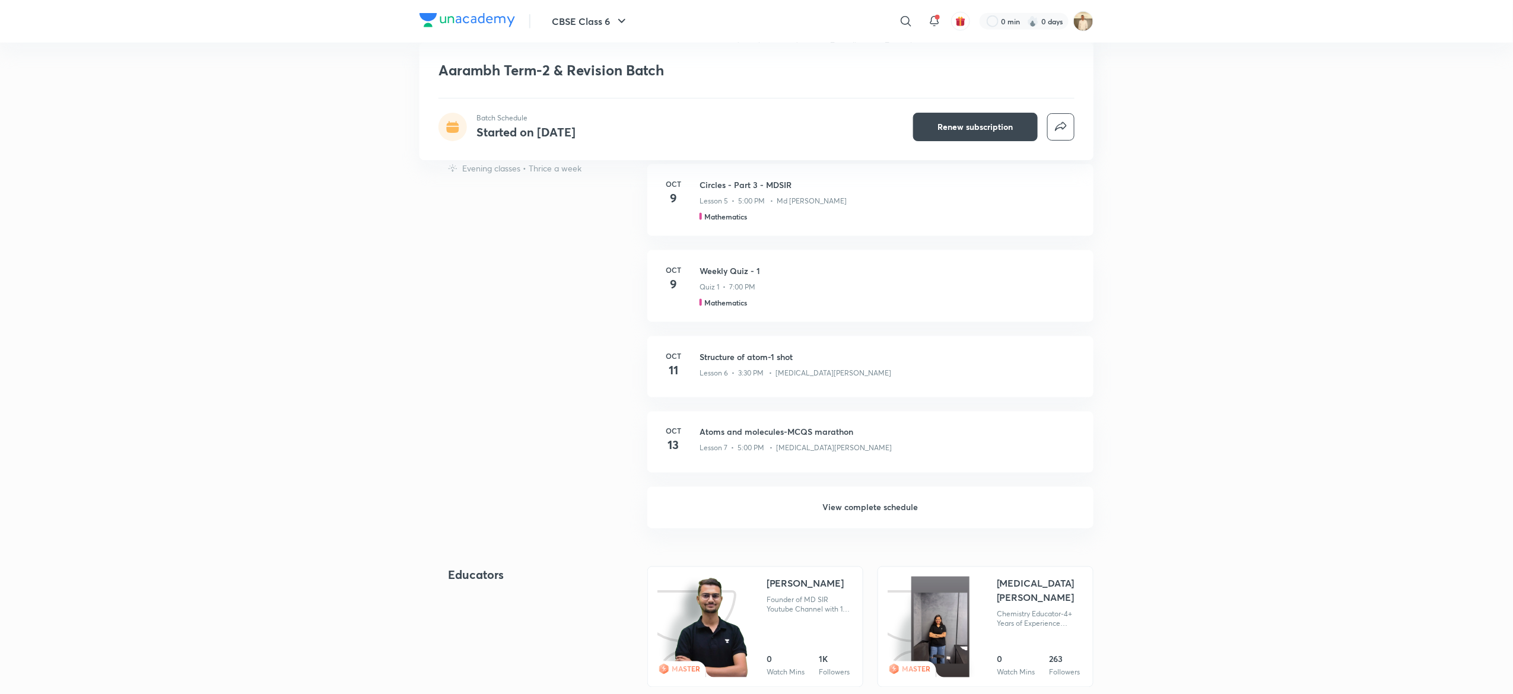
click at [874, 504] on h6 "View complete schedule" at bounding box center [870, 508] width 446 height 42
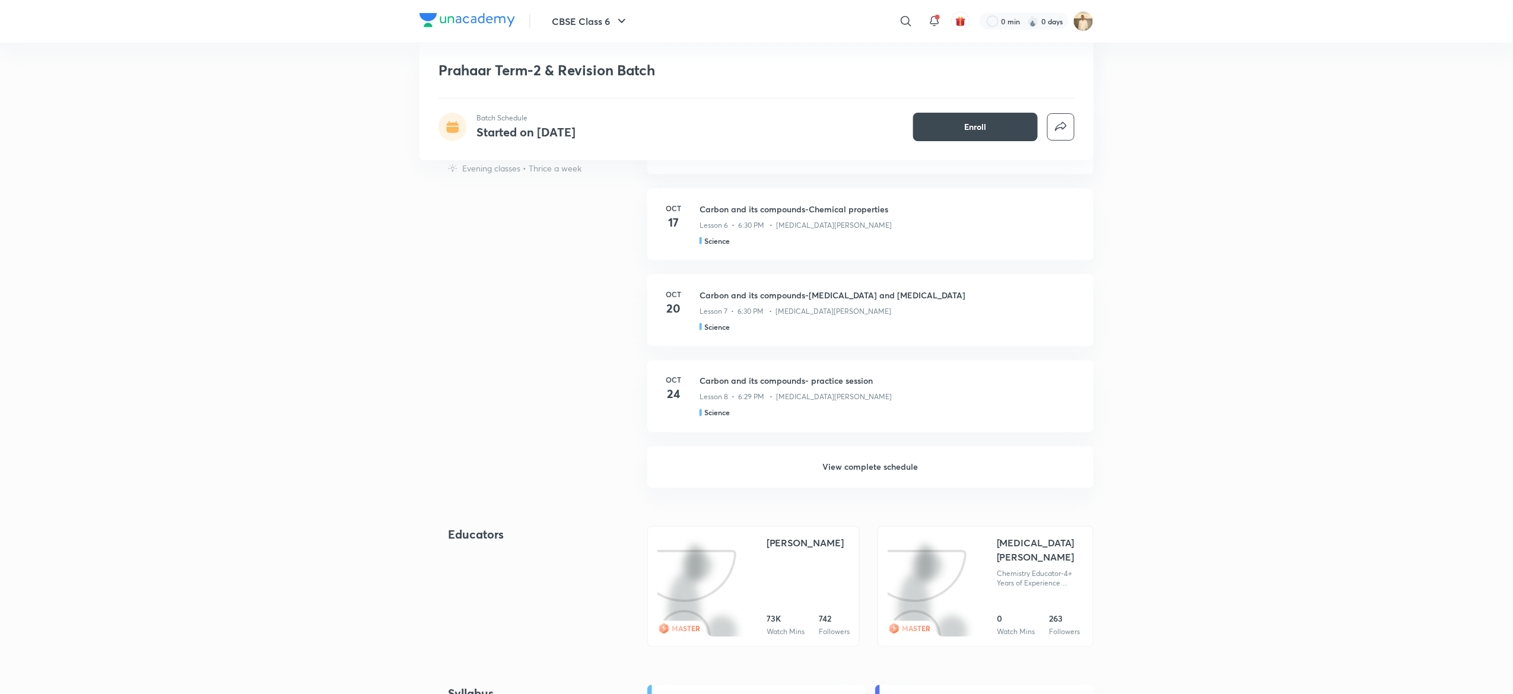
scroll to position [762, 0]
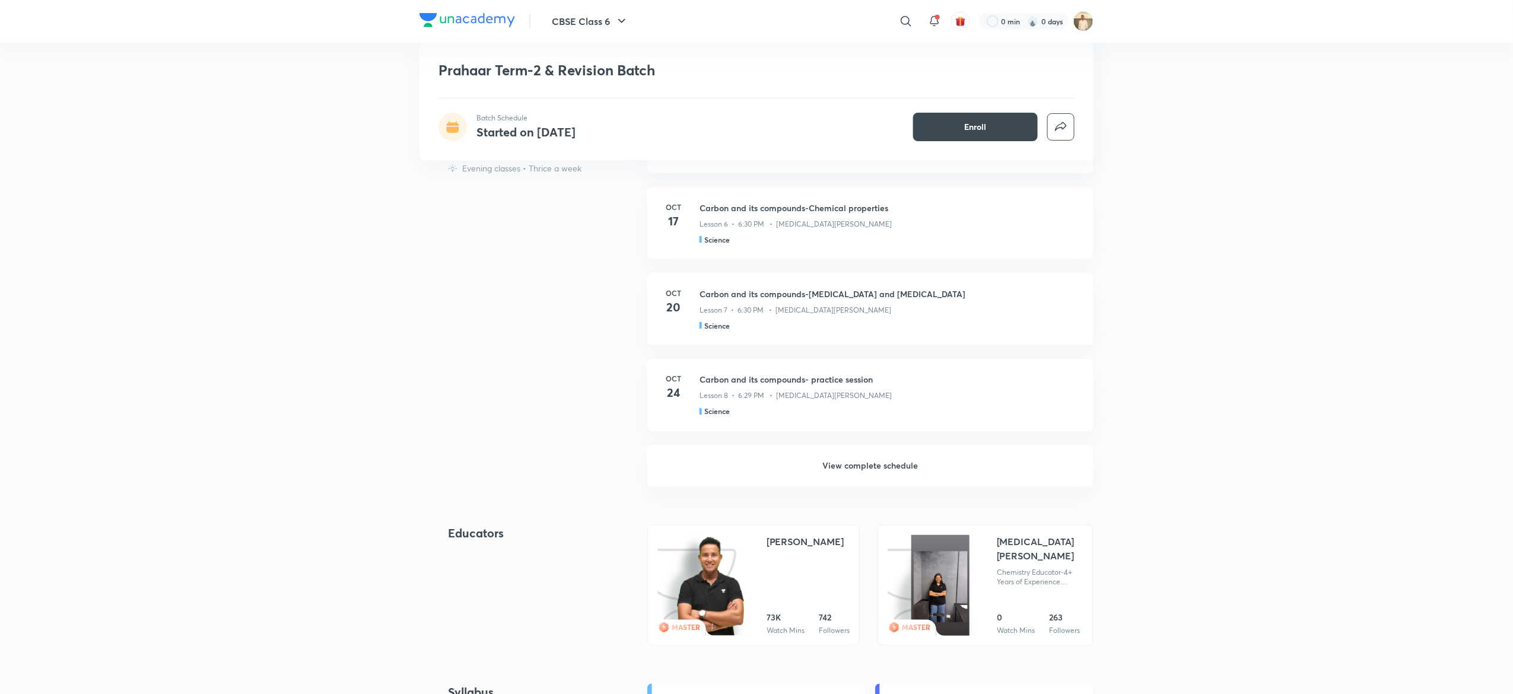
click at [853, 464] on h6 "View complete schedule" at bounding box center [870, 466] width 446 height 42
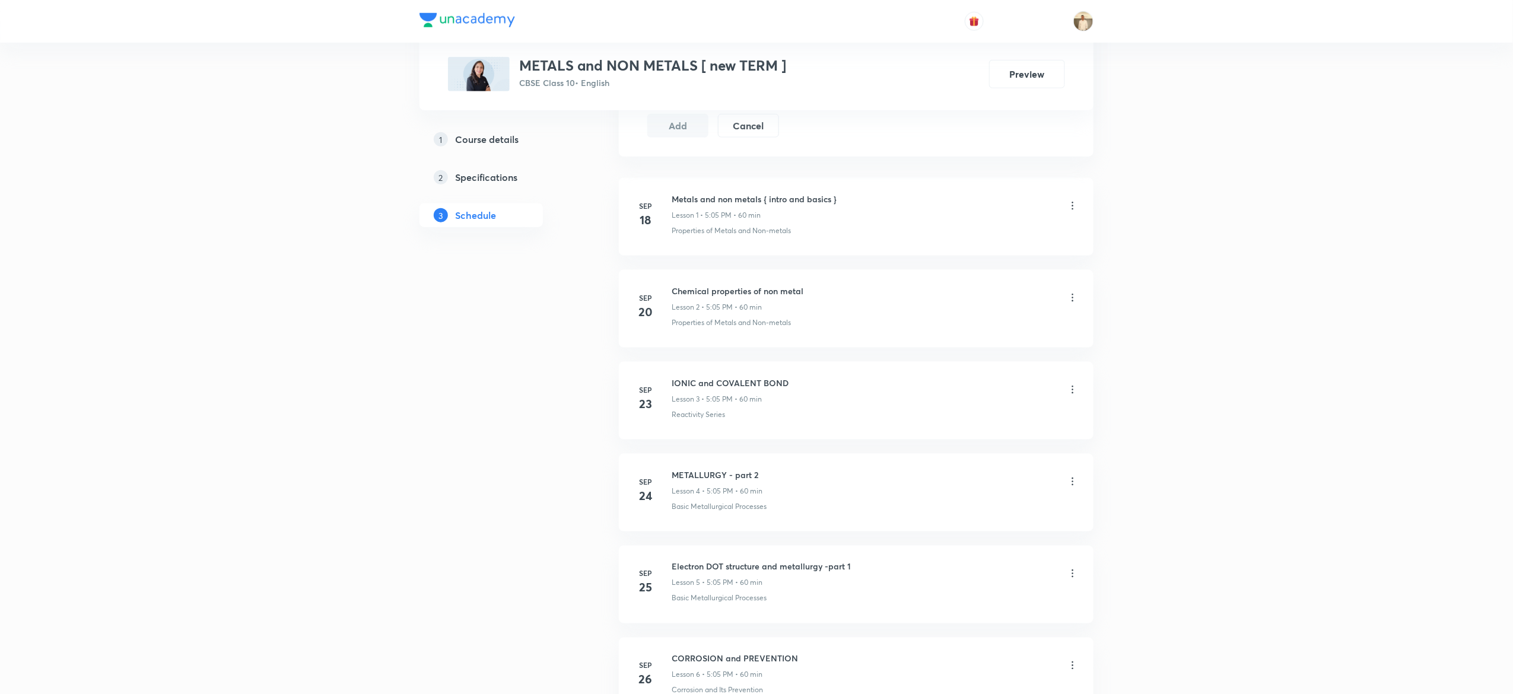
scroll to position [620, 0]
click at [406, 505] on div "Plus Courses METALS and NON METALS [ new TERM ] CBSE Class 10 • English Preview…" at bounding box center [756, 148] width 1513 height 1537
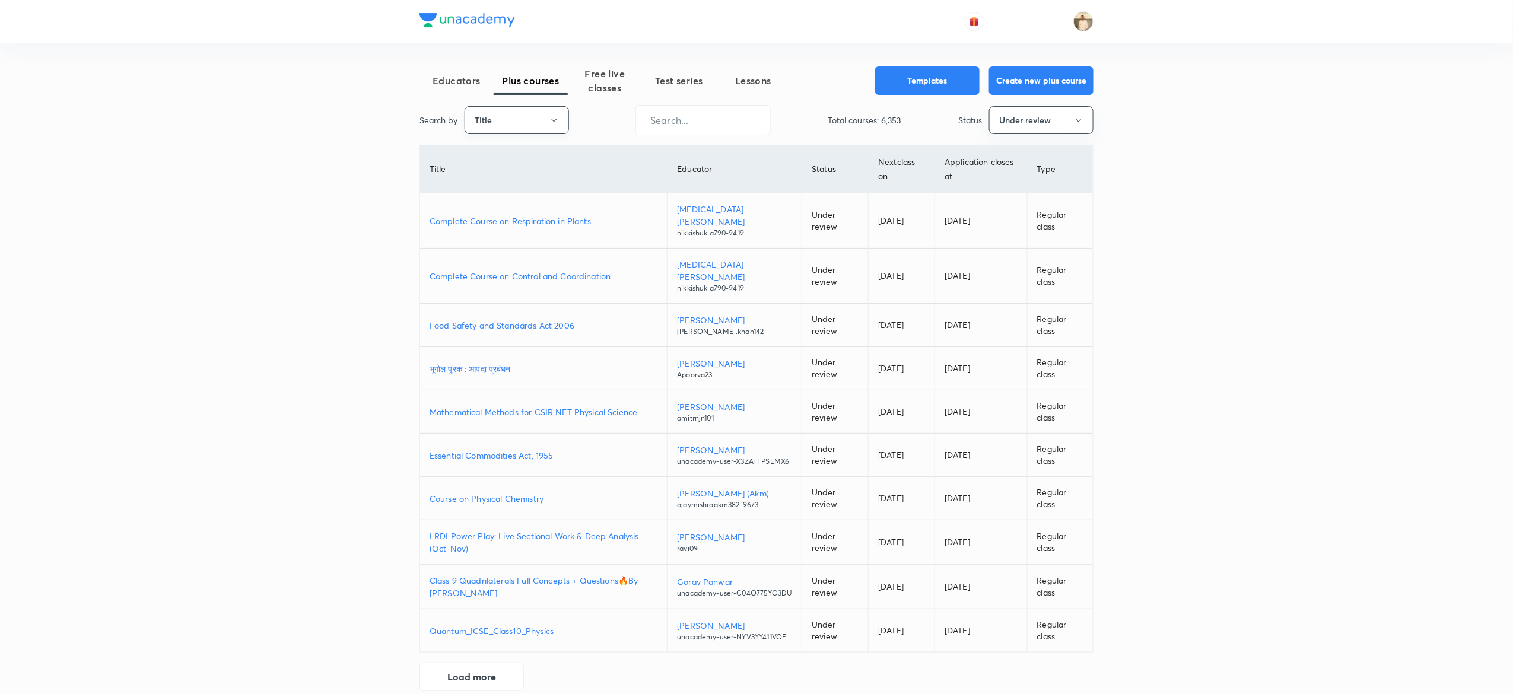
click at [545, 117] on button "Title" at bounding box center [516, 120] width 104 height 28
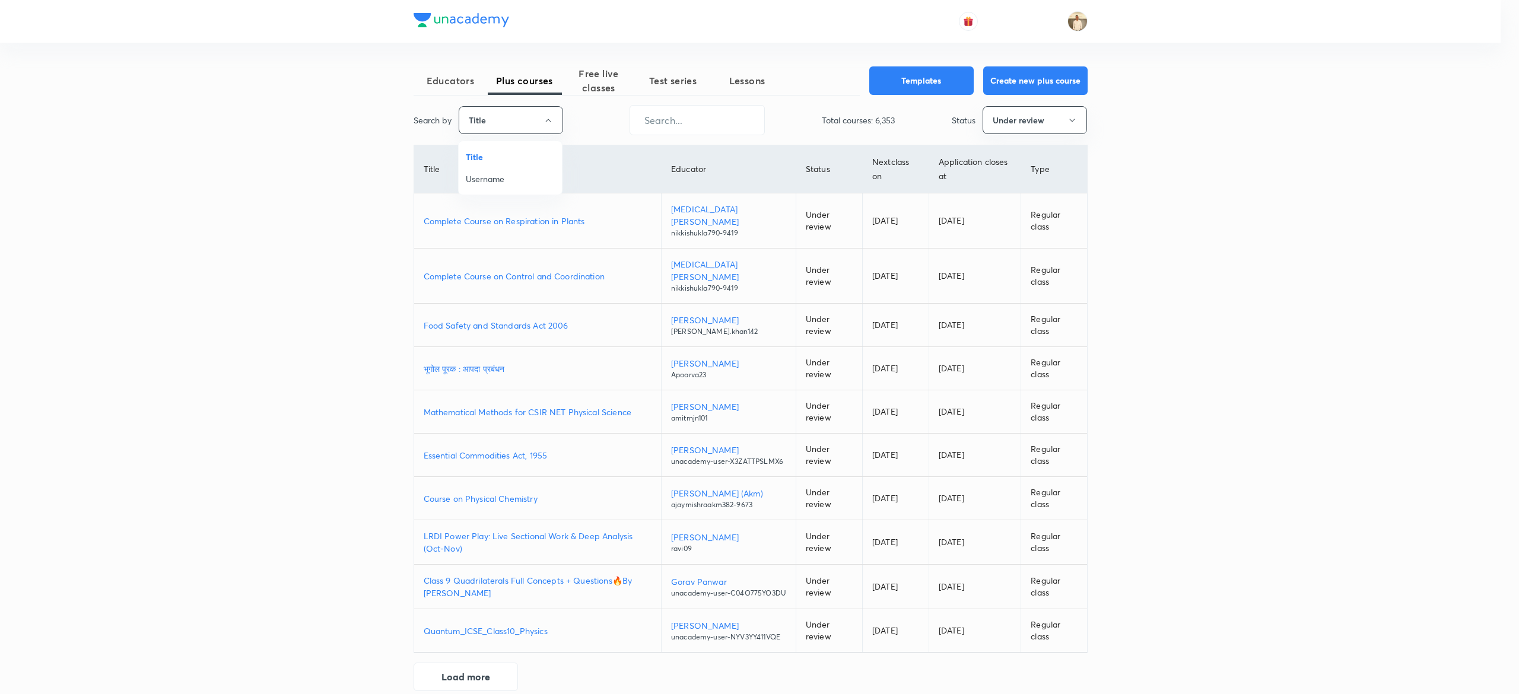
click at [501, 178] on span "Username" at bounding box center [510, 179] width 89 height 12
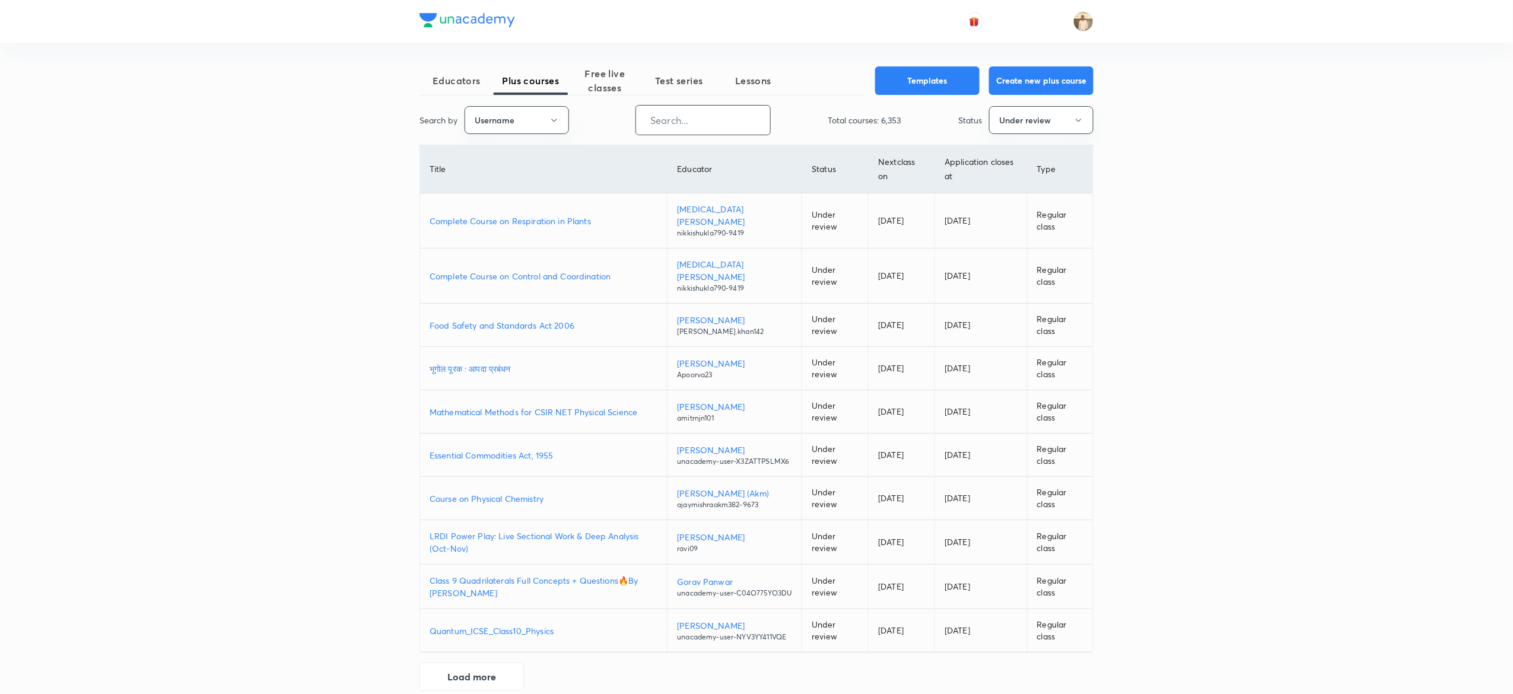
click at [753, 117] on input "text" at bounding box center [703, 120] width 134 height 30
paste input "poojashah-4017"
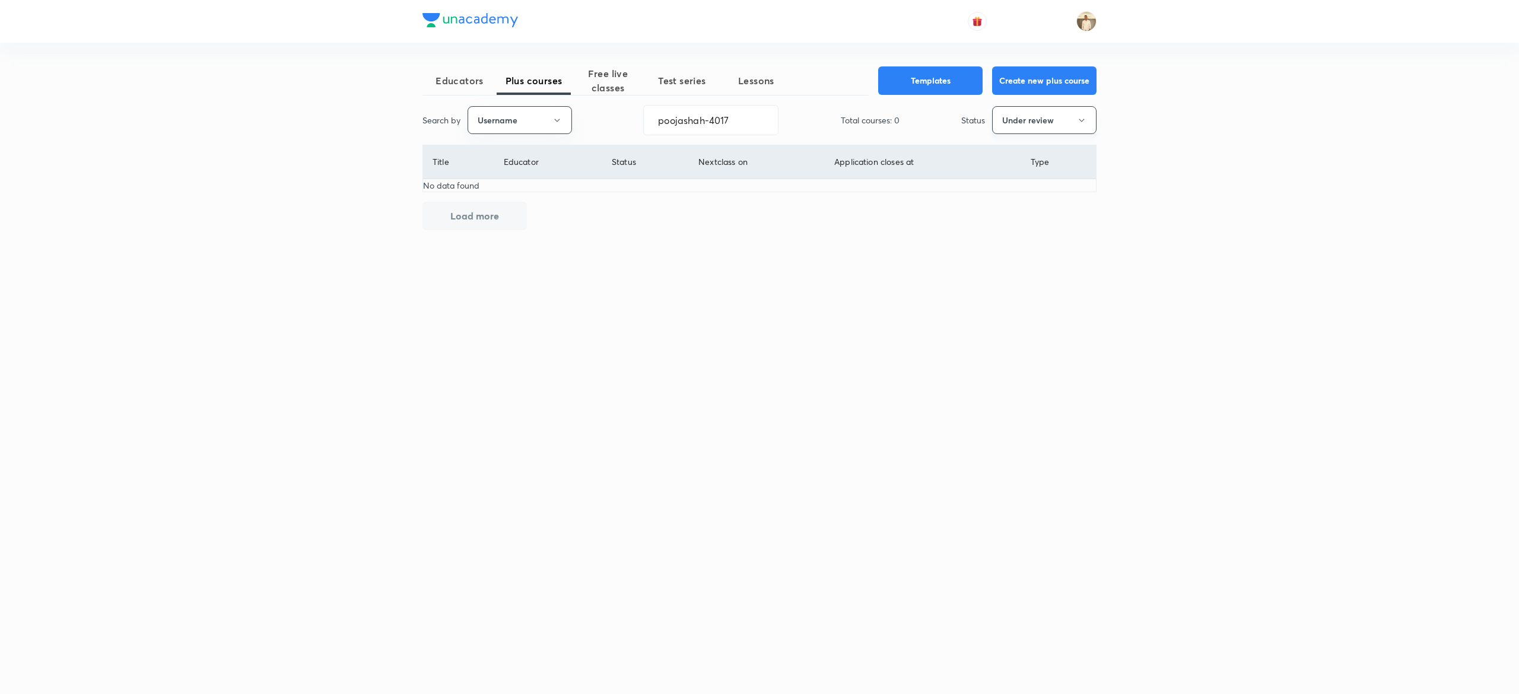
click at [1055, 119] on button "Under review" at bounding box center [1044, 120] width 104 height 28
click at [1014, 221] on span "Live" at bounding box center [1043, 223] width 89 height 12
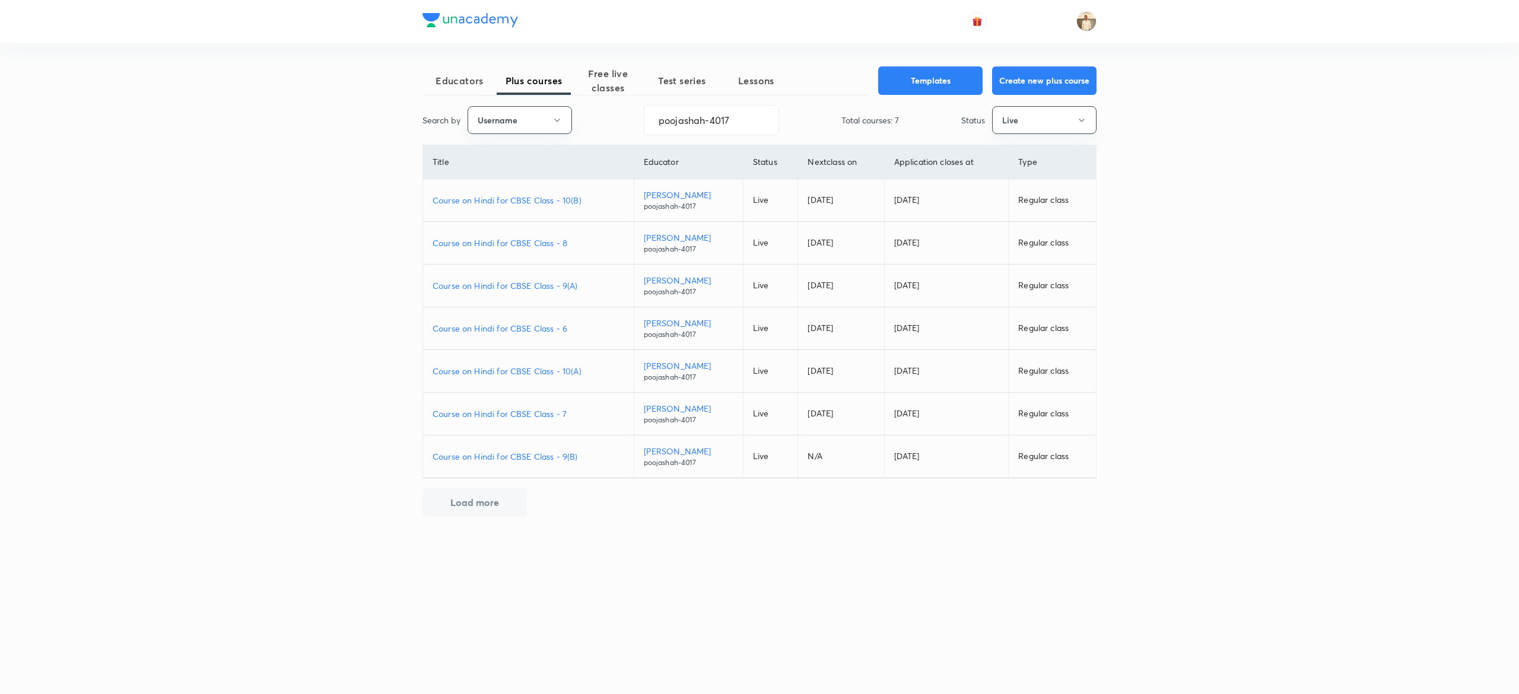
click at [534, 199] on p "Course on Hindi for CBSE Class - 10(B)" at bounding box center [528, 200] width 192 height 12
click at [534, 282] on p "Course on Hindi for CBSE Class - 9(A)" at bounding box center [528, 285] width 192 height 12
click at [559, 363] on td "Course on Hindi for CBSE Class - 10(A)" at bounding box center [528, 371] width 211 height 43
click at [549, 373] on p "Course on Hindi for CBSE Class - 10(A)" at bounding box center [528, 371] width 192 height 12
click at [738, 136] on div "Educators Plus courses Free live classes Test series Lessons Templates Create n…" at bounding box center [759, 291] width 674 height 450
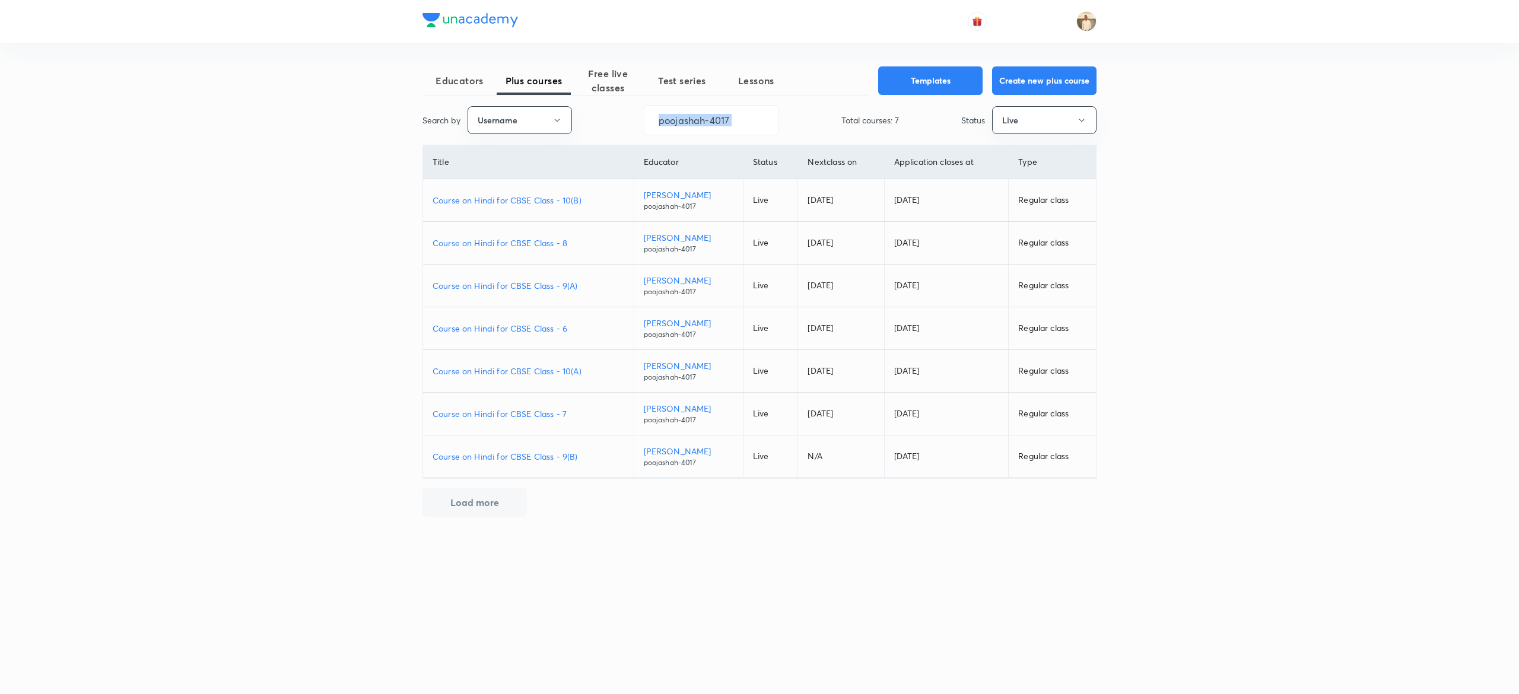
click at [738, 136] on div "Educators Plus courses Free live classes Test series Lessons Templates Create n…" at bounding box center [759, 291] width 674 height 450
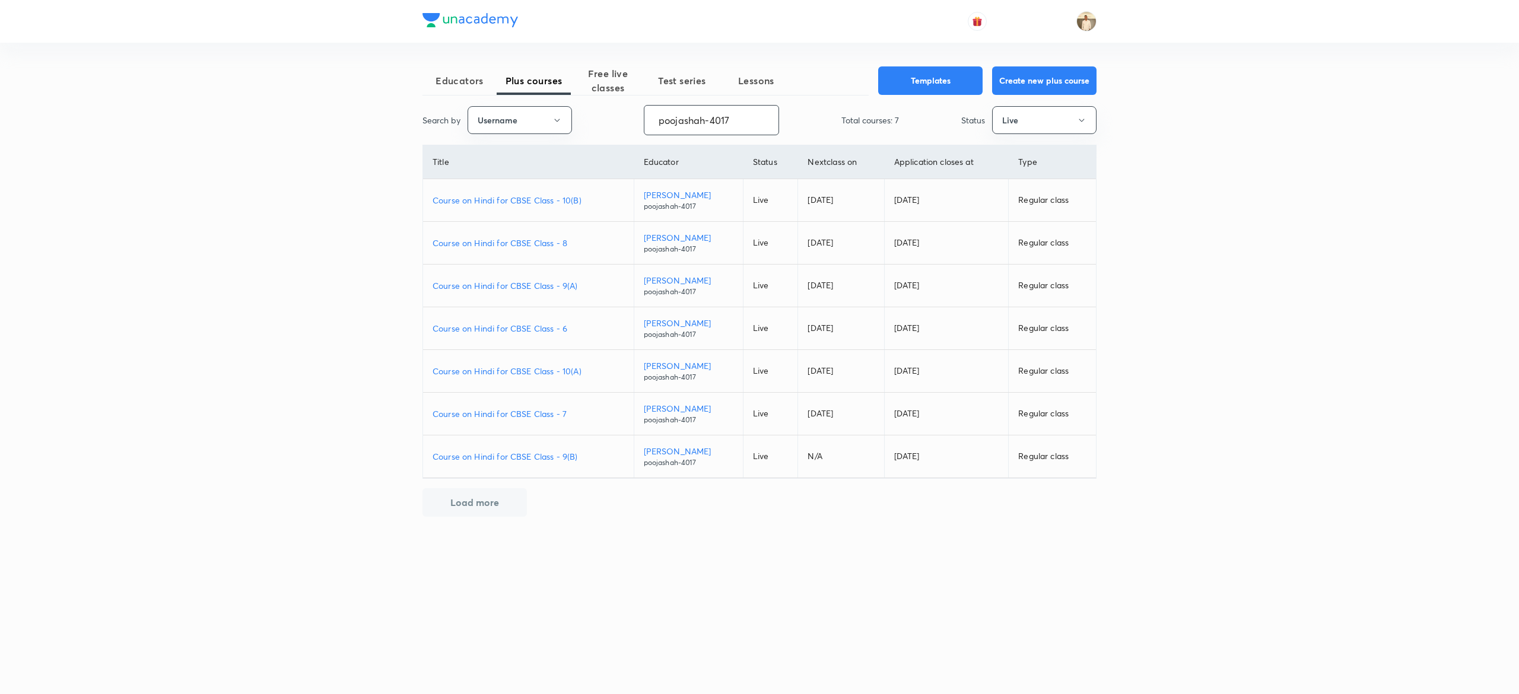
click at [733, 128] on input "poojashah-4017" at bounding box center [711, 120] width 134 height 30
paste input "mirzasikandarbaig11"
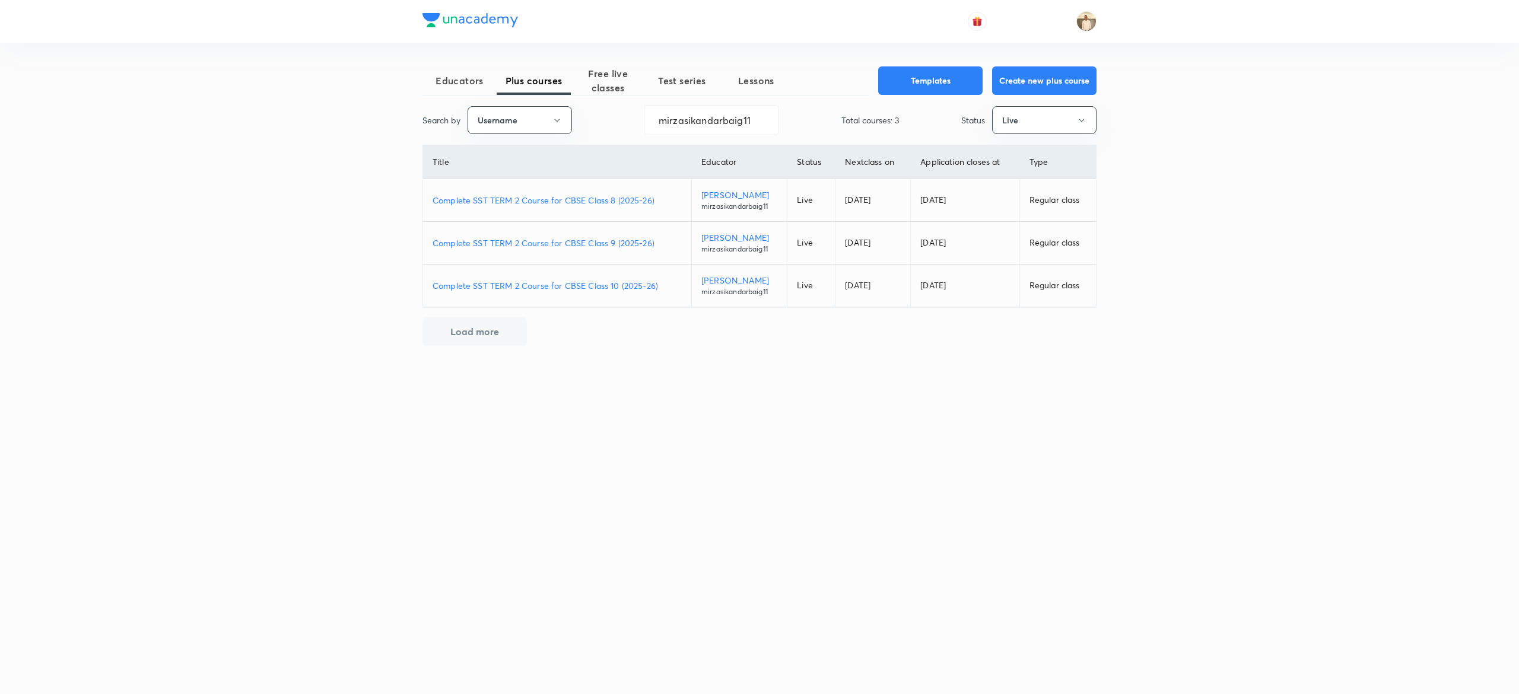
click at [568, 292] on p "Complete SST TERM 2 Course for CBSE Class 10 (2025-26)" at bounding box center [556, 285] width 249 height 12
click at [706, 125] on input "mirzasikandarbaig11" at bounding box center [711, 120] width 134 height 30
paste input "unacademy-user-6mi2dyvozw04"
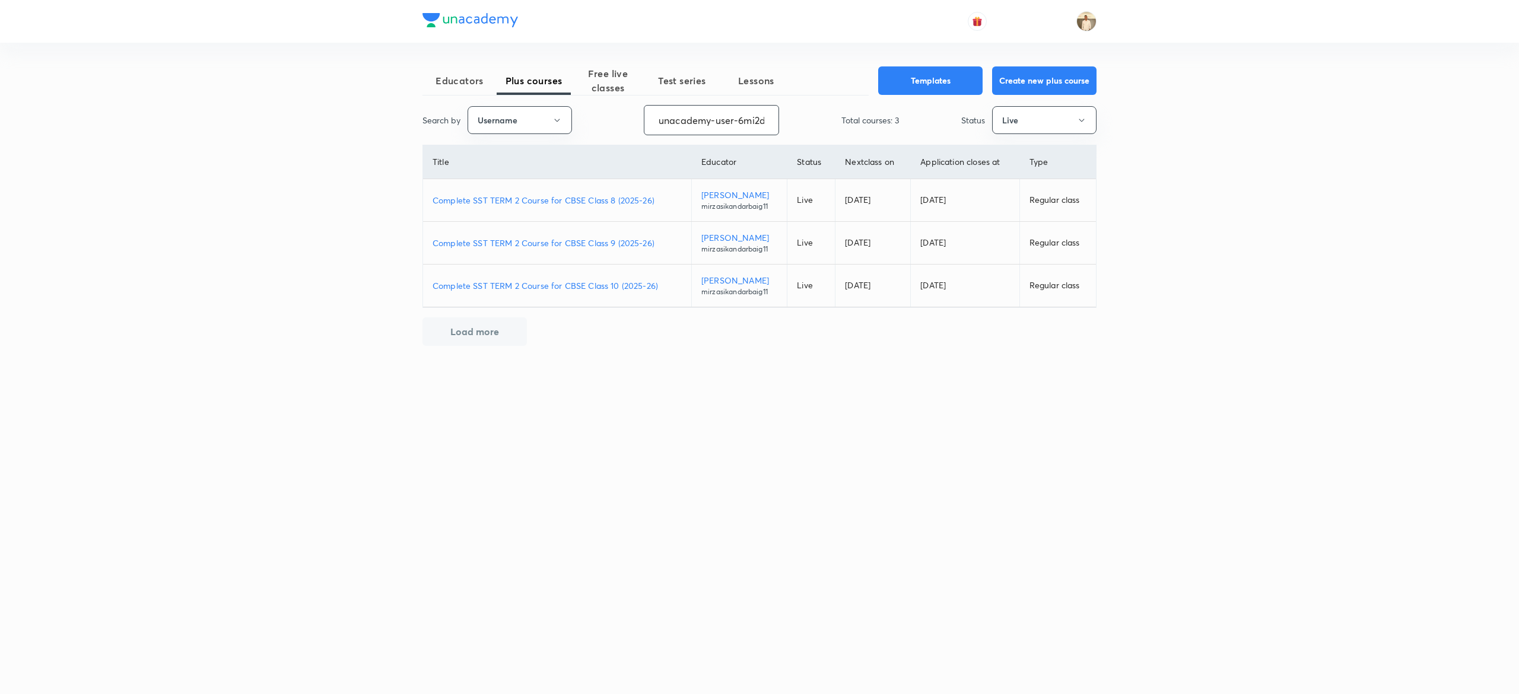
scroll to position [0, 43]
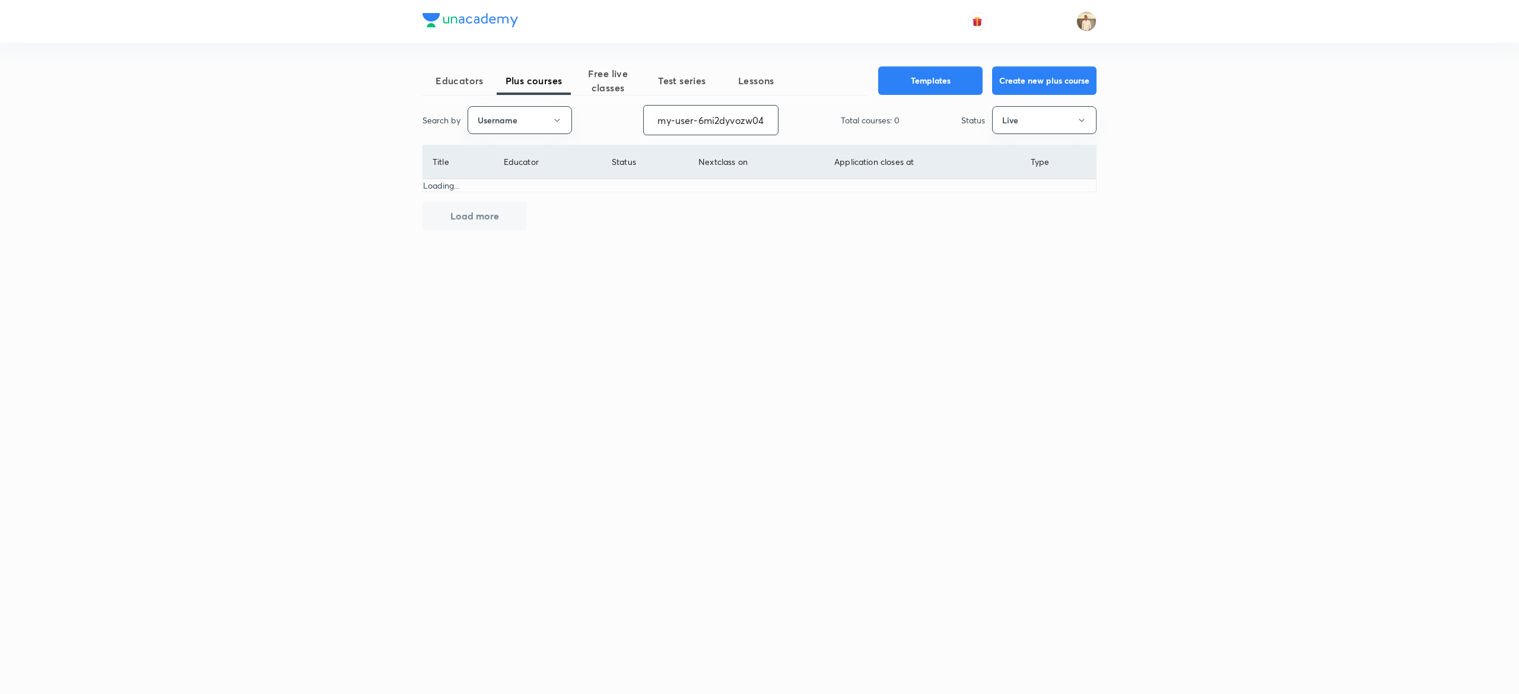
type input "unacademy-user-6mi2dyvozw04"
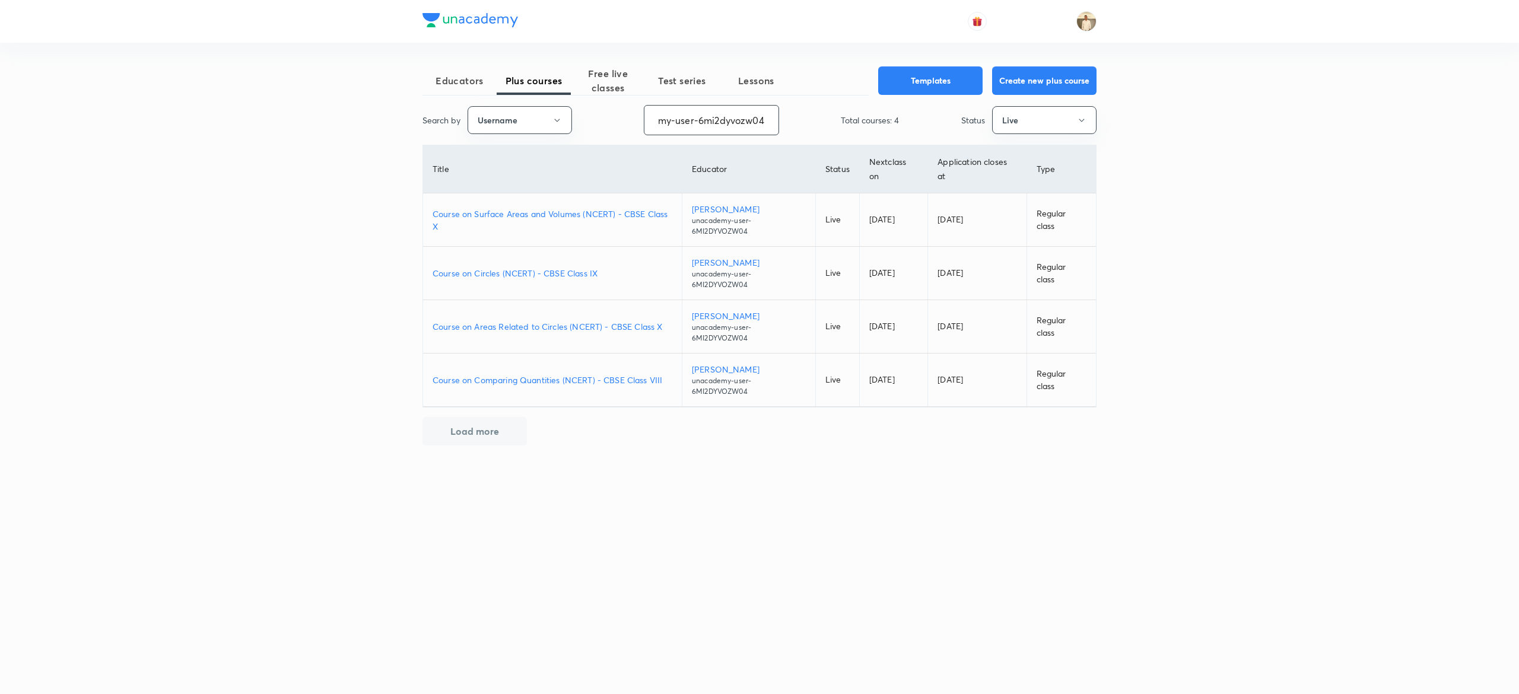
scroll to position [0, 0]
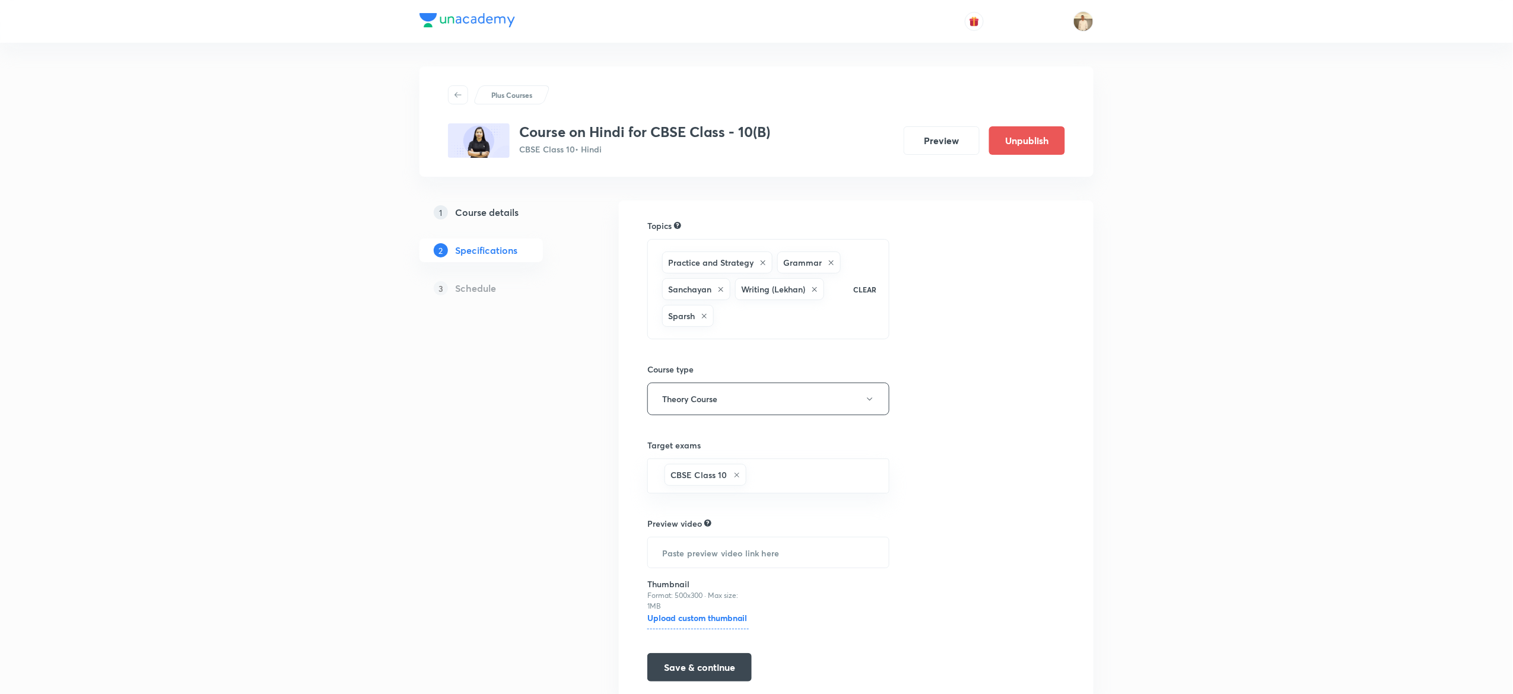
scroll to position [47, 0]
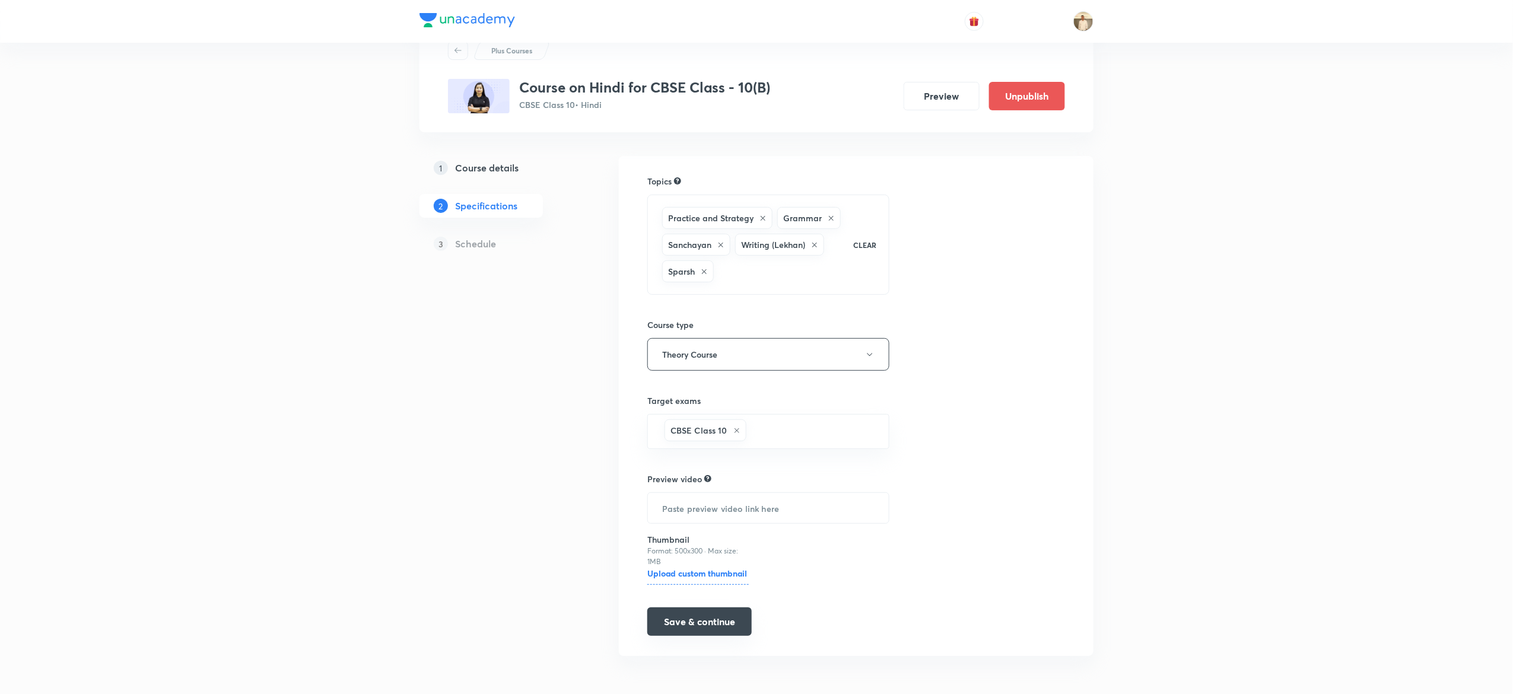
click at [731, 630] on button "Save & continue" at bounding box center [699, 621] width 104 height 28
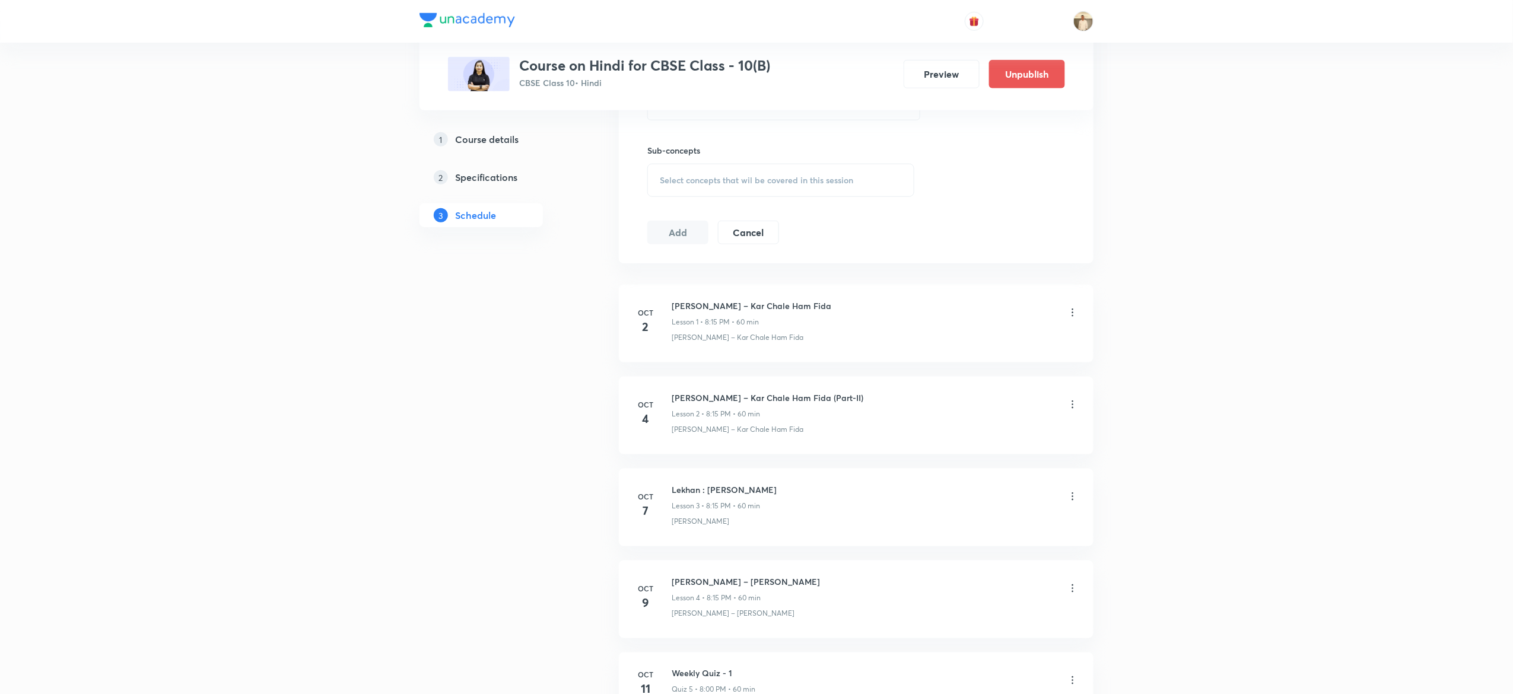
scroll to position [611, 0]
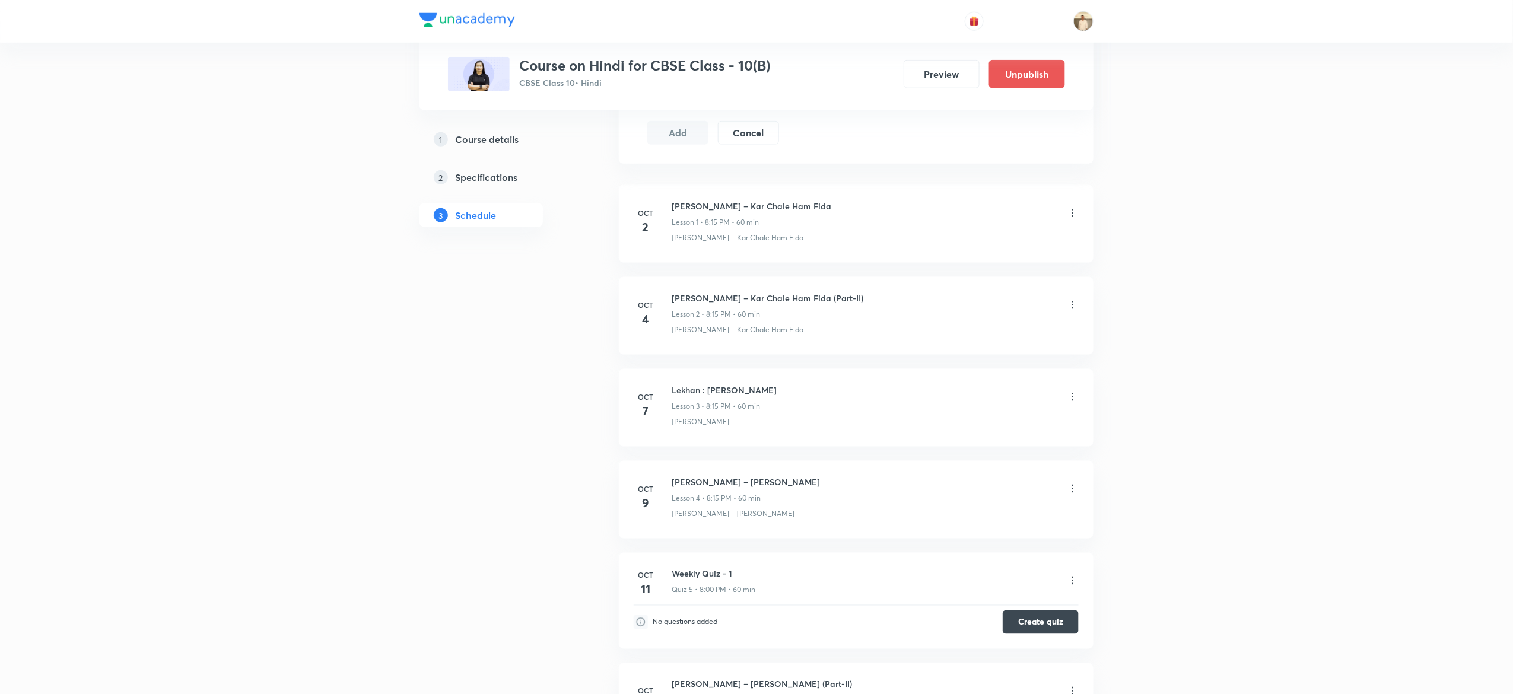
click at [458, 521] on div "1 Course details 2 Specifications 3 Schedule" at bounding box center [499, 551] width 161 height 1922
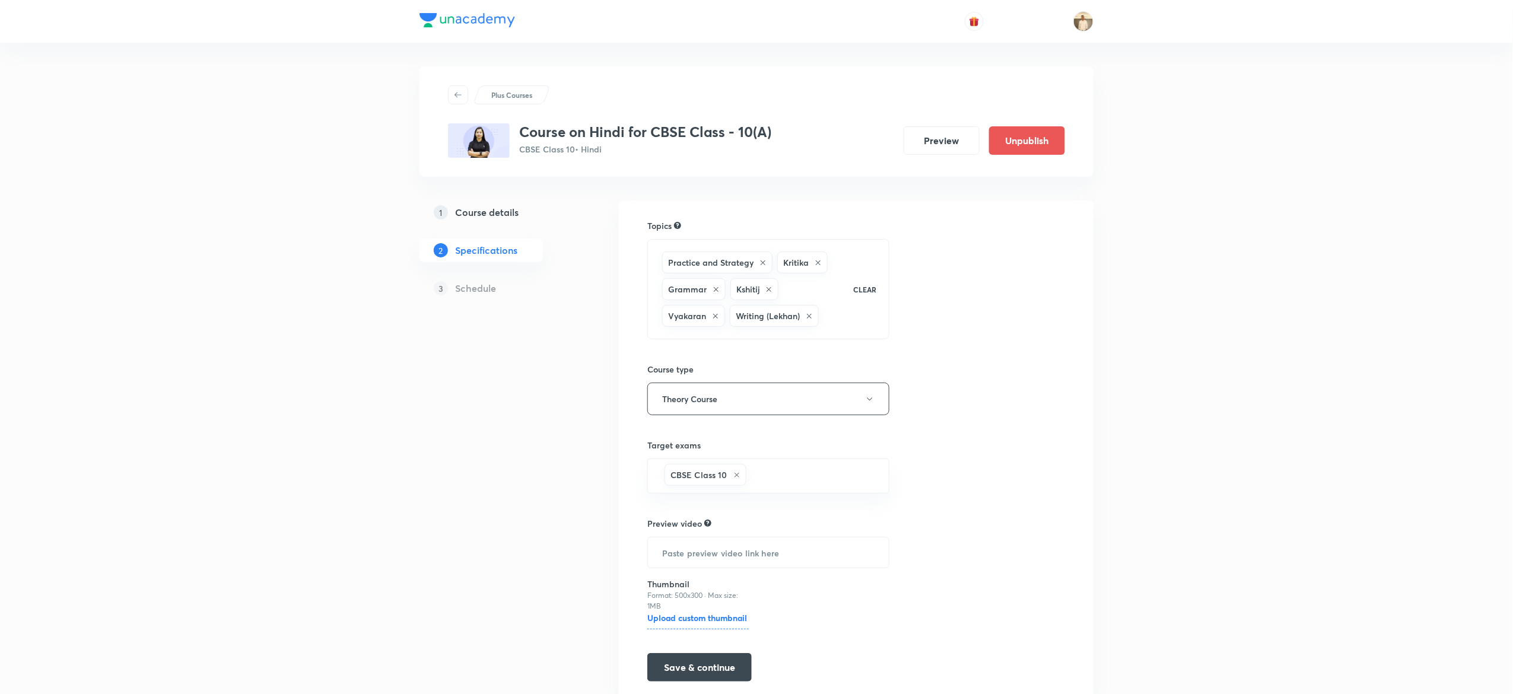
scroll to position [47, 0]
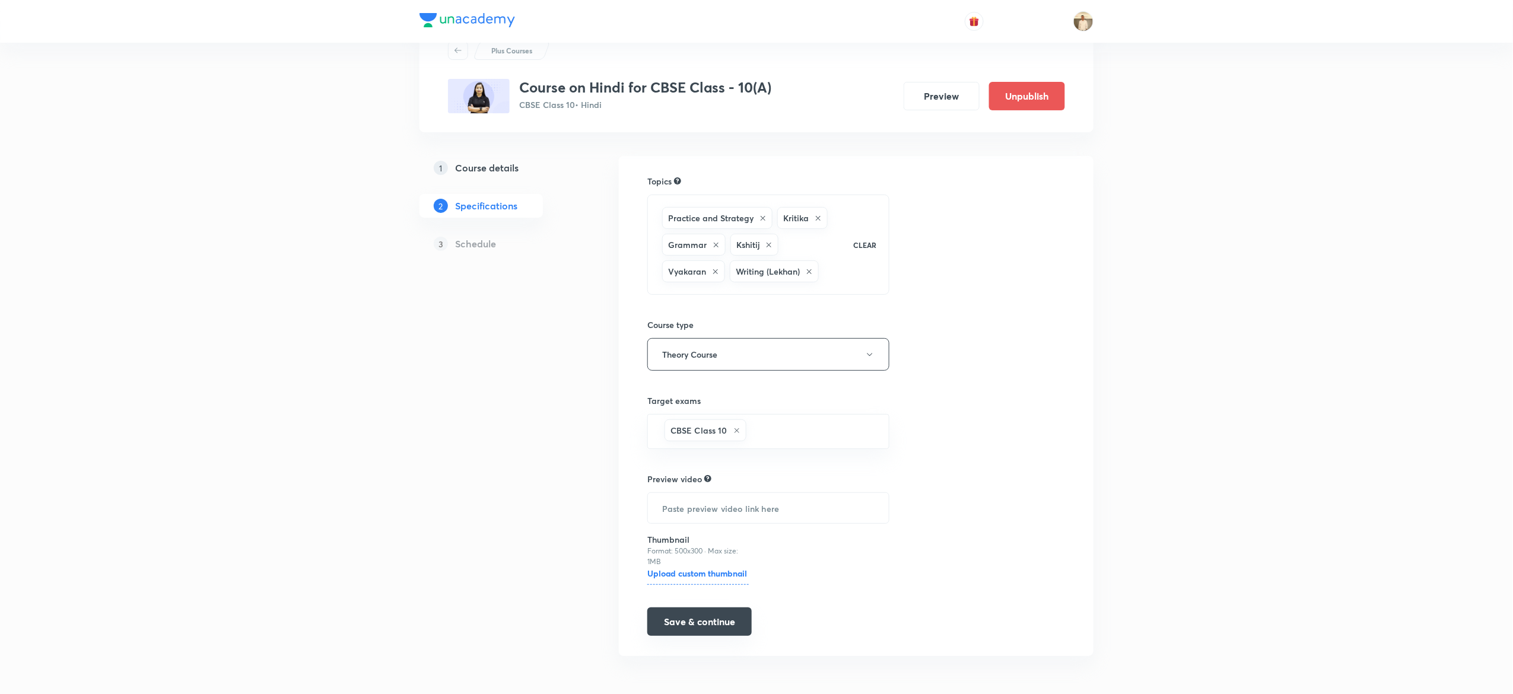
click at [710, 623] on button "Save & continue" at bounding box center [699, 621] width 104 height 28
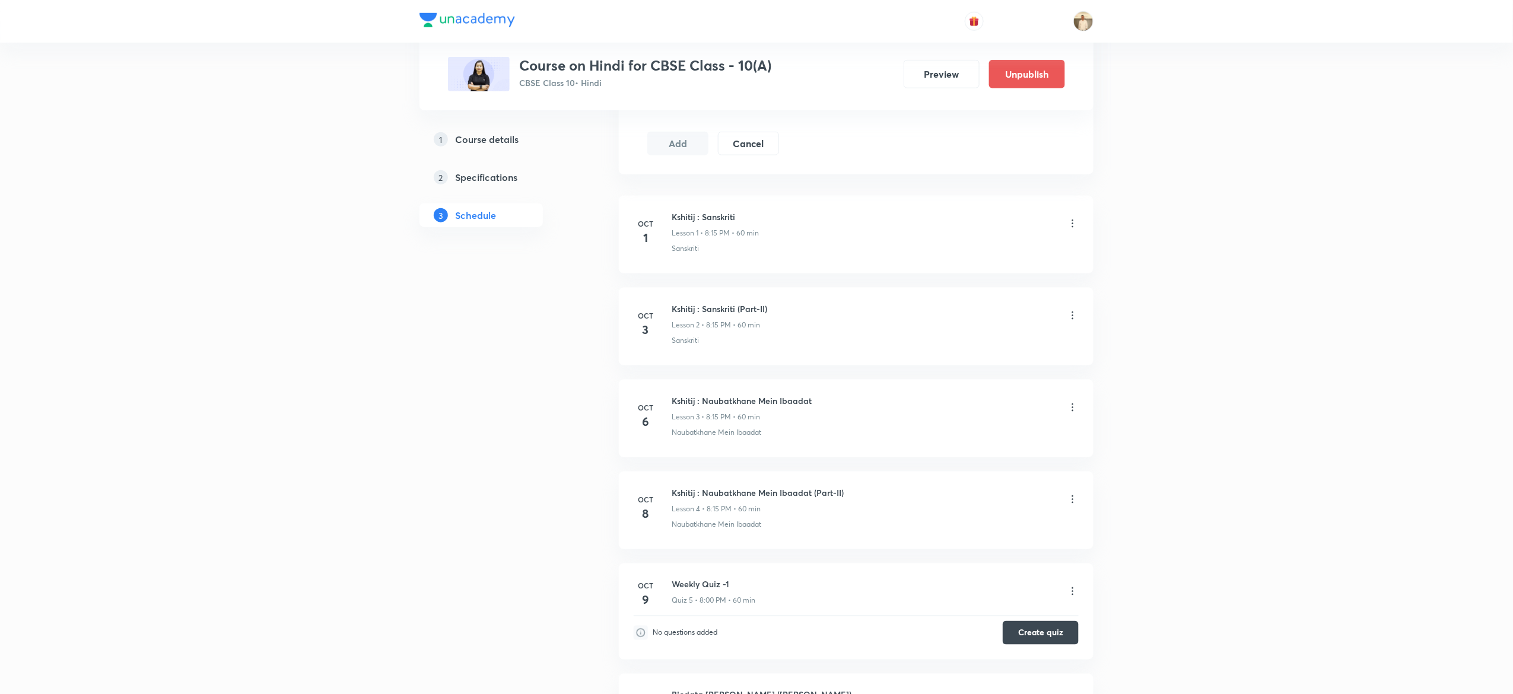
scroll to position [601, 0]
click at [472, 501] on div "1 Course details 2 Specifications 3 Schedule" at bounding box center [499, 560] width 161 height 1922
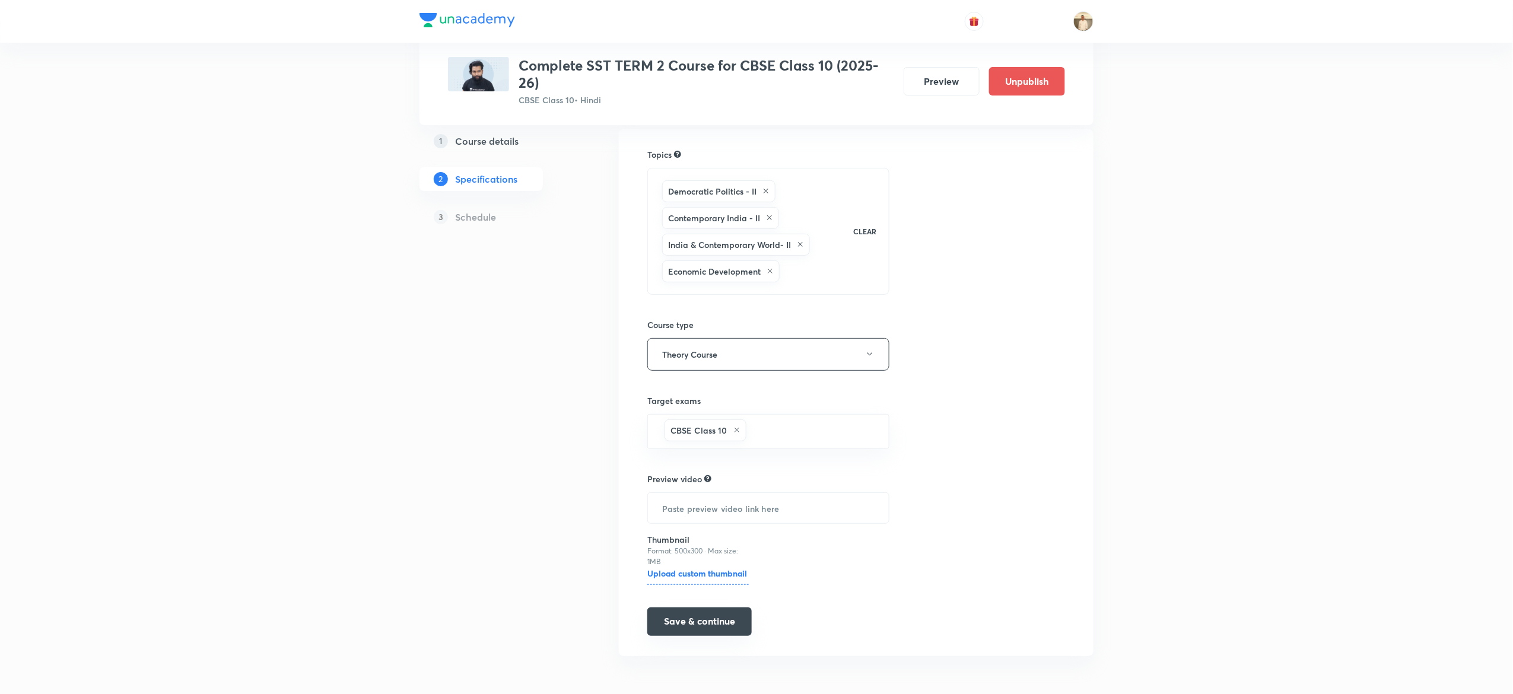
click at [718, 624] on button "Save & continue" at bounding box center [699, 621] width 104 height 28
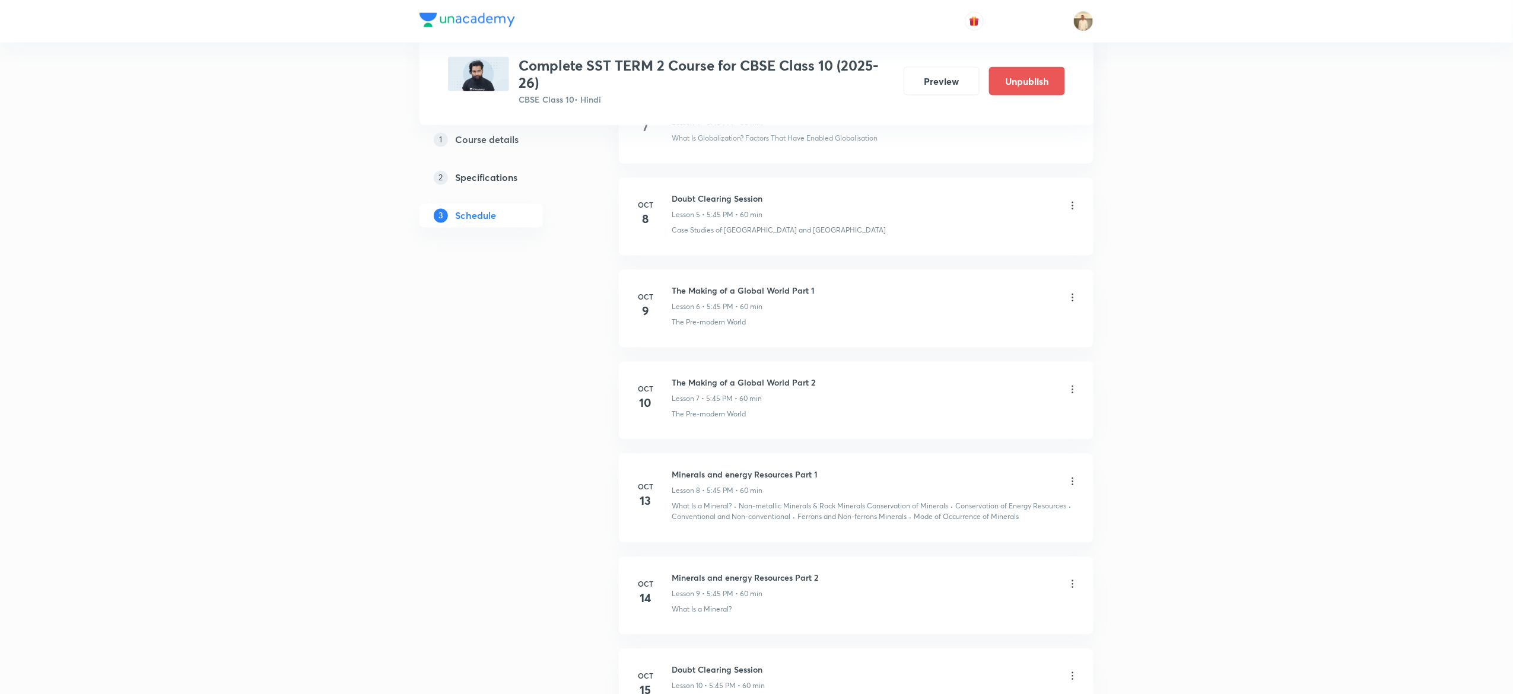
scroll to position [1035, 0]
click at [195, 543] on div "Plus Courses Complete SST TERM 2 Course for CBSE Class 10 (2025-26) CBSE Class …" at bounding box center [756, 320] width 1513 height 2710
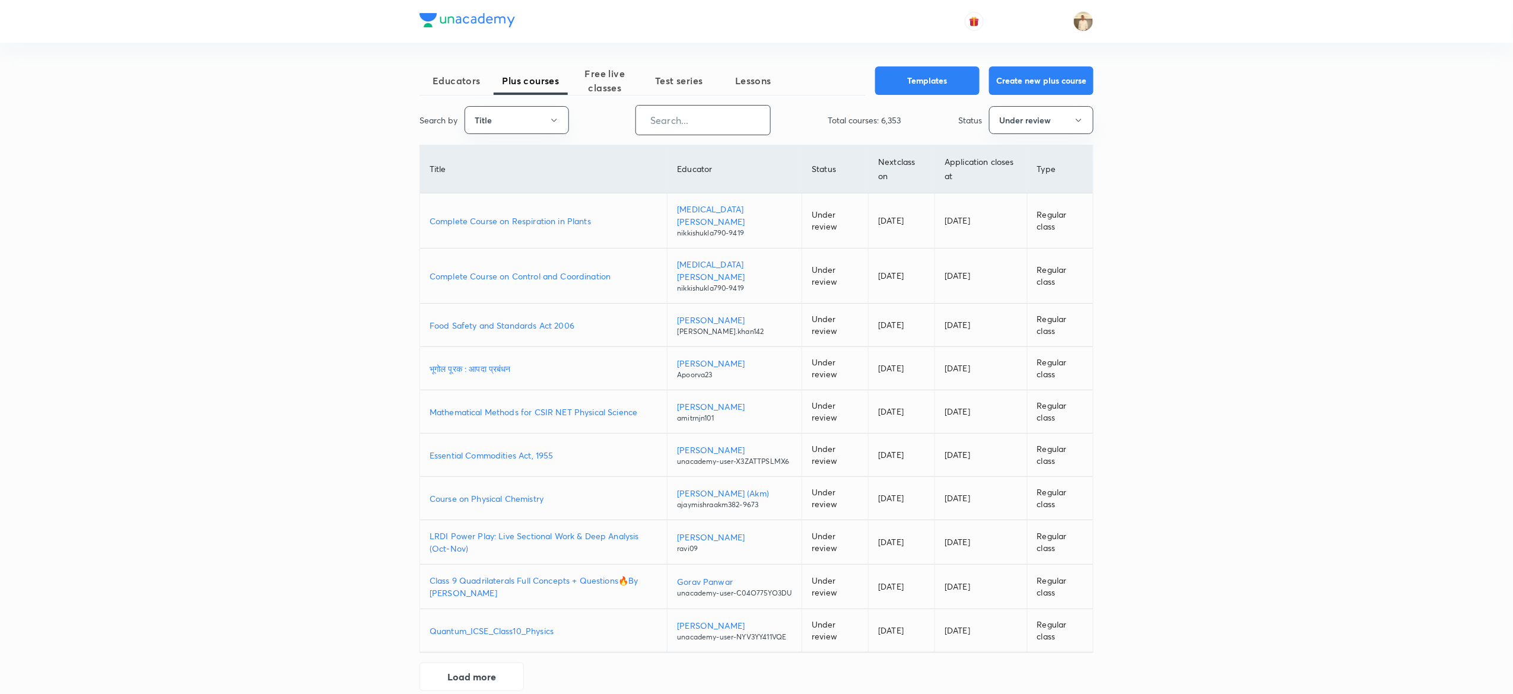
click at [727, 128] on input "text" at bounding box center [703, 120] width 134 height 30
click at [489, 128] on button "Title" at bounding box center [516, 120] width 104 height 28
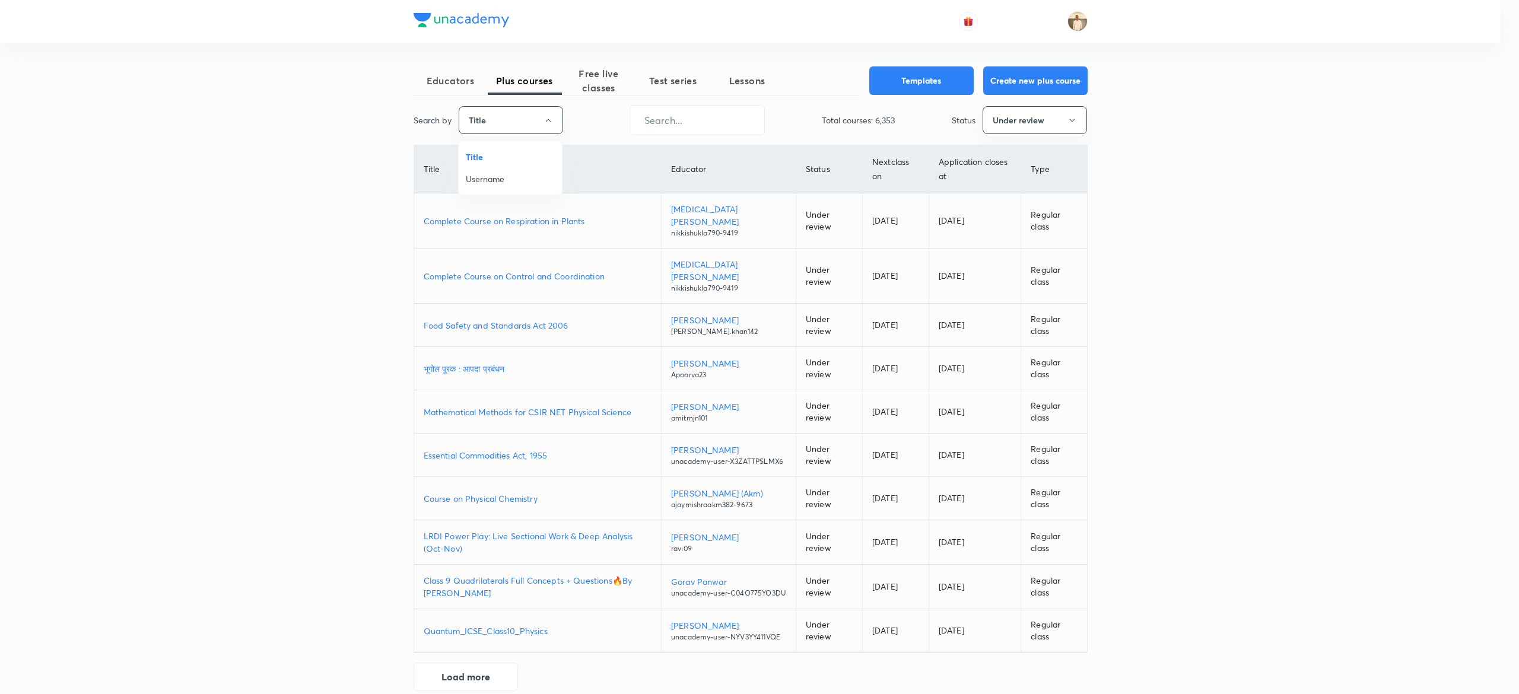
click at [506, 173] on span "Username" at bounding box center [510, 179] width 89 height 12
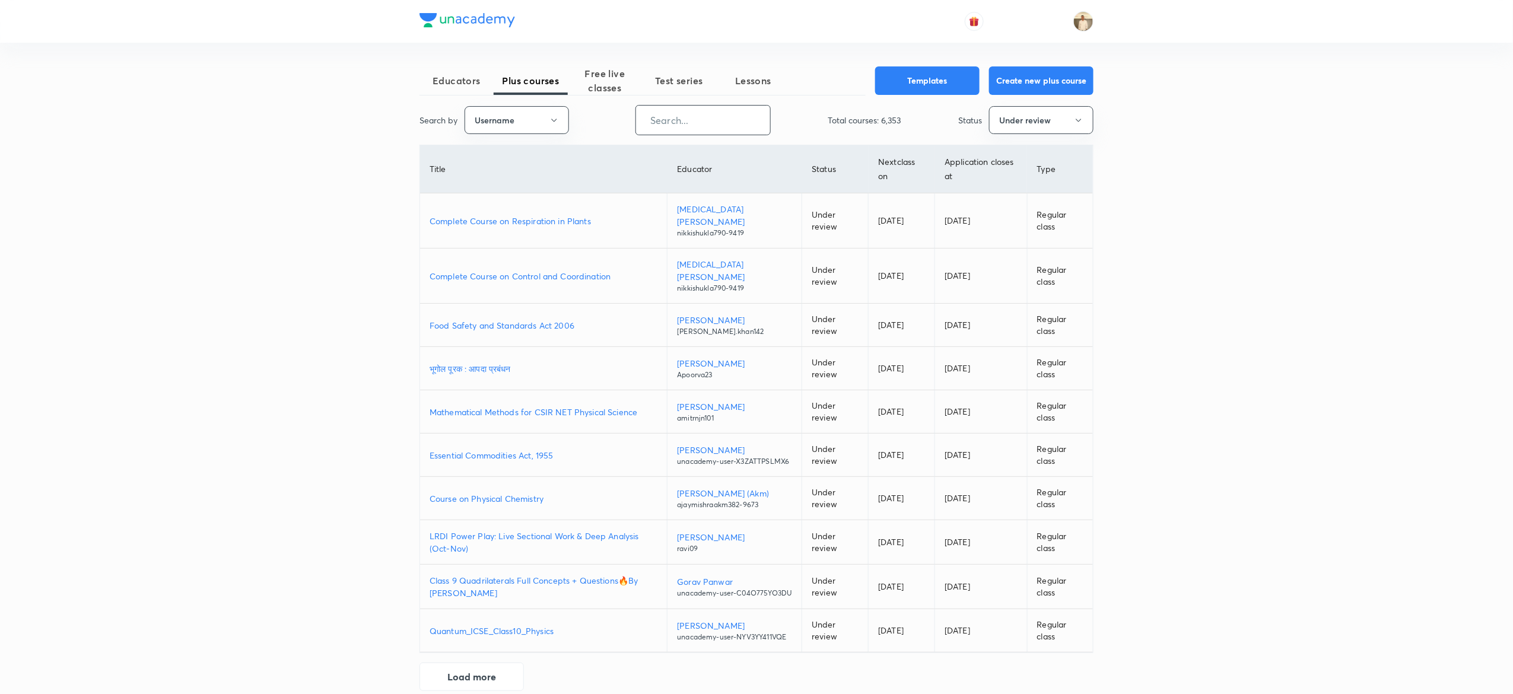
click at [731, 117] on input "text" at bounding box center [703, 120] width 134 height 30
paste input "unacademy-user-6mi2dyvozw04"
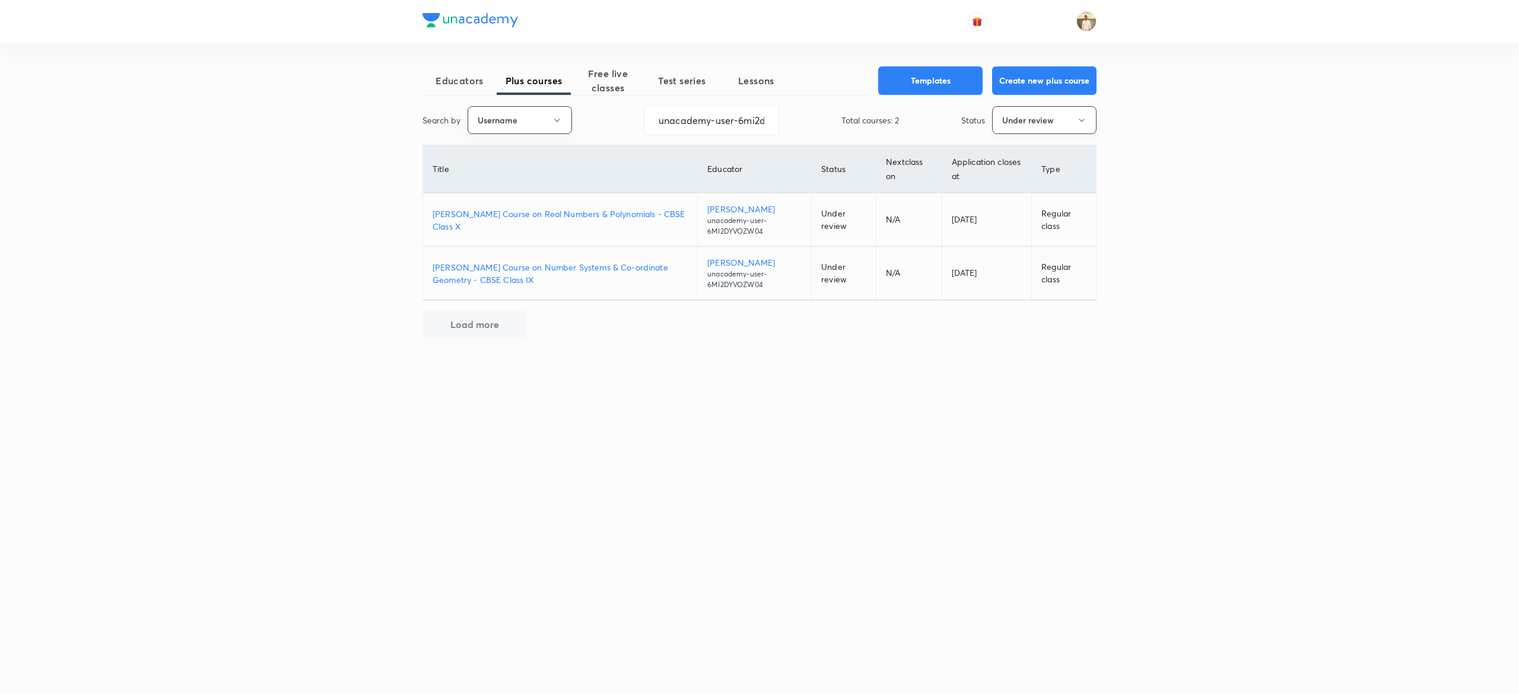
click at [1073, 121] on button "Under review" at bounding box center [1044, 120] width 104 height 28
click at [1002, 220] on span "Live" at bounding box center [1043, 223] width 89 height 12
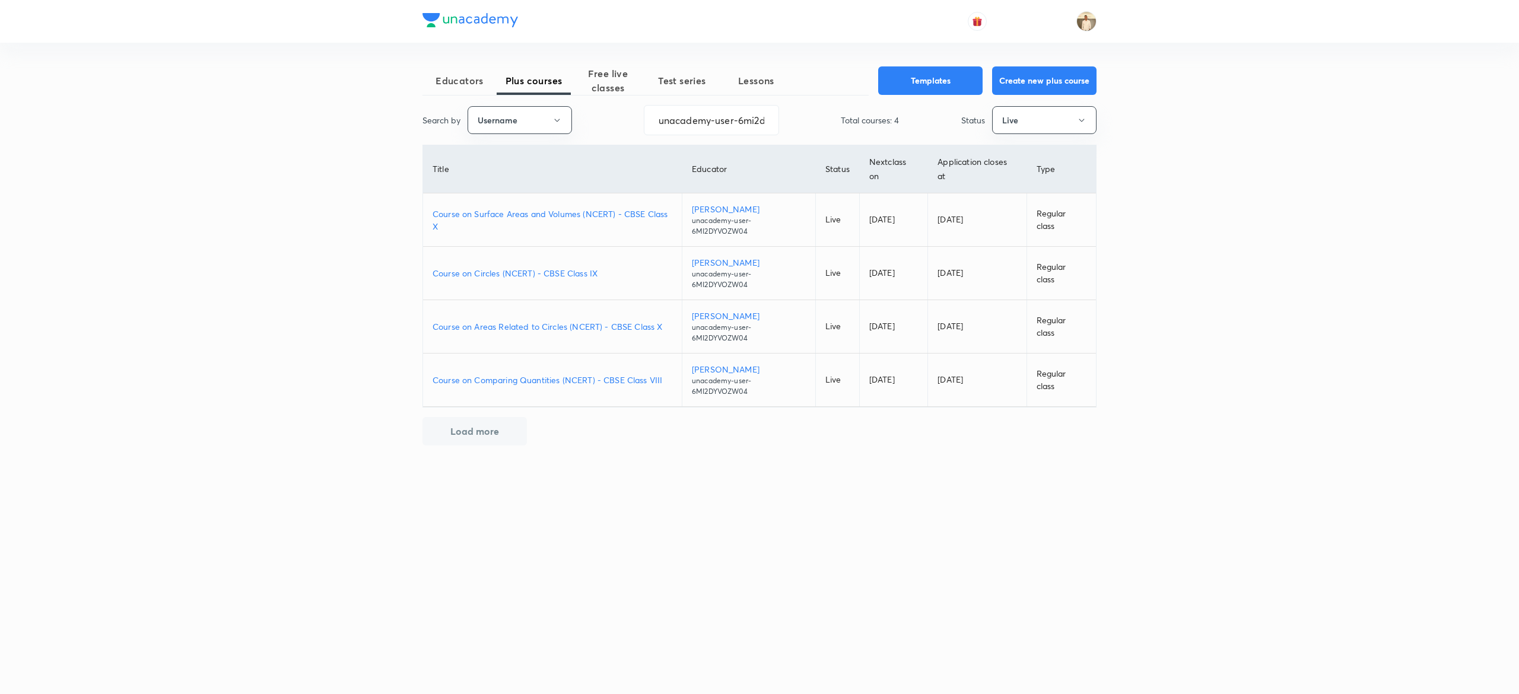
click at [643, 209] on p "Course on Surface Areas and Volumes (NCERT) - CBSE Class X" at bounding box center [552, 220] width 240 height 25
click at [630, 320] on td "Course on Areas Related to Circles (NCERT) - CBSE Class X" at bounding box center [552, 326] width 259 height 53
drag, startPoint x: 625, startPoint y: 336, endPoint x: 615, endPoint y: 332, distance: 10.7
click at [615, 332] on td "Course on Areas Related to Circles (NCERT) - CBSE Class X" at bounding box center [552, 326] width 259 height 53
click at [615, 332] on p "Course on Areas Related to Circles (NCERT) - CBSE Class X" at bounding box center [552, 326] width 240 height 12
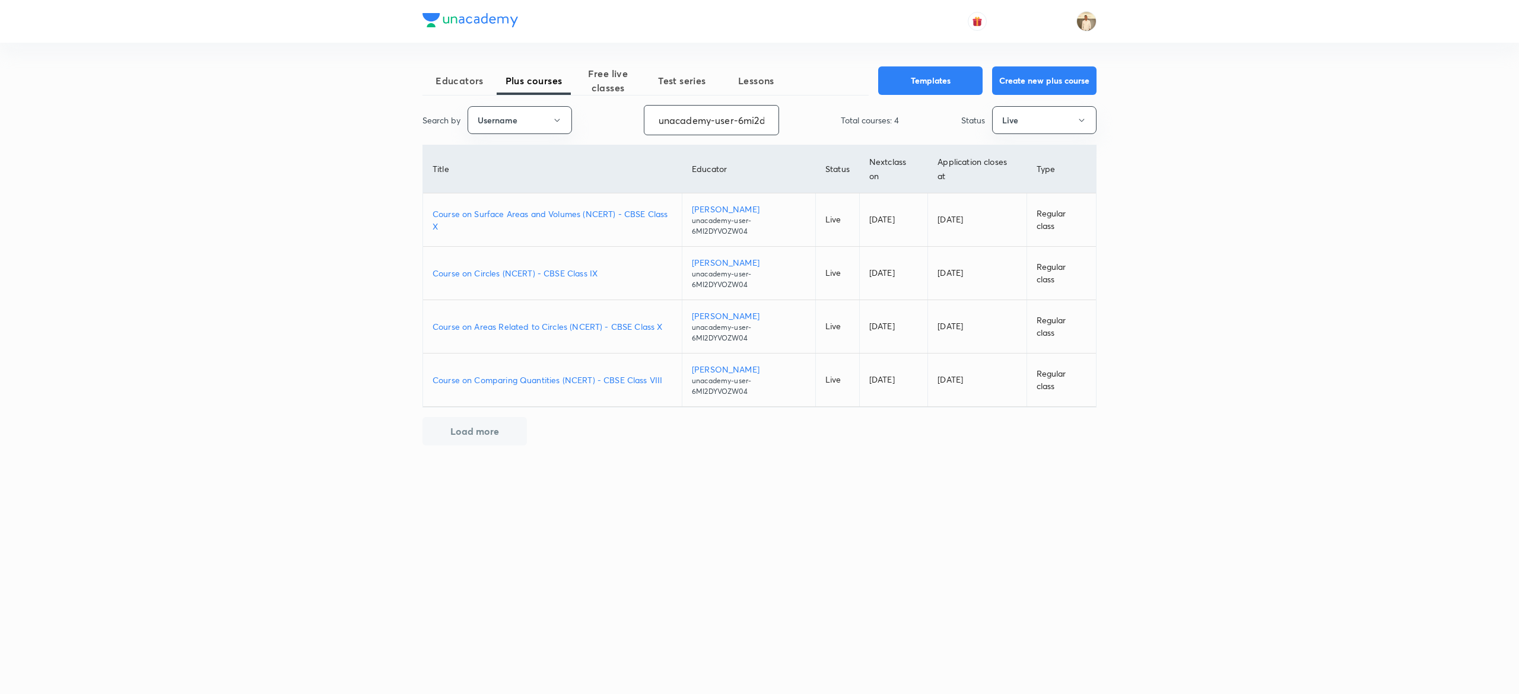
click at [688, 121] on input "unacademy-user-6mi2dyvozw04" at bounding box center [711, 120] width 134 height 30
paste input "ajinkya.solunke"
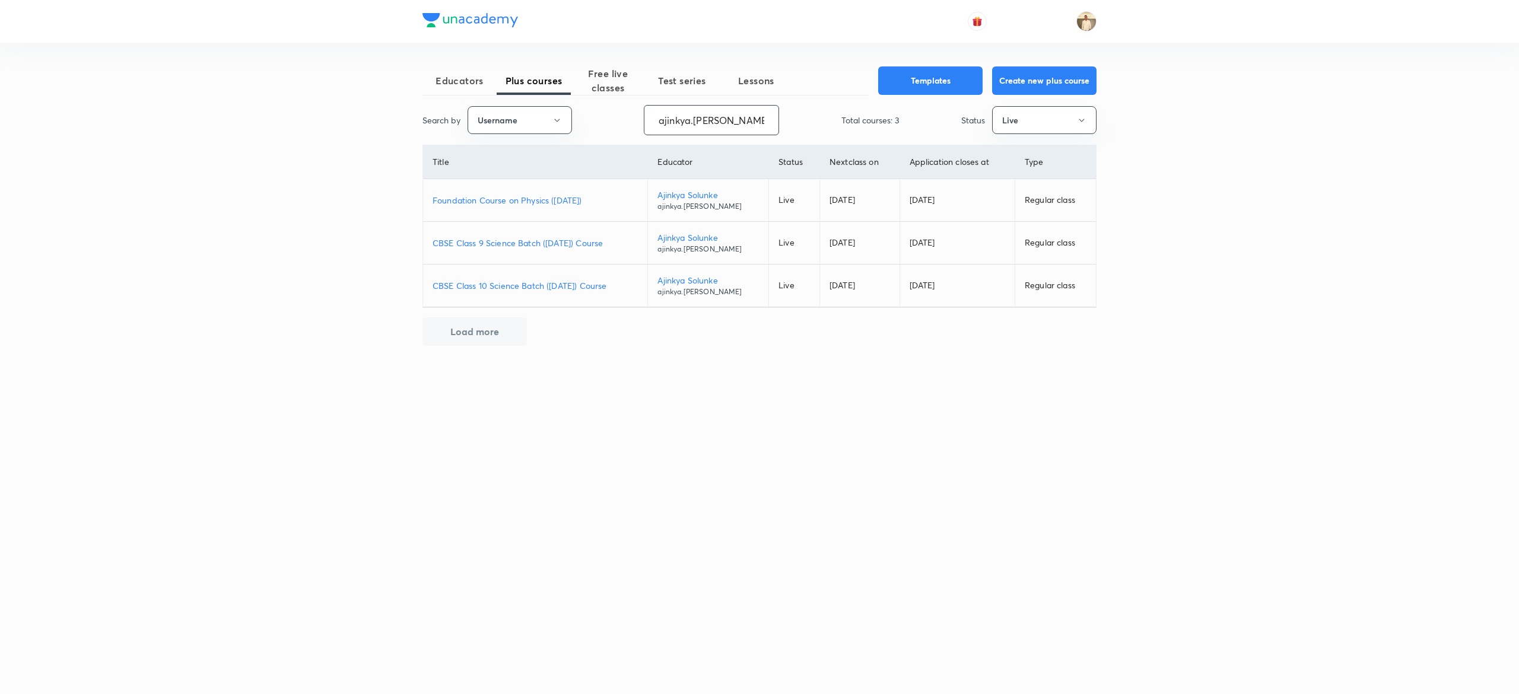
type input "ajinkya.solunke"
click at [553, 286] on p "CBSE Class 10 Science Batch (Oct 2025) Course" at bounding box center [534, 285] width 205 height 12
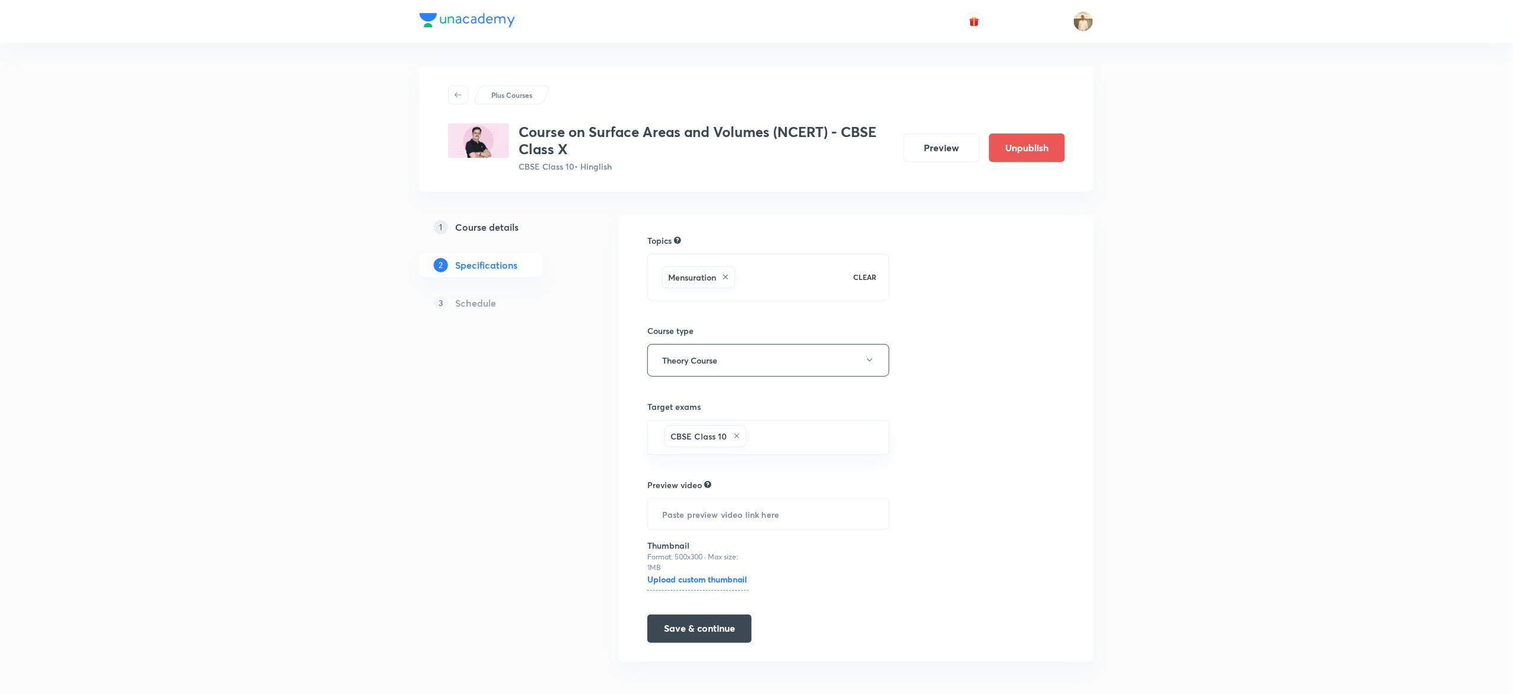
scroll to position [8, 0]
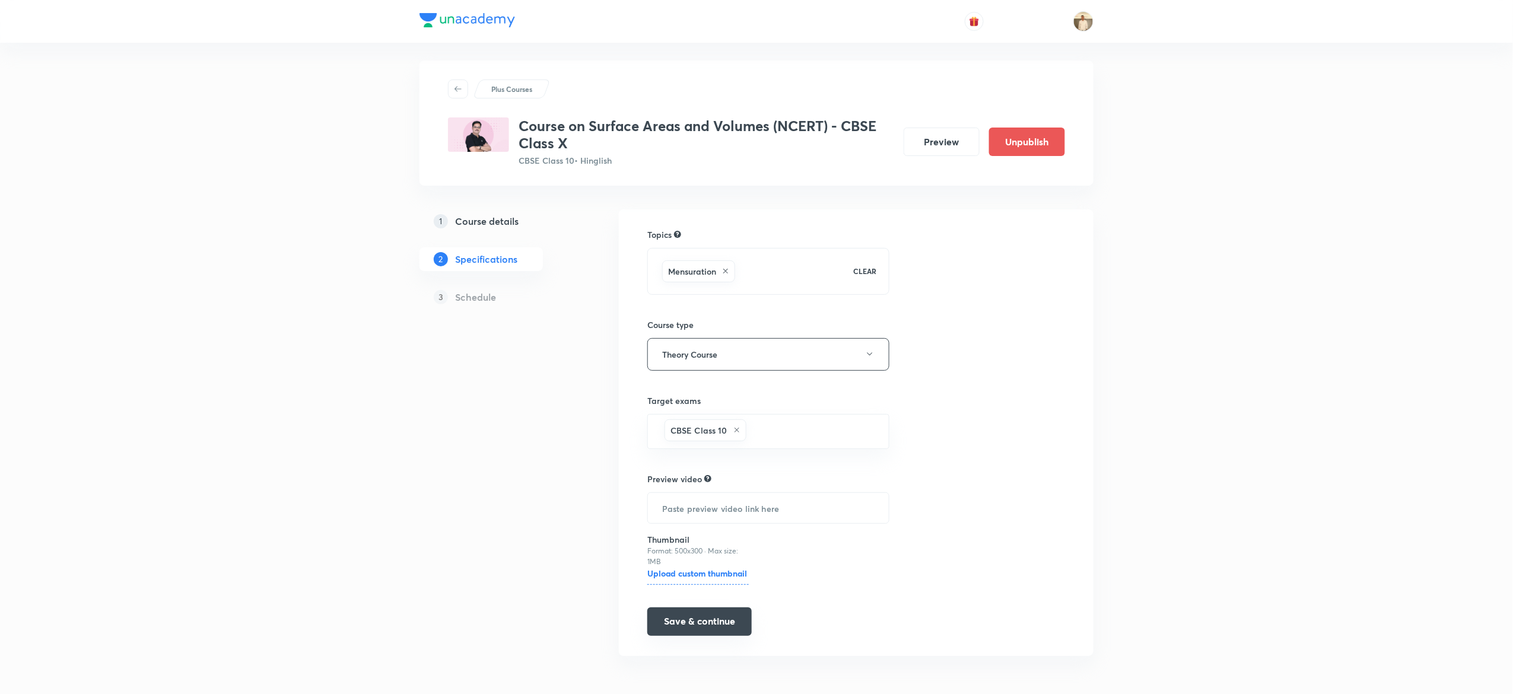
click at [708, 617] on button "Save & continue" at bounding box center [699, 621] width 104 height 28
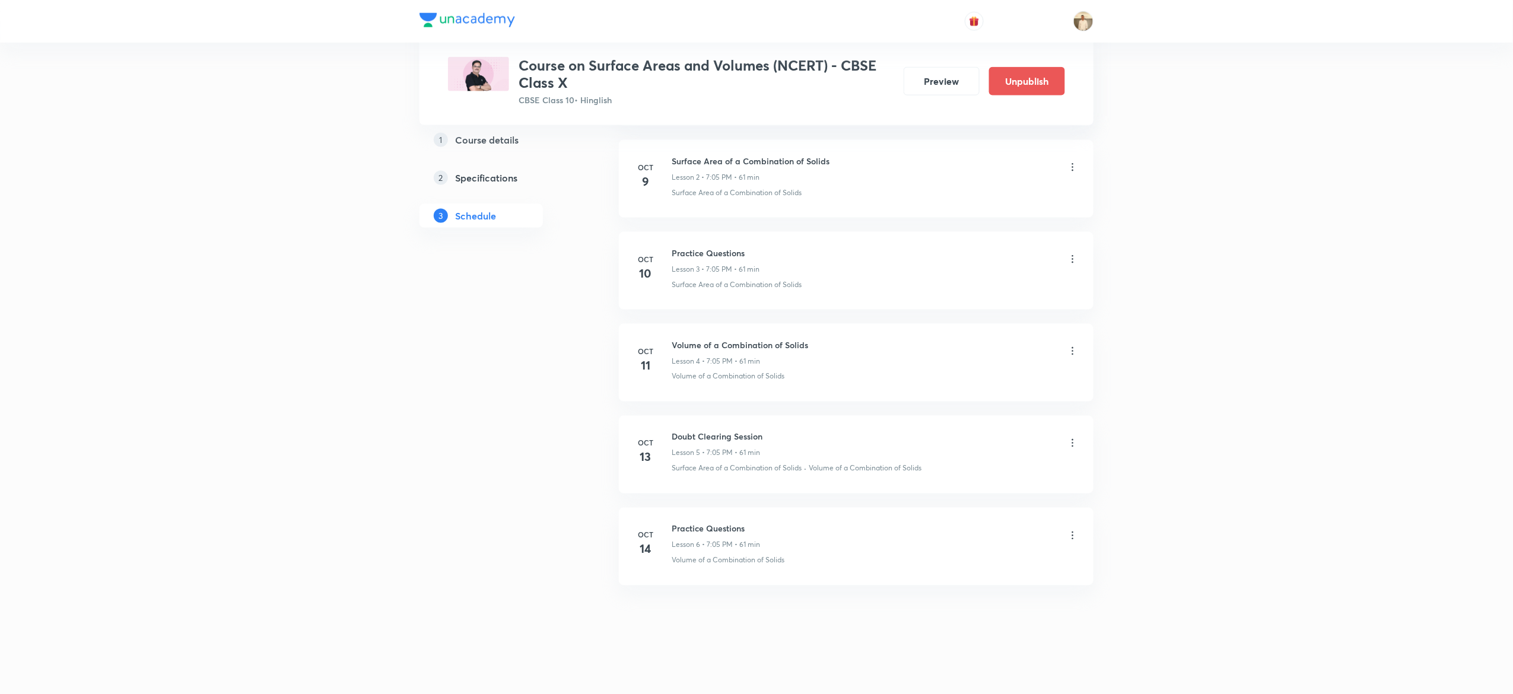
scroll to position [769, 0]
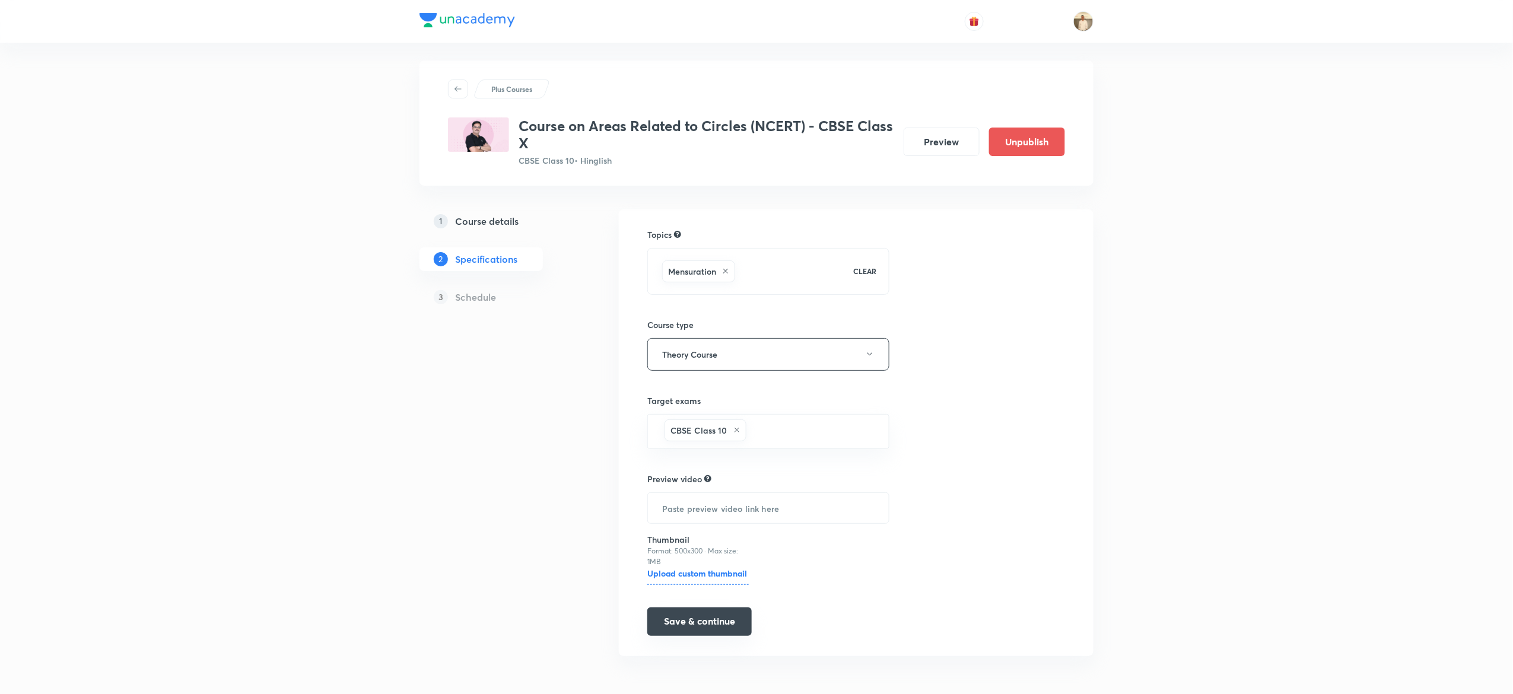
click at [705, 632] on button "Save & continue" at bounding box center [699, 621] width 104 height 28
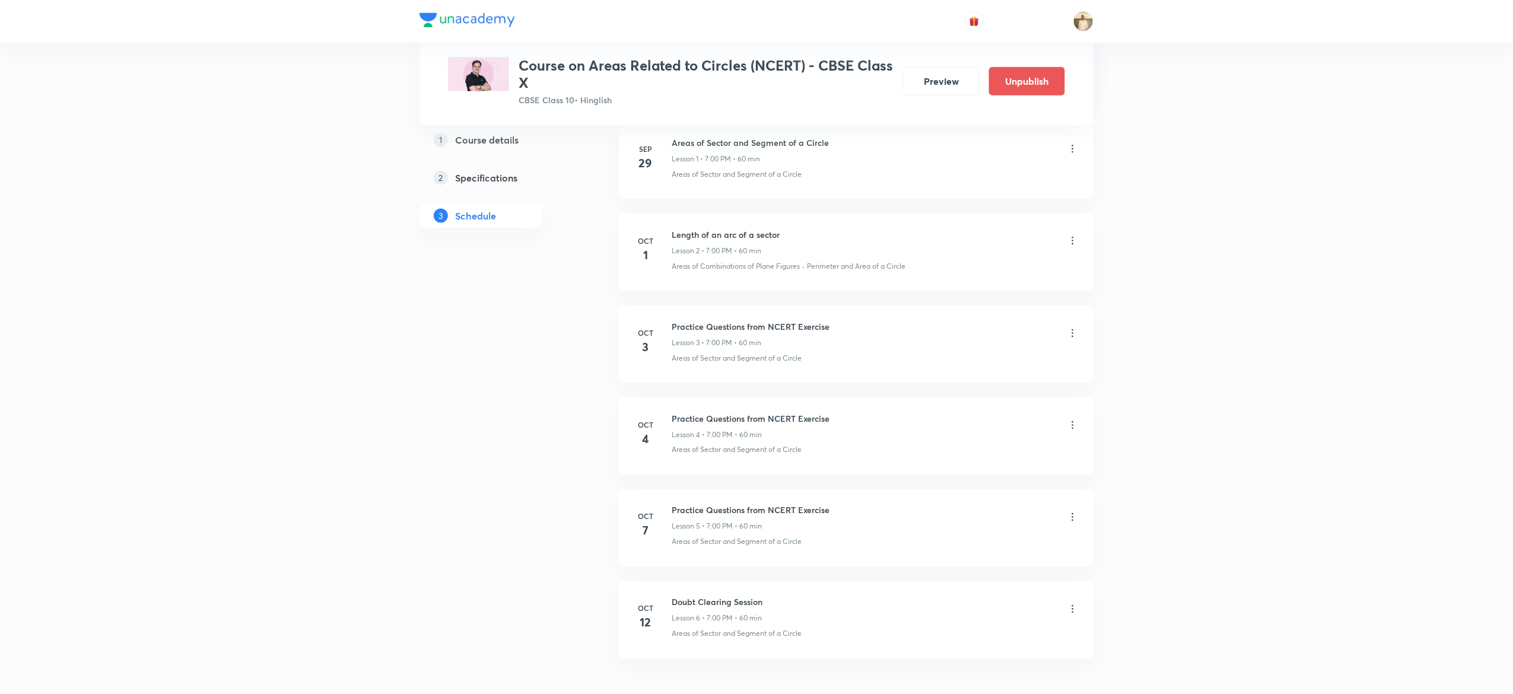
scroll to position [769, 0]
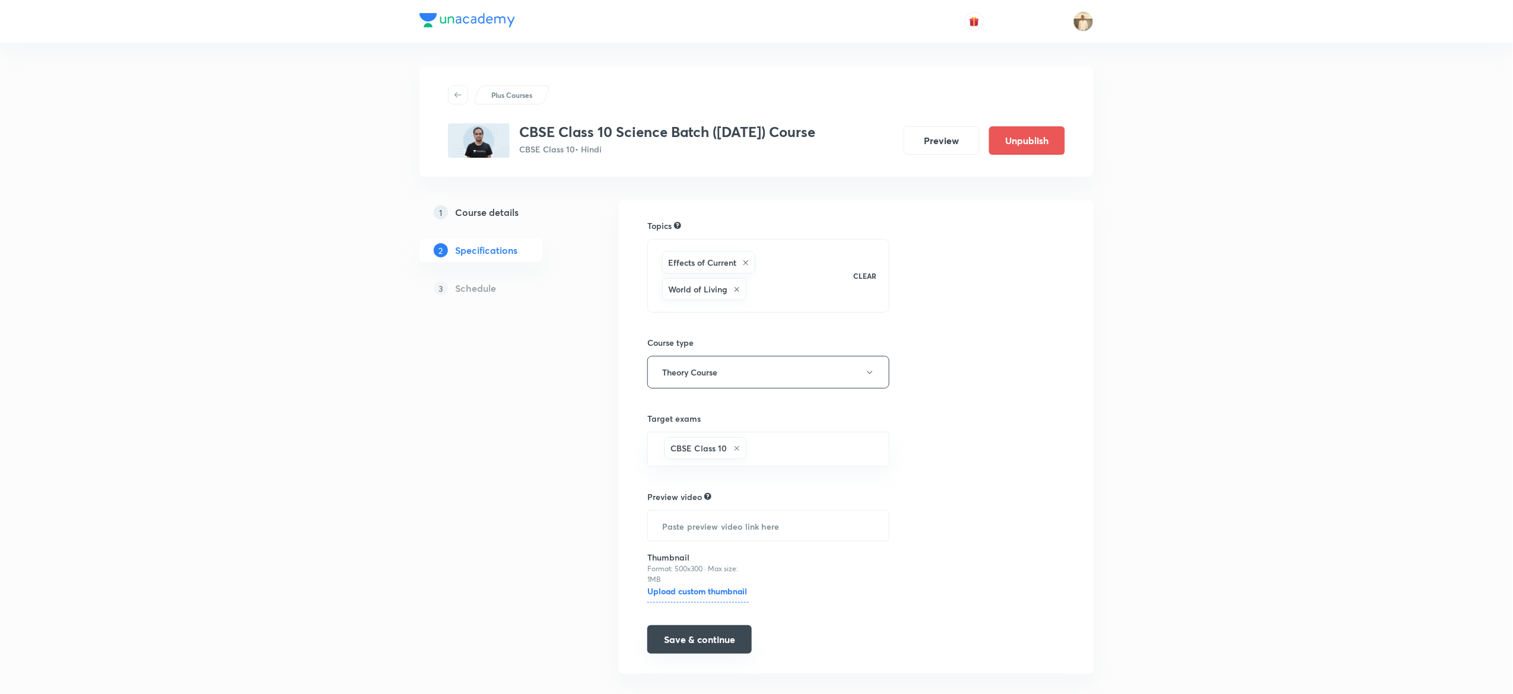
click at [700, 642] on button "Save & continue" at bounding box center [699, 639] width 104 height 28
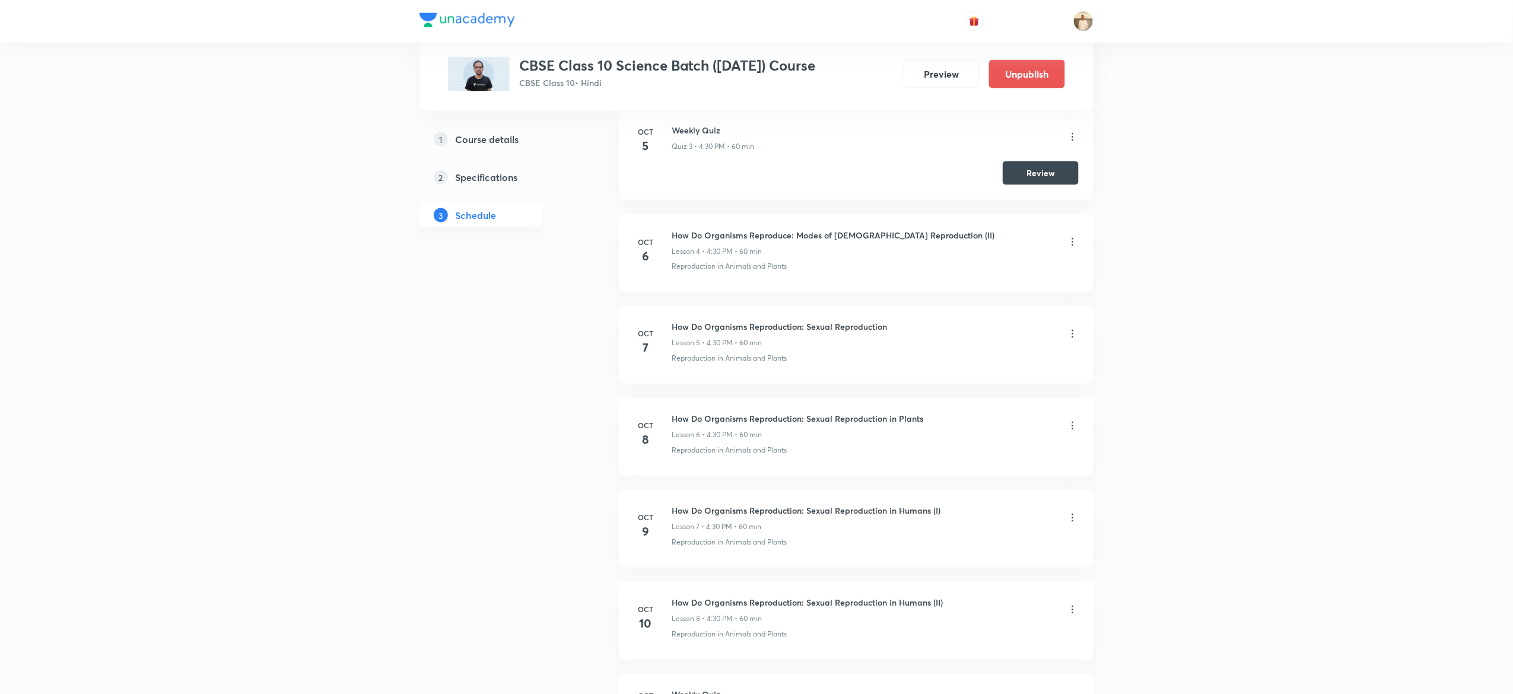
scroll to position [874, 0]
click at [345, 526] on div "Plus Courses CBSE Class 10 Science Batch ([DATE]) Course CBSE Class 10 • Hindi …" at bounding box center [756, 519] width 1513 height 2786
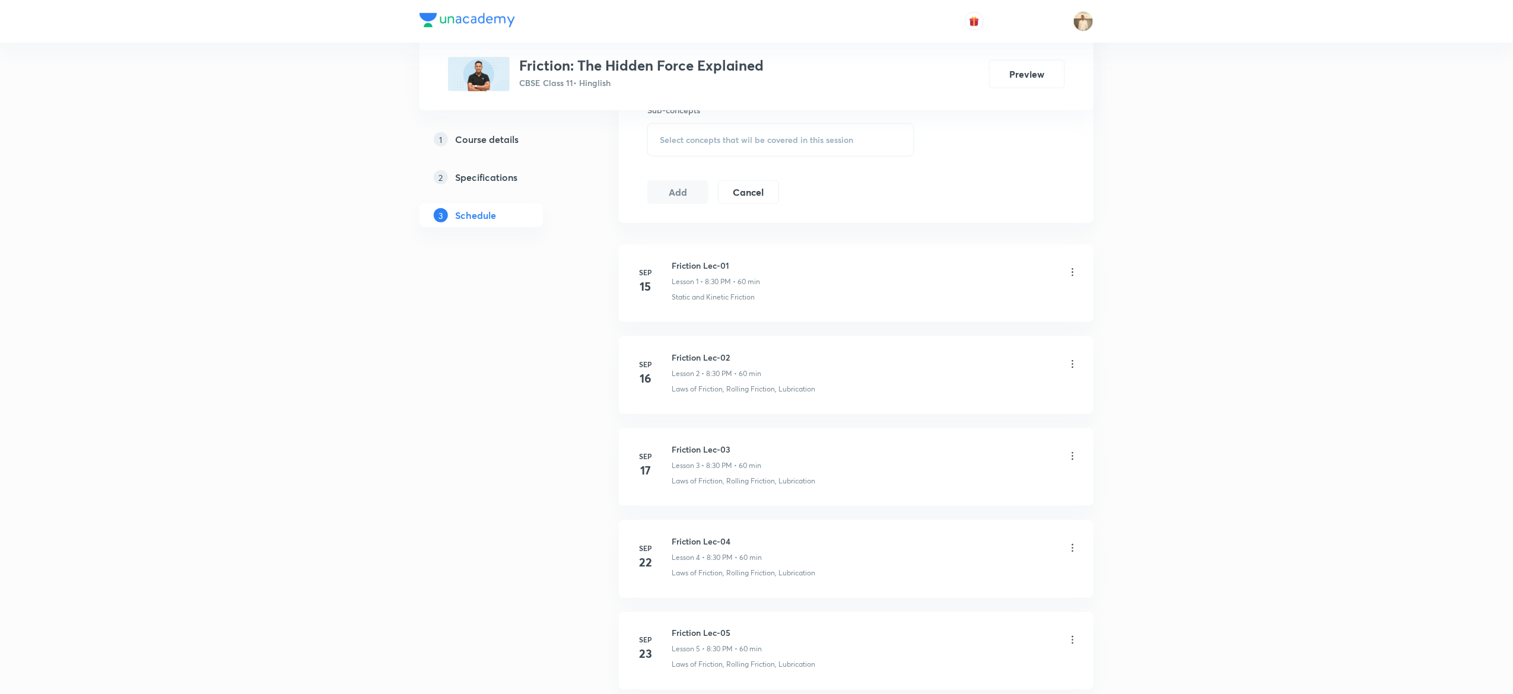
scroll to position [550, 0]
click at [463, 508] on div "1 Course details 2 Specifications 3 Schedule" at bounding box center [499, 215] width 161 height 1131
